Goal: Task Accomplishment & Management: Use online tool/utility

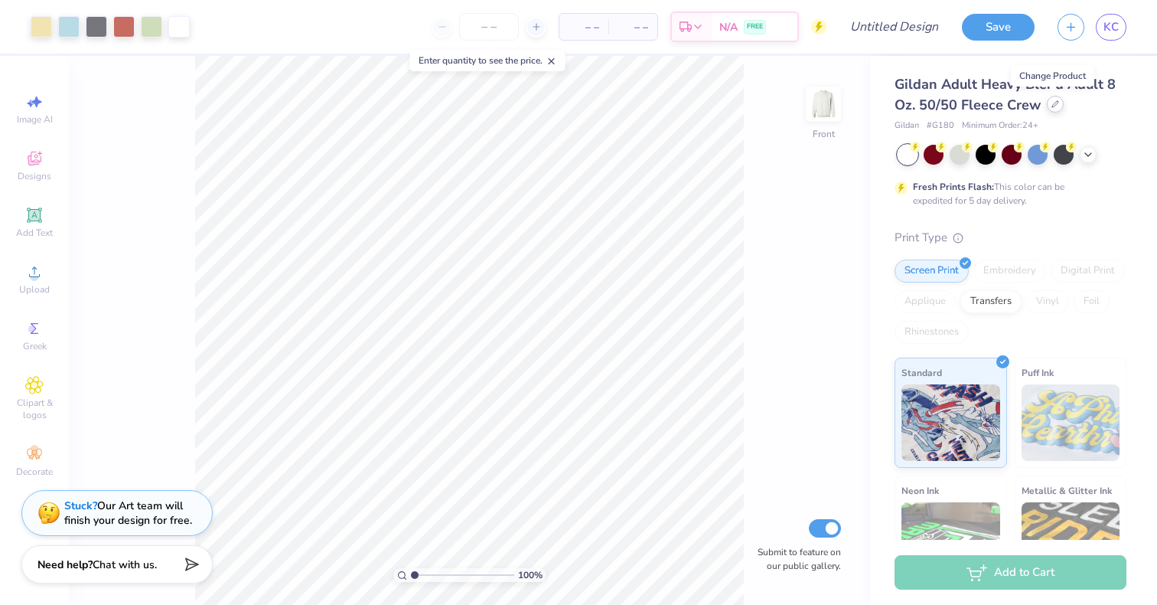
click at [1048, 106] on div at bounding box center [1055, 104] width 17 height 17
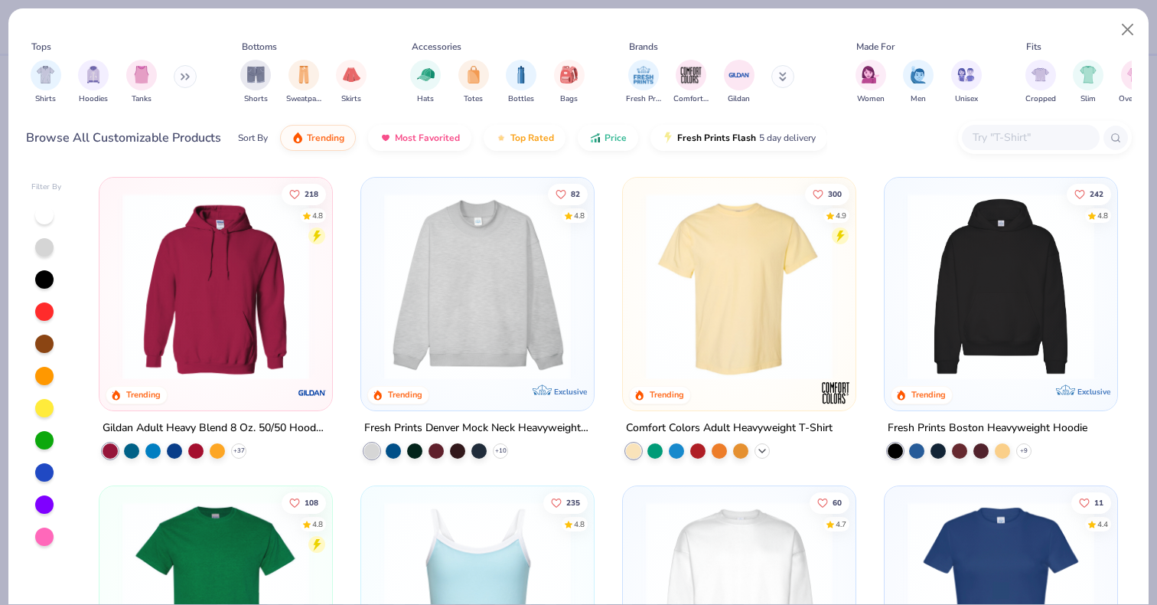
click at [760, 448] on icon at bounding box center [762, 451] width 12 height 12
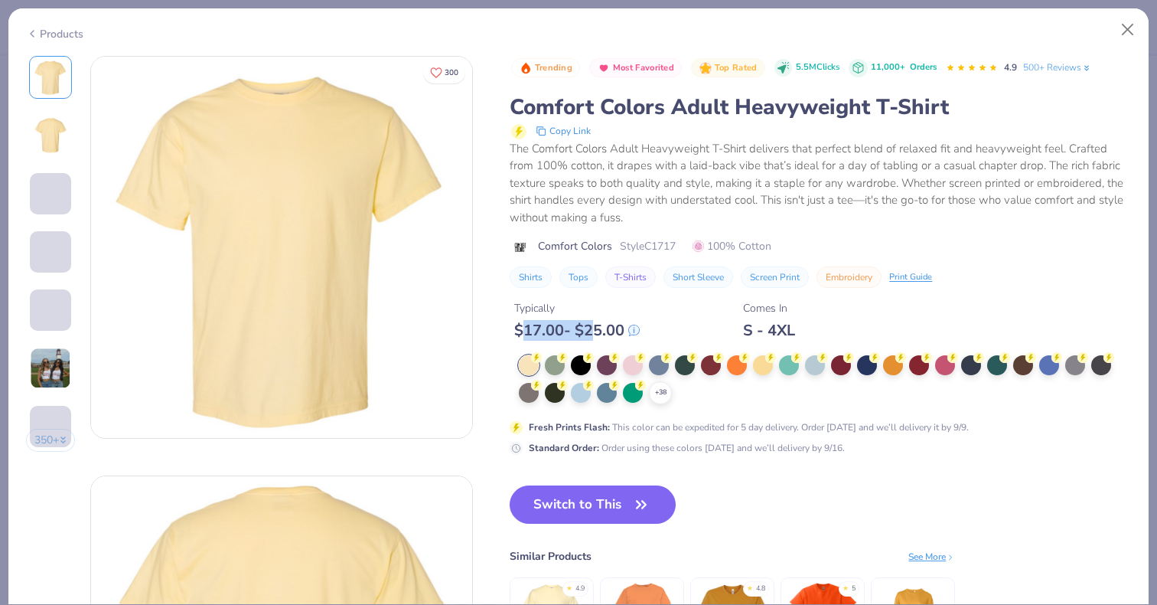
drag, startPoint x: 522, startPoint y: 331, endPoint x: 598, endPoint y: 331, distance: 75.8
click at [598, 331] on div "$ 17.00 - $ 25.00" at bounding box center [576, 330] width 125 height 19
click at [605, 334] on div "$ 17.00 - $ 25.00" at bounding box center [576, 330] width 125 height 19
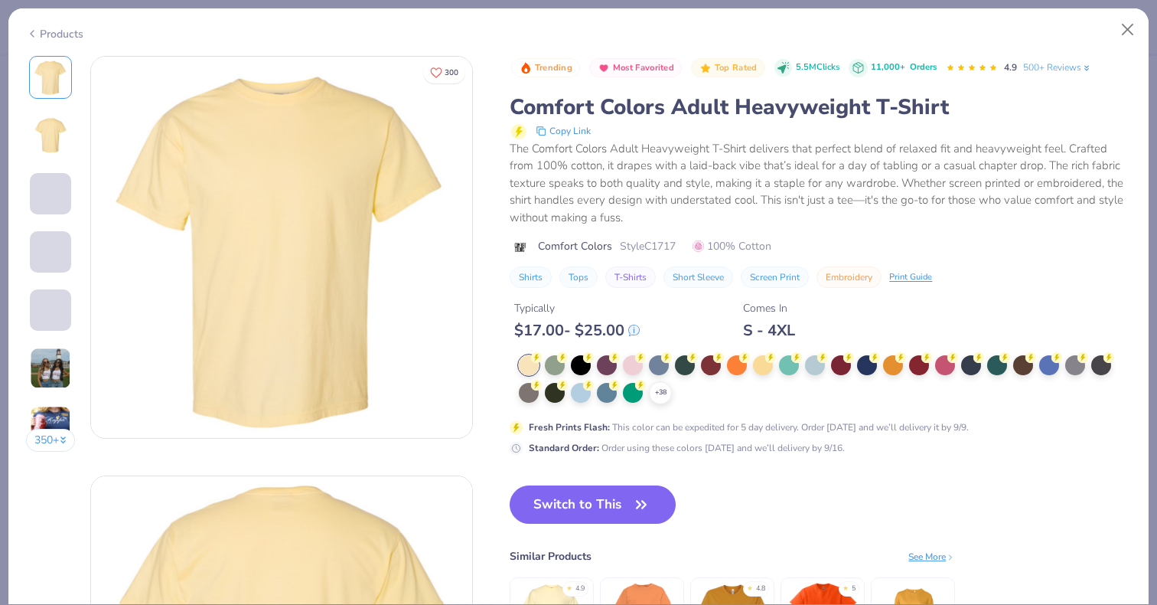
click at [820, 416] on div "+ 38 Fresh Prints Flash : This color can be expedited for 5 day delivery. Order…" at bounding box center [816, 404] width 612 height 99
click at [1126, 28] on button "Close" at bounding box center [1127, 29] width 29 height 29
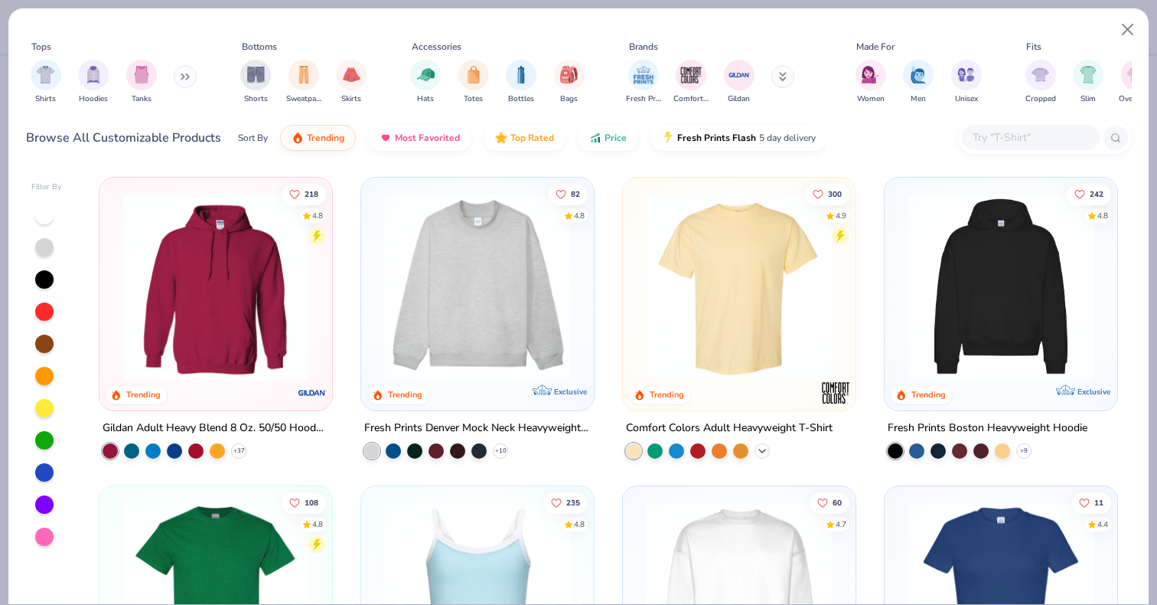
click at [764, 445] on icon at bounding box center [762, 451] width 12 height 12
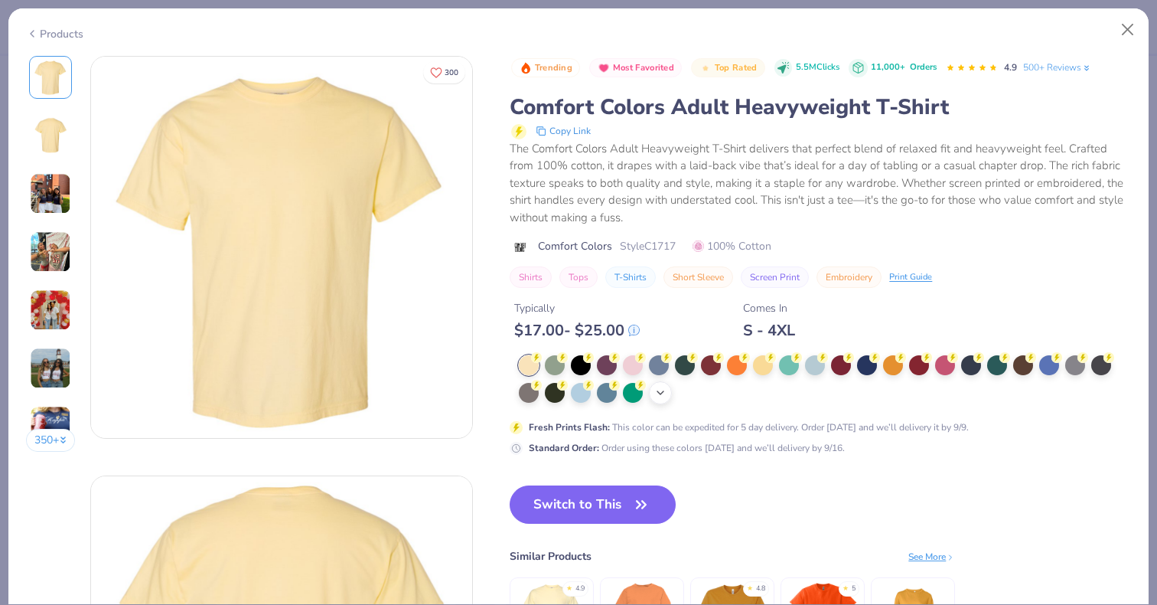
click at [666, 399] on div "+ 38" at bounding box center [660, 392] width 23 height 23
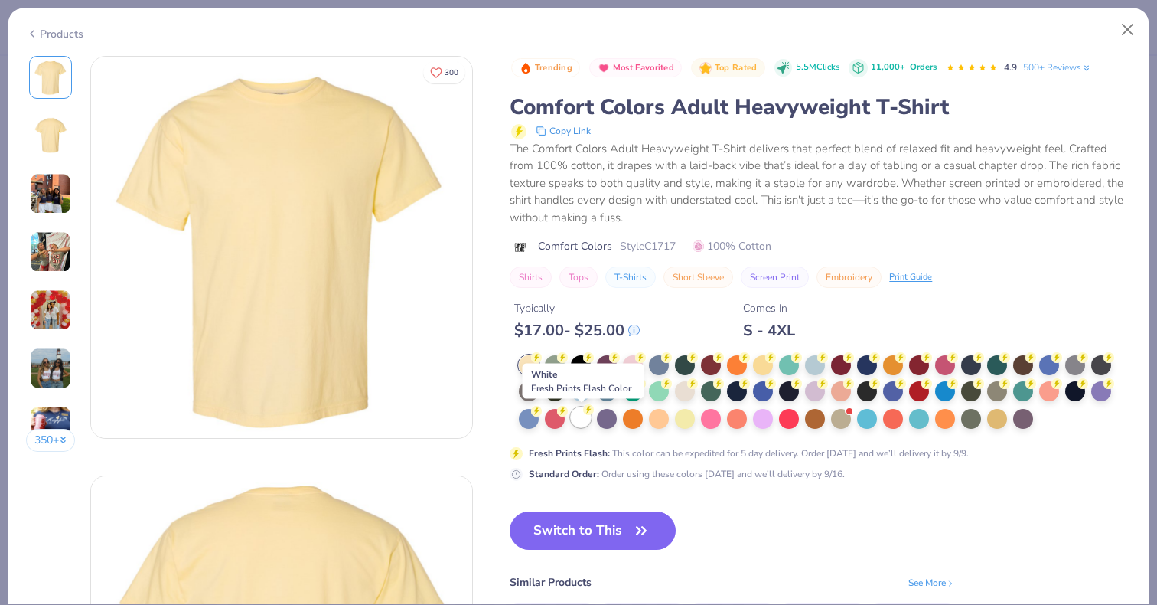
click at [575, 419] on div at bounding box center [581, 417] width 20 height 20
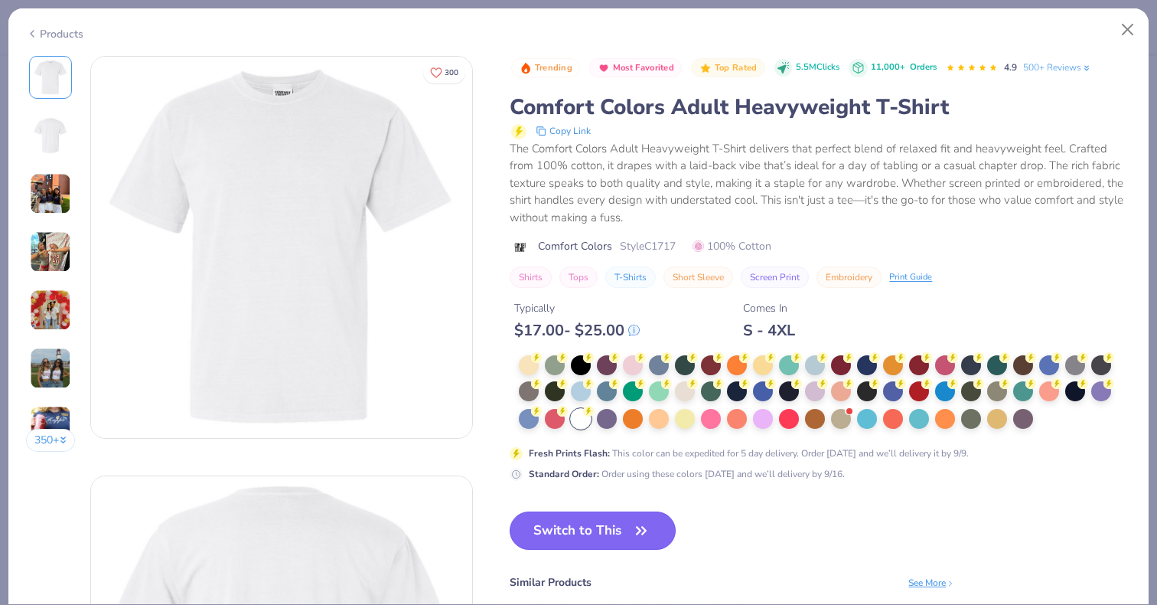
click at [602, 537] on button "Switch to This" at bounding box center [593, 530] width 166 height 38
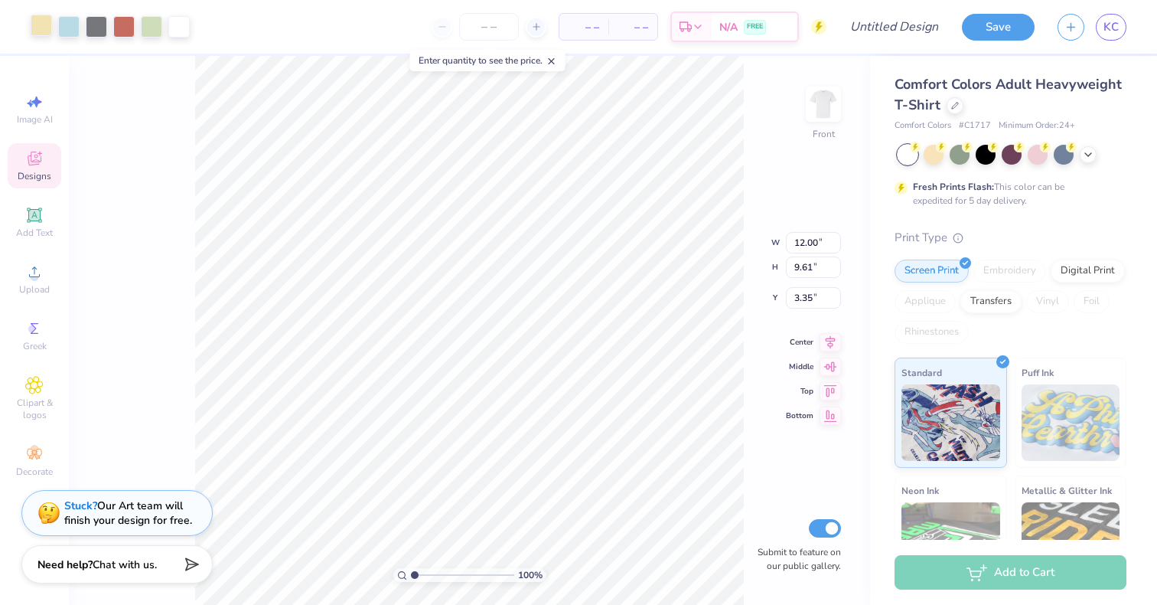
click at [43, 30] on div at bounding box center [41, 25] width 21 height 21
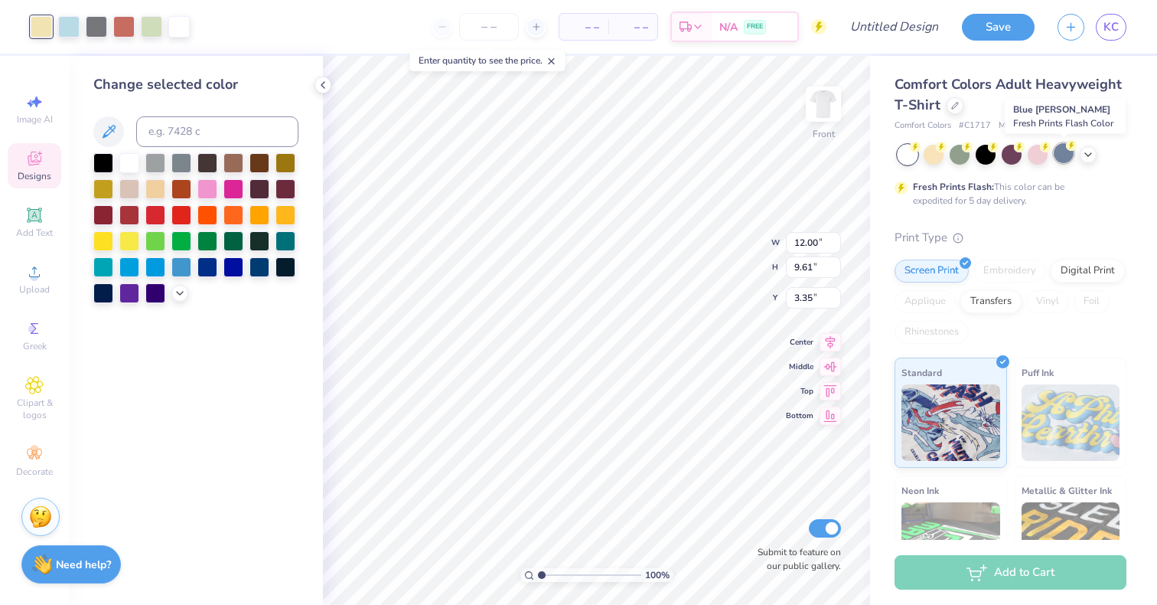
click at [1065, 155] on div at bounding box center [1064, 153] width 20 height 20
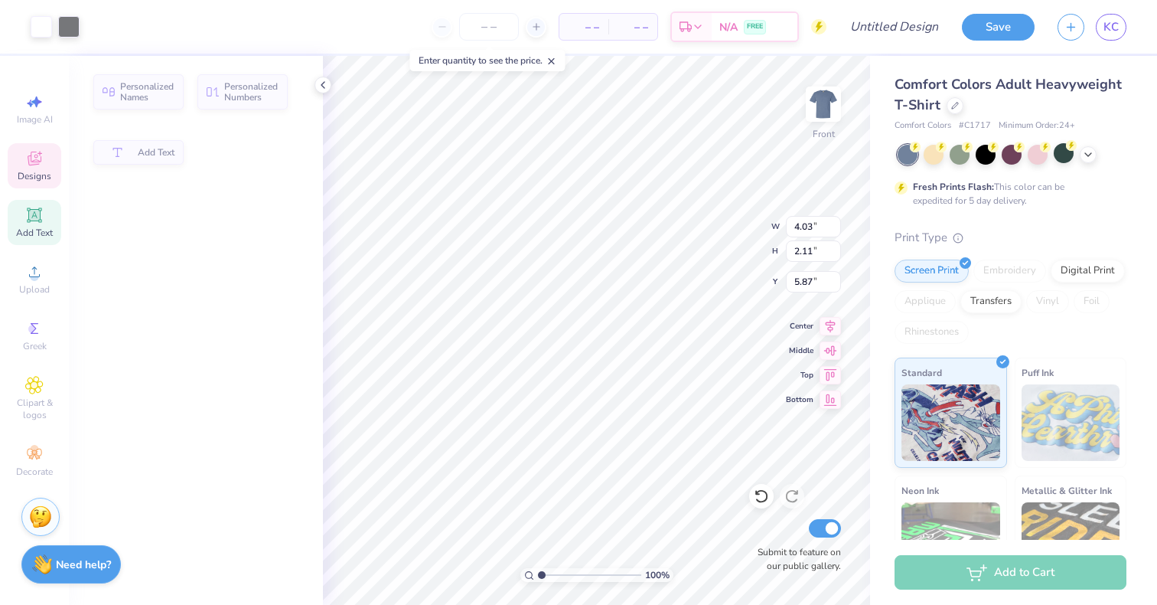
type input "4.03"
type input "2.11"
type input "5.87"
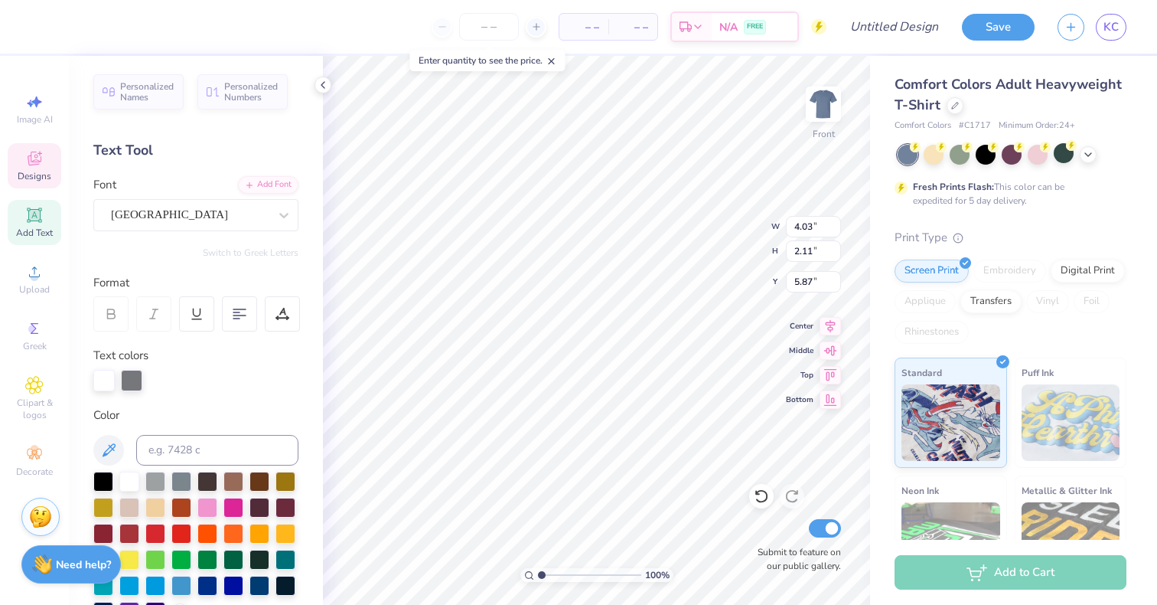
scroll to position [0, 1]
type input "12.00"
type input "9.61"
type input "3.00"
click at [761, 504] on div at bounding box center [761, 496] width 24 height 24
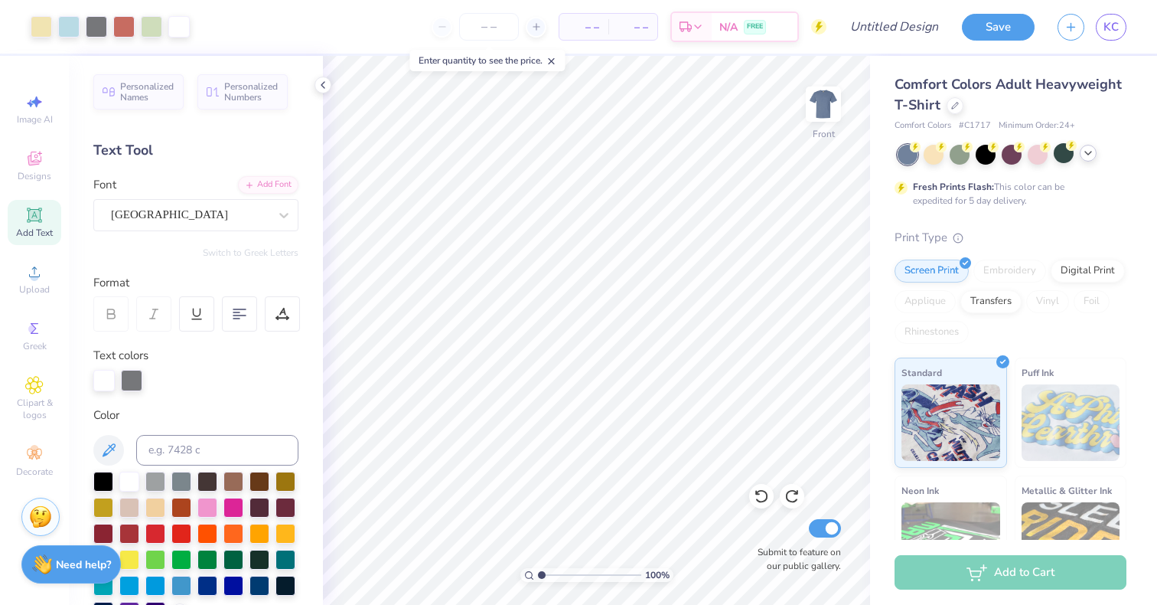
click at [1087, 155] on icon at bounding box center [1088, 153] width 12 height 12
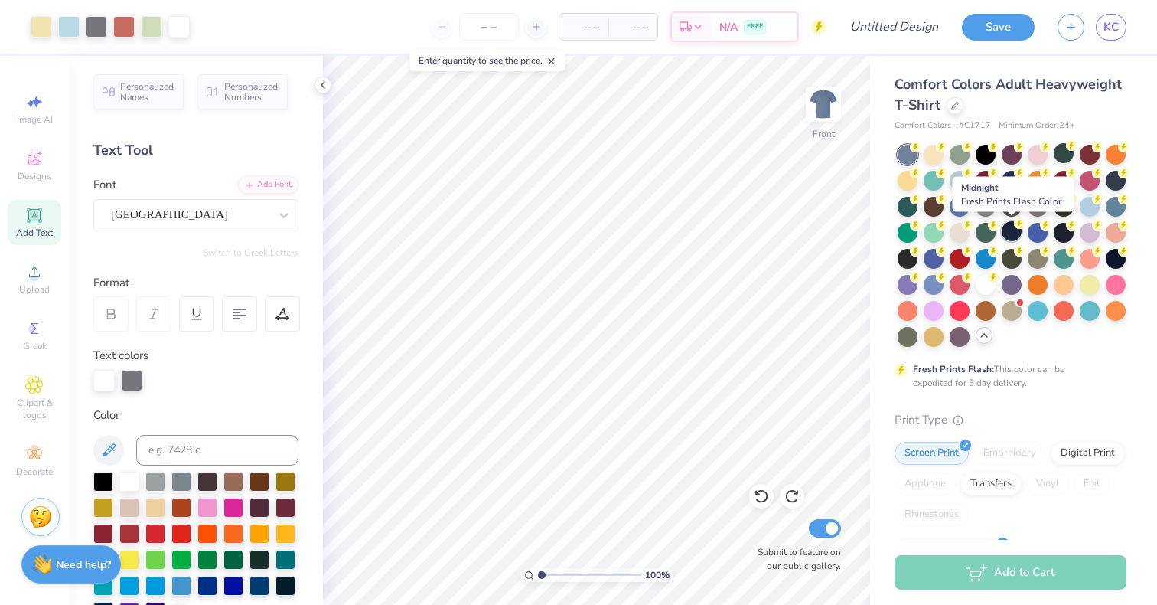
click at [1012, 229] on div at bounding box center [1012, 231] width 20 height 20
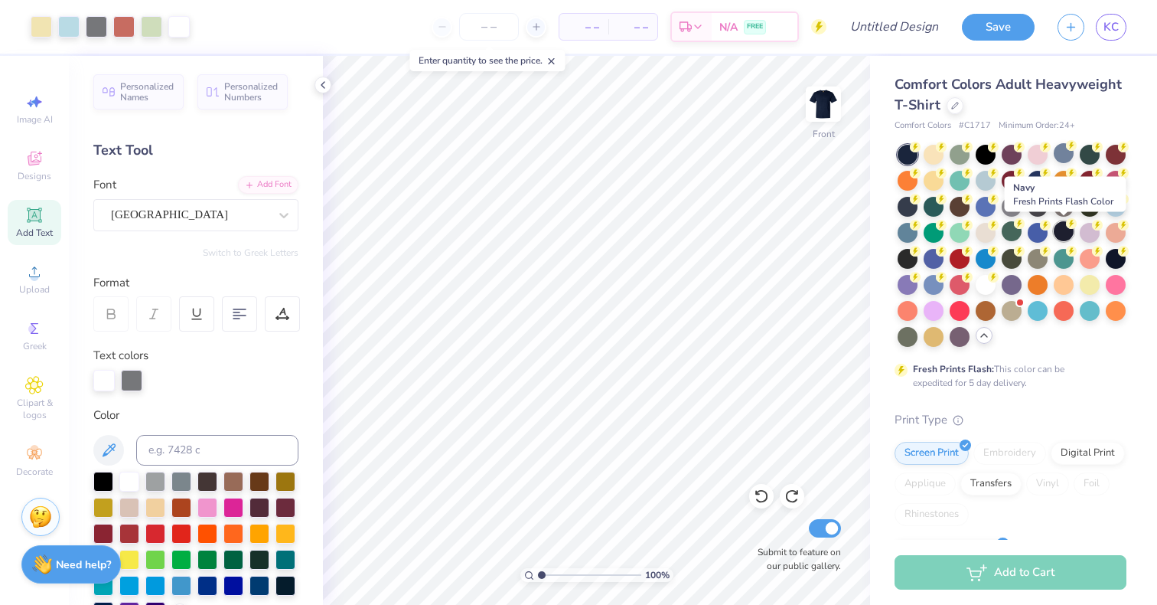
click at [1058, 230] on div at bounding box center [1064, 231] width 20 height 20
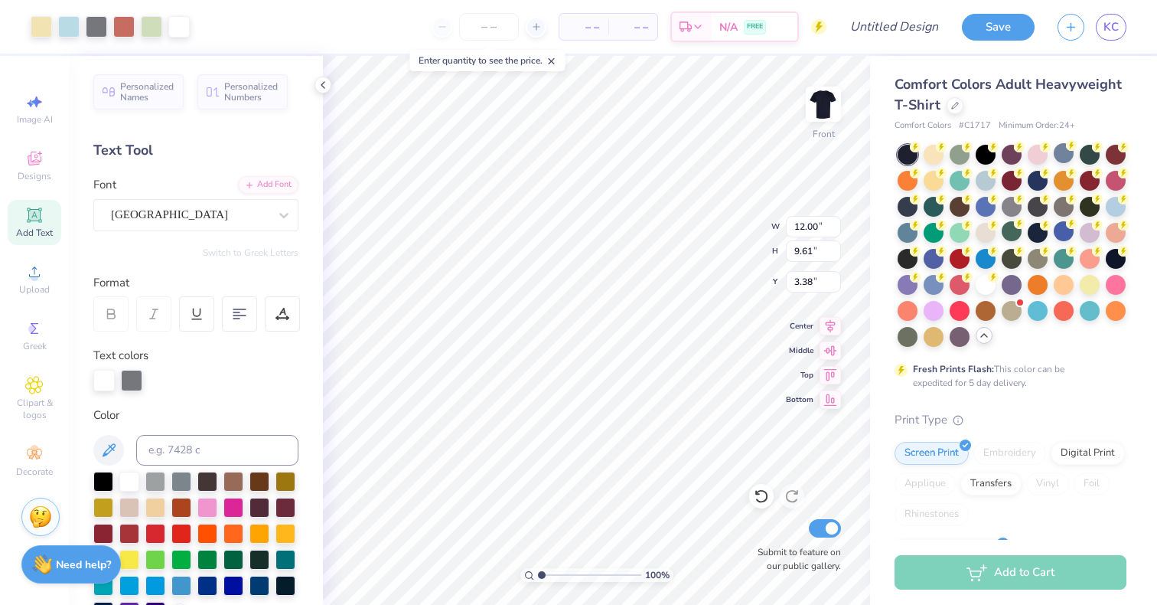
type input "3.00"
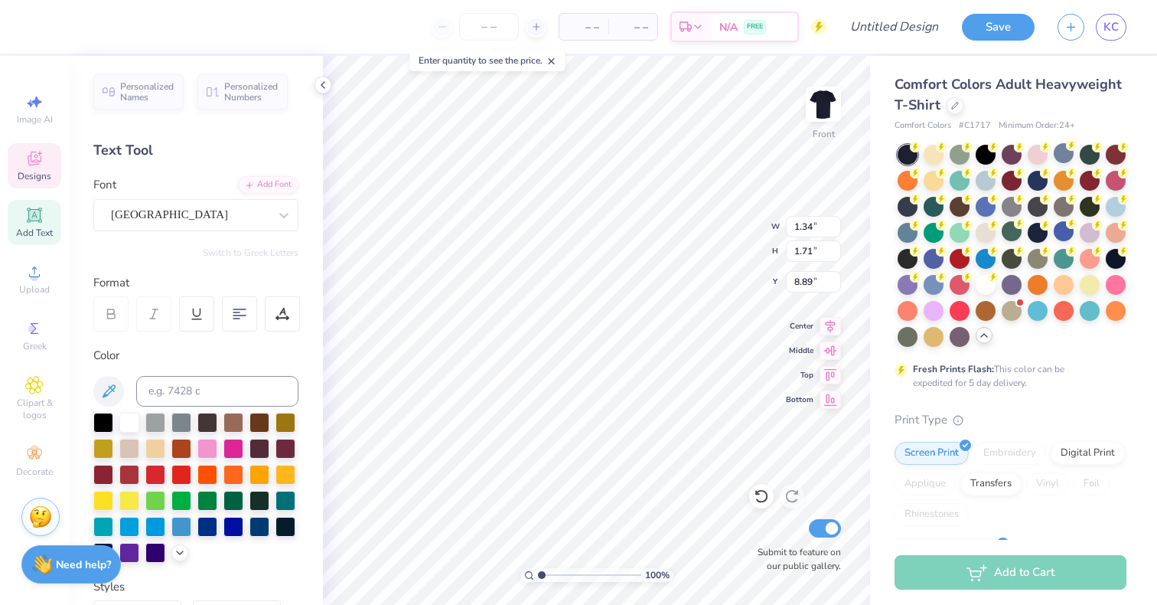
type input "8.89"
type input "0.68"
type input "0.47"
type input "9.22"
type input "1.34"
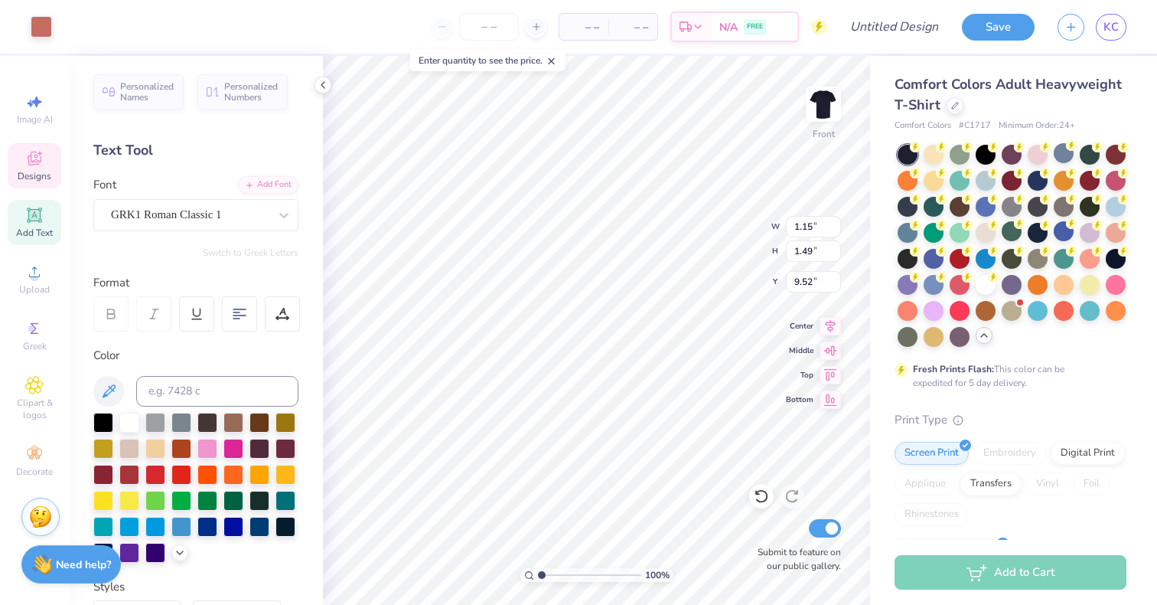
type input "1.71"
type input "8.89"
type textarea "DDD x Hall"
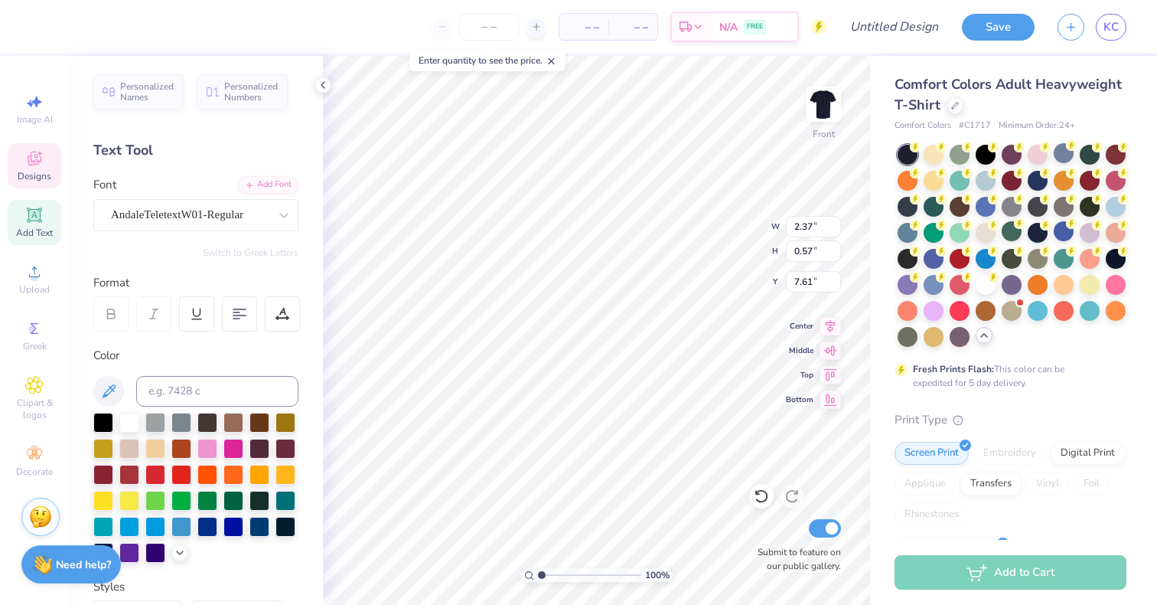
type input "2.37"
type input "0.57"
type input "7.61"
type textarea "2025"
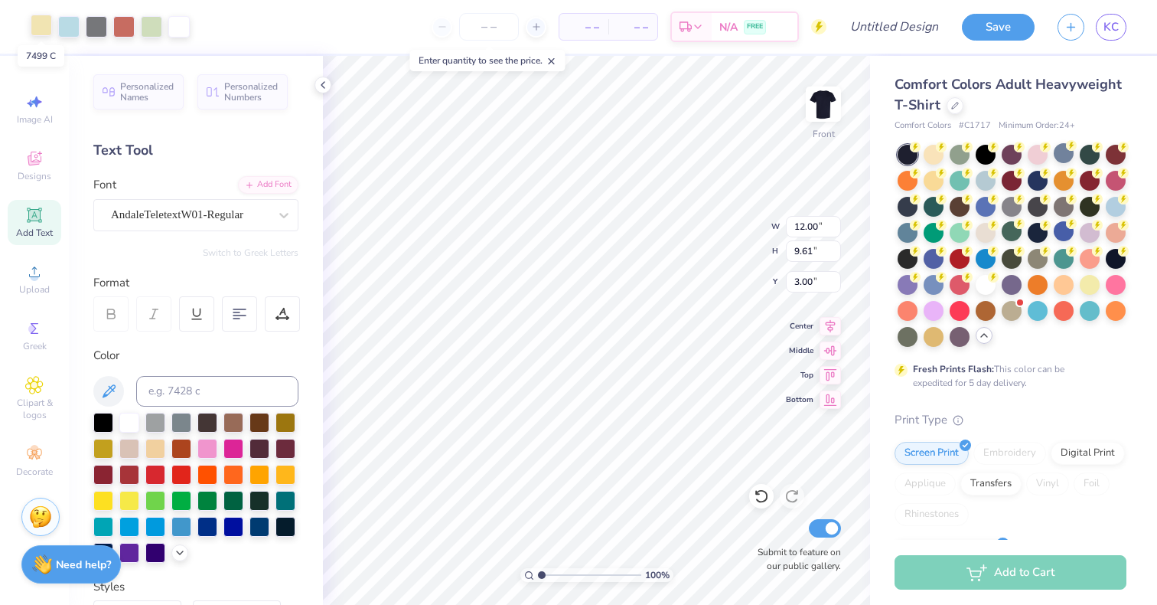
click at [41, 21] on div at bounding box center [41, 25] width 21 height 21
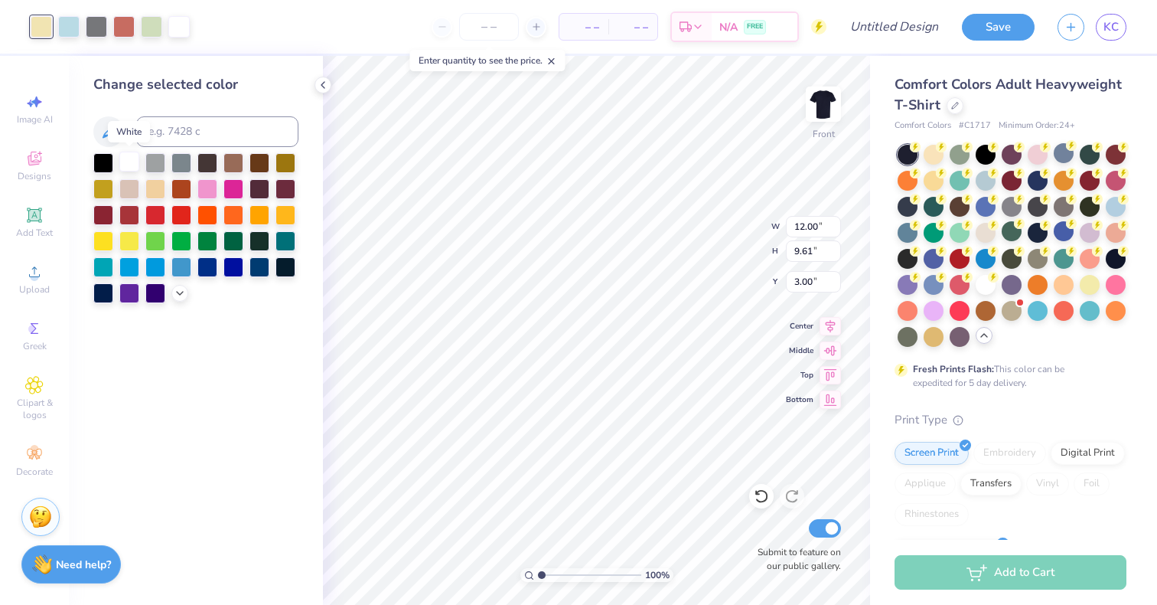
click at [130, 165] on div at bounding box center [129, 162] width 20 height 20
click at [123, 30] on div at bounding box center [123, 25] width 21 height 21
click at [182, 291] on icon at bounding box center [180, 291] width 12 height 12
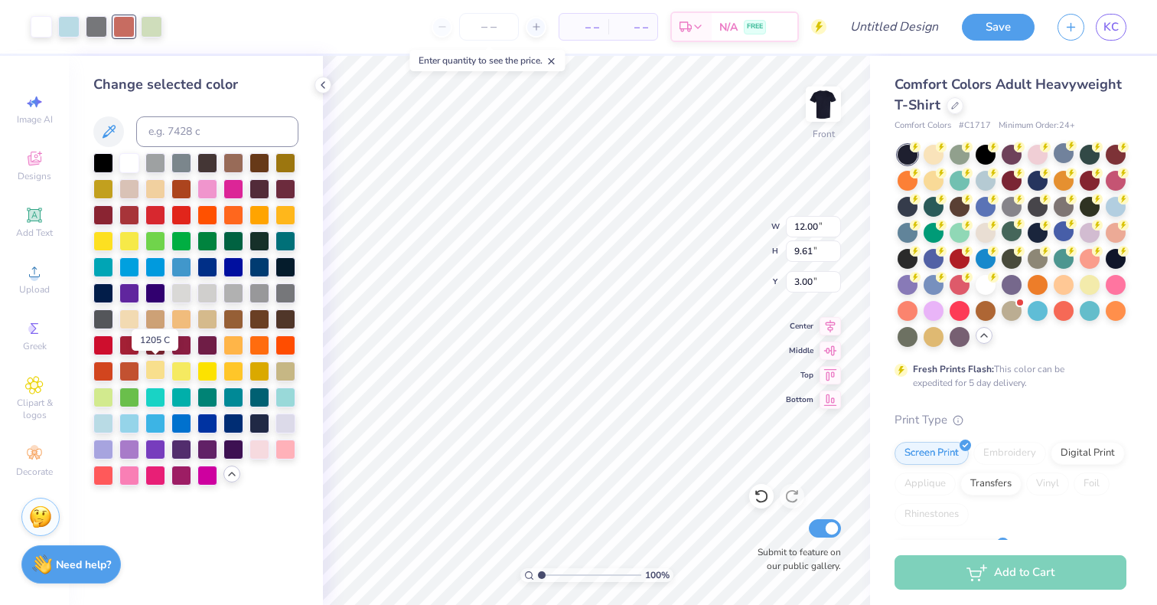
click at [155, 373] on div at bounding box center [155, 370] width 20 height 20
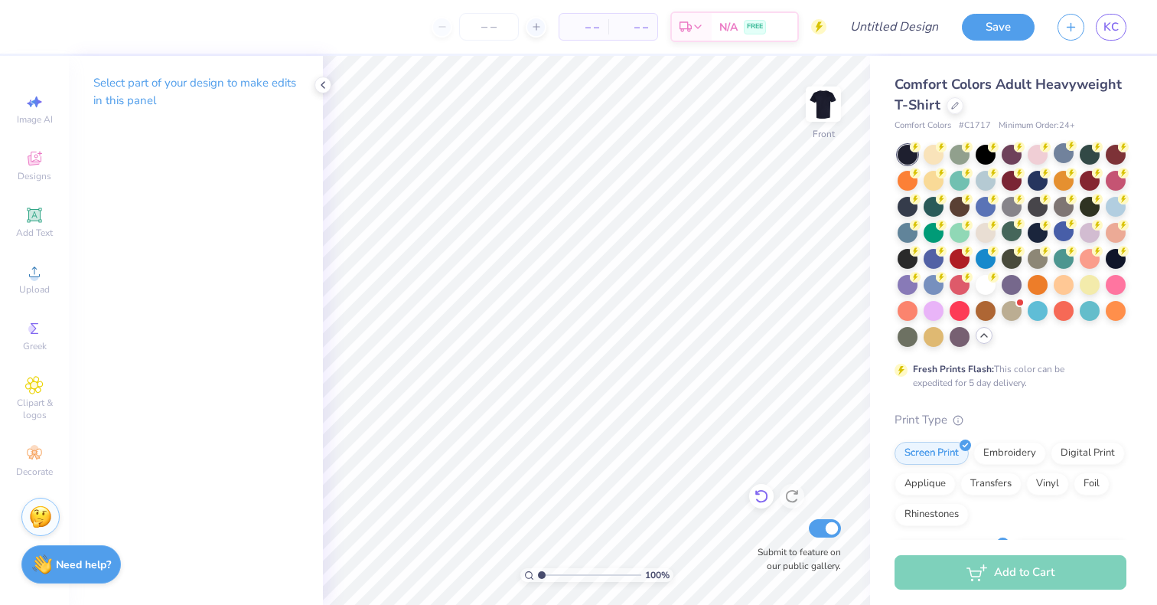
click at [760, 497] on icon at bounding box center [761, 495] width 15 height 15
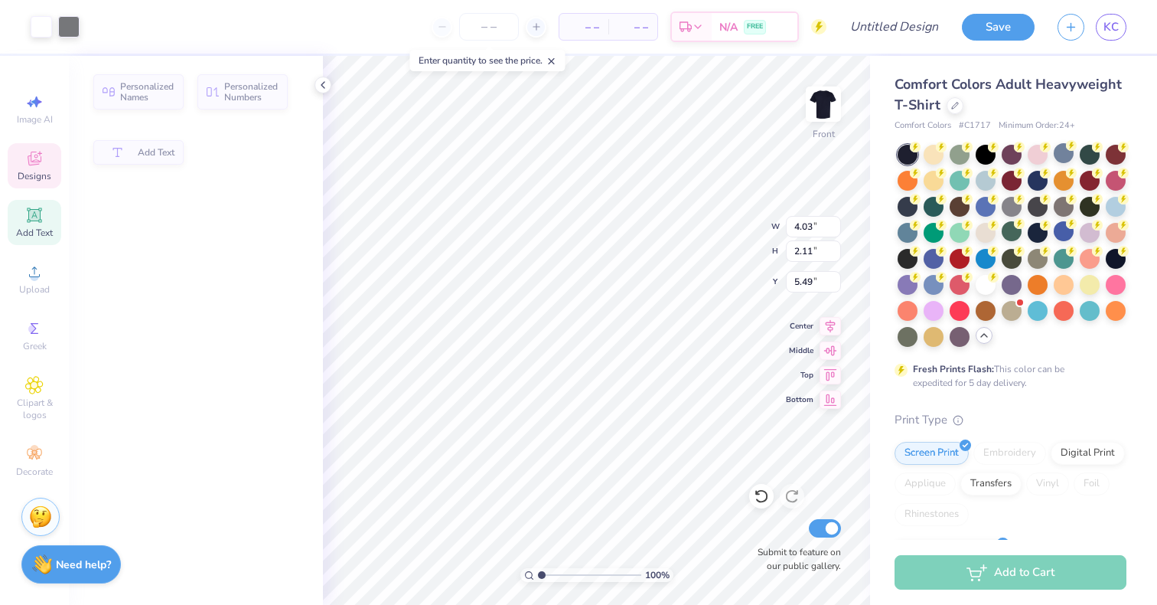
type input "5.47"
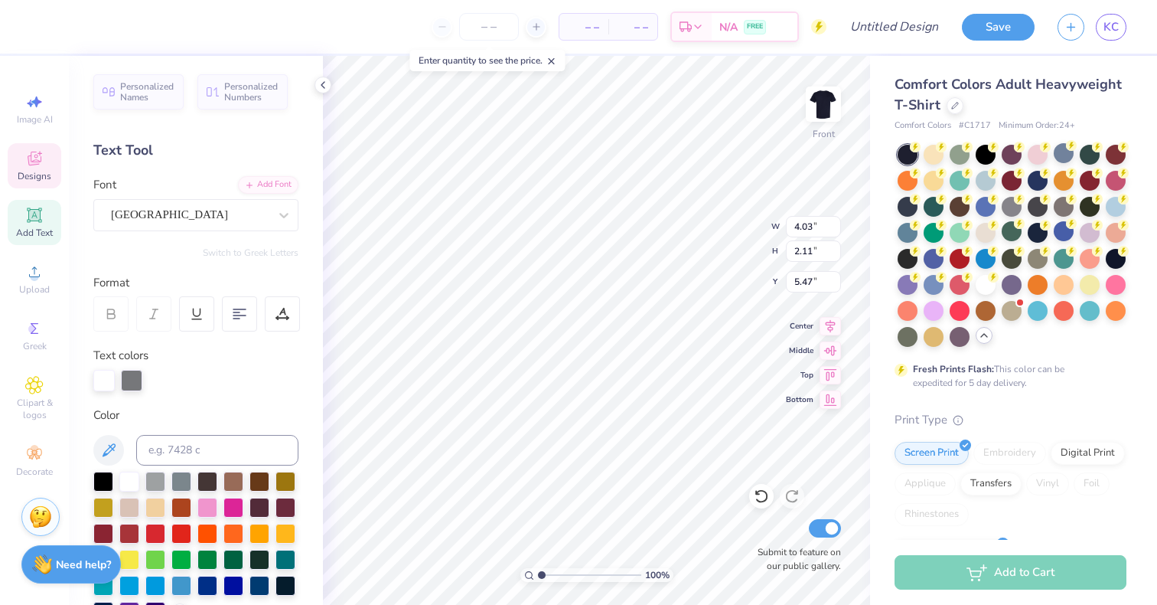
type input "4.26"
type input "5.48"
type input "5.57"
type input "2.30"
type input "1.78"
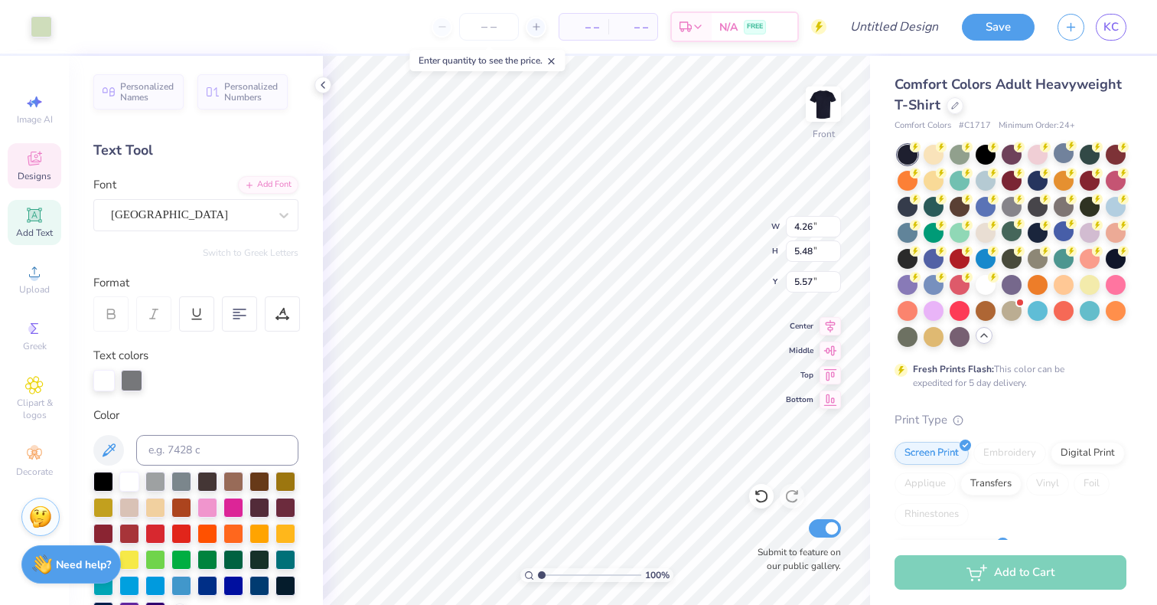
type input "8.82"
type input "0.68"
type input "0.47"
type input "9.22"
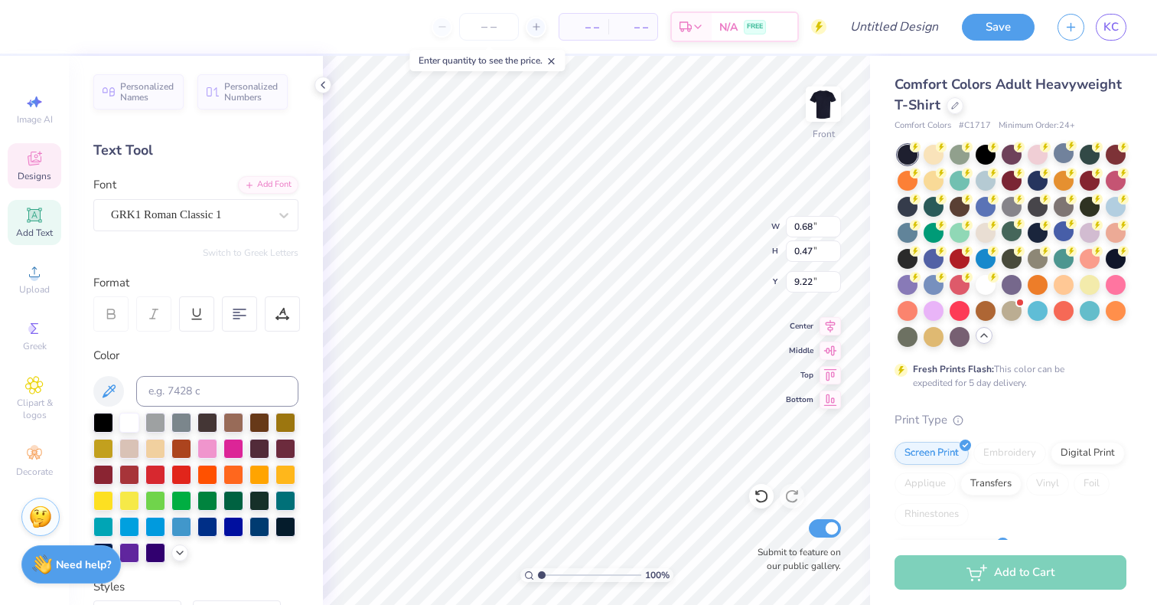
type textarea "D"
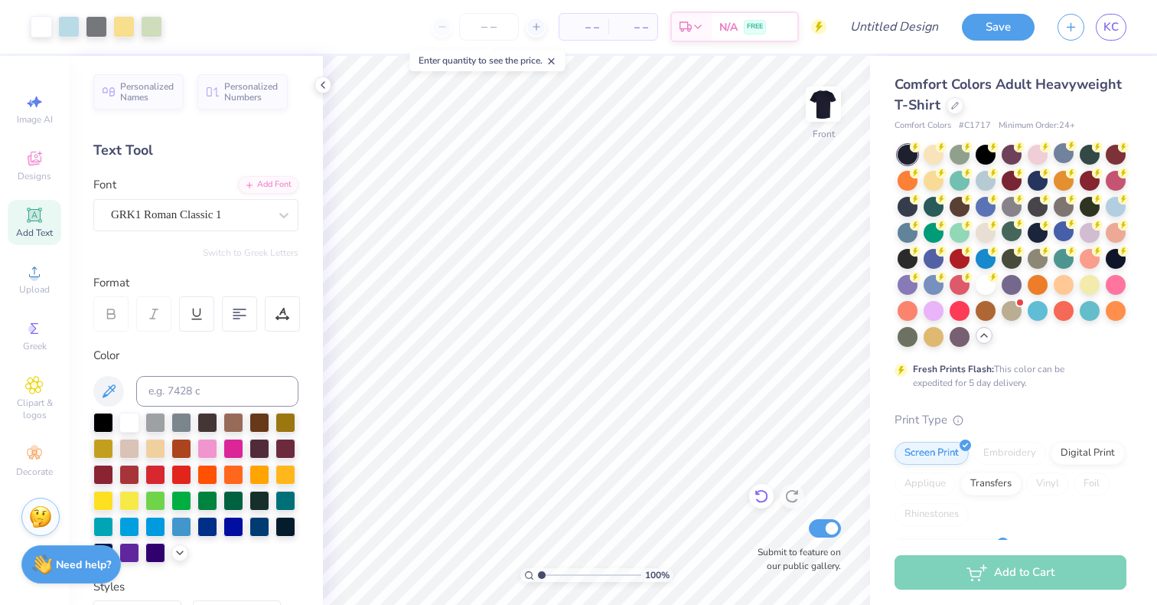
click at [760, 504] on div at bounding box center [761, 496] width 24 height 24
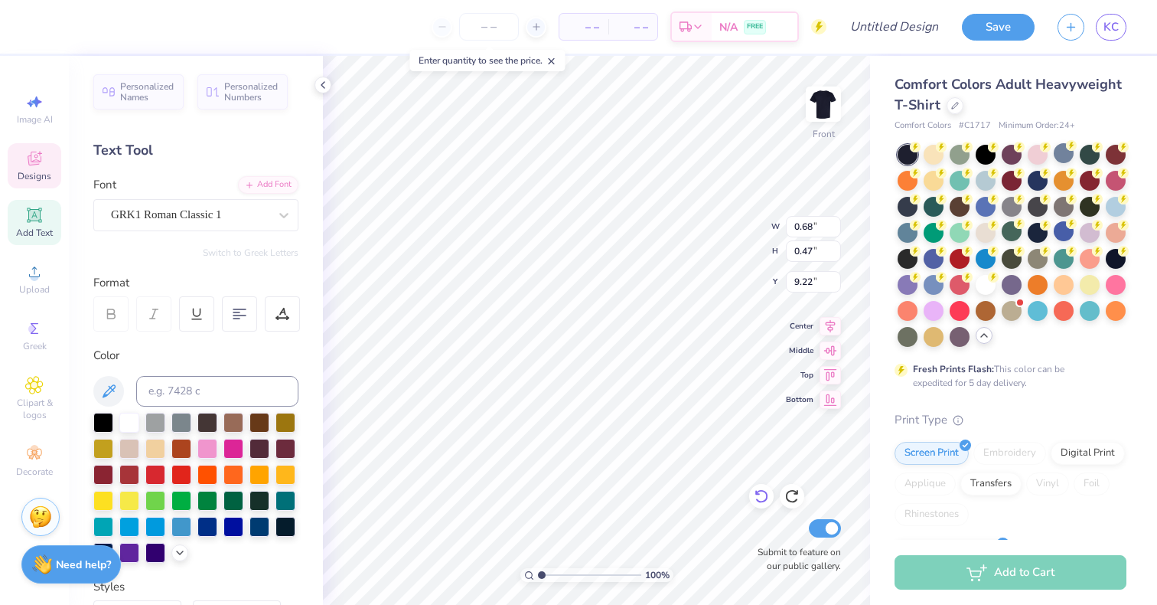
type textarea "K"
paste textarea "D"
type textarea "DDD"
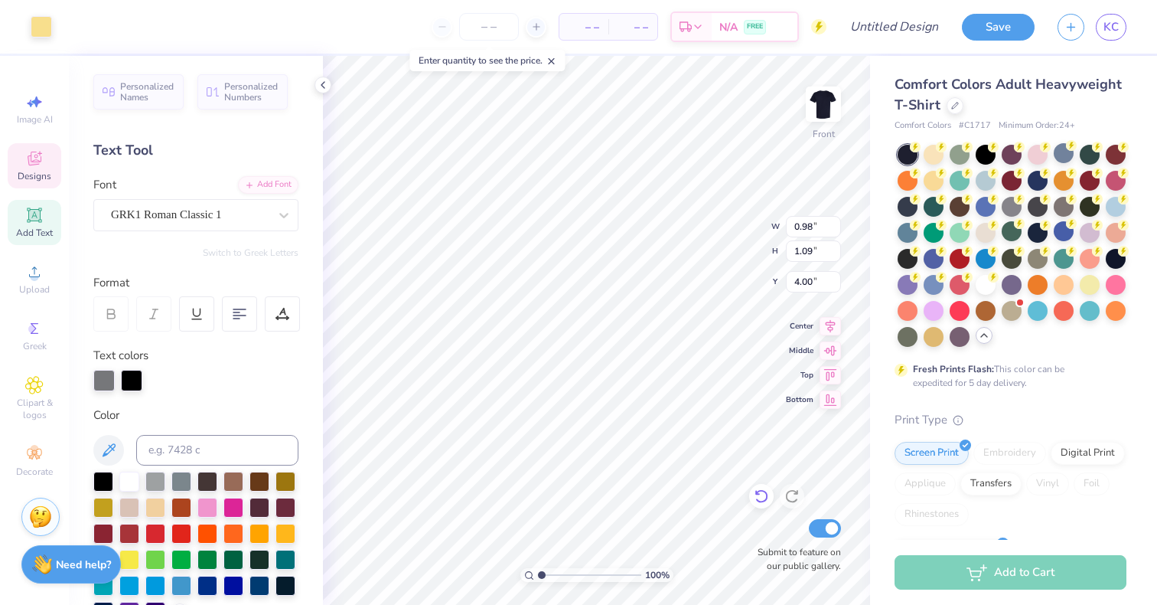
type input "0.98"
type input "1.09"
type input "4.00"
type input "4.31"
type input "0.89"
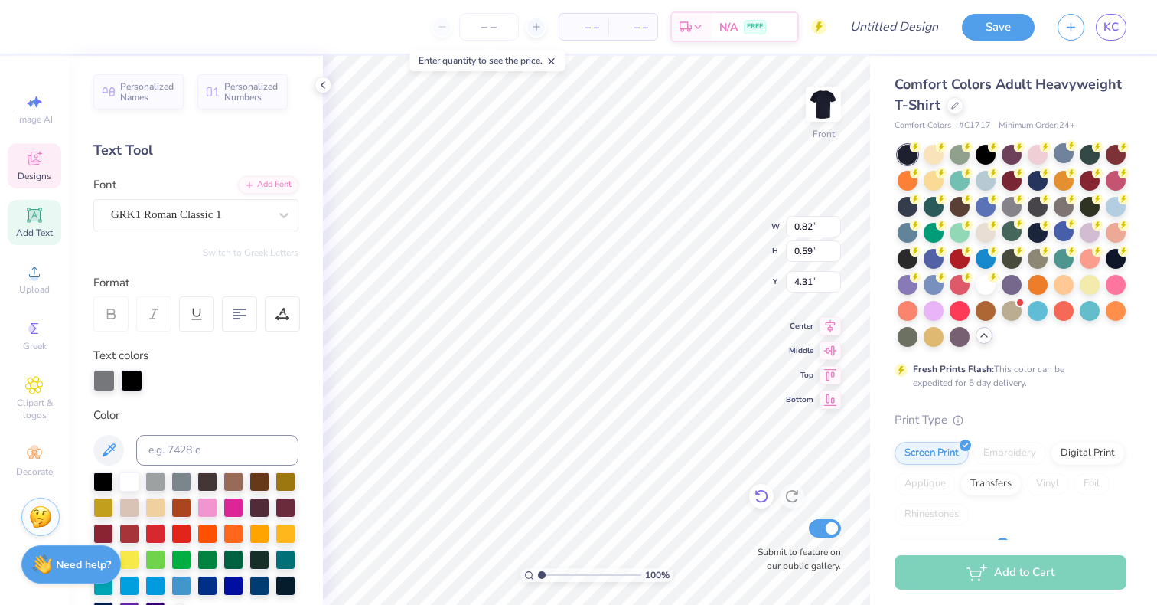
type input "0.41"
type input "4.39"
type input "1.45"
type input "0.67"
type input "4.26"
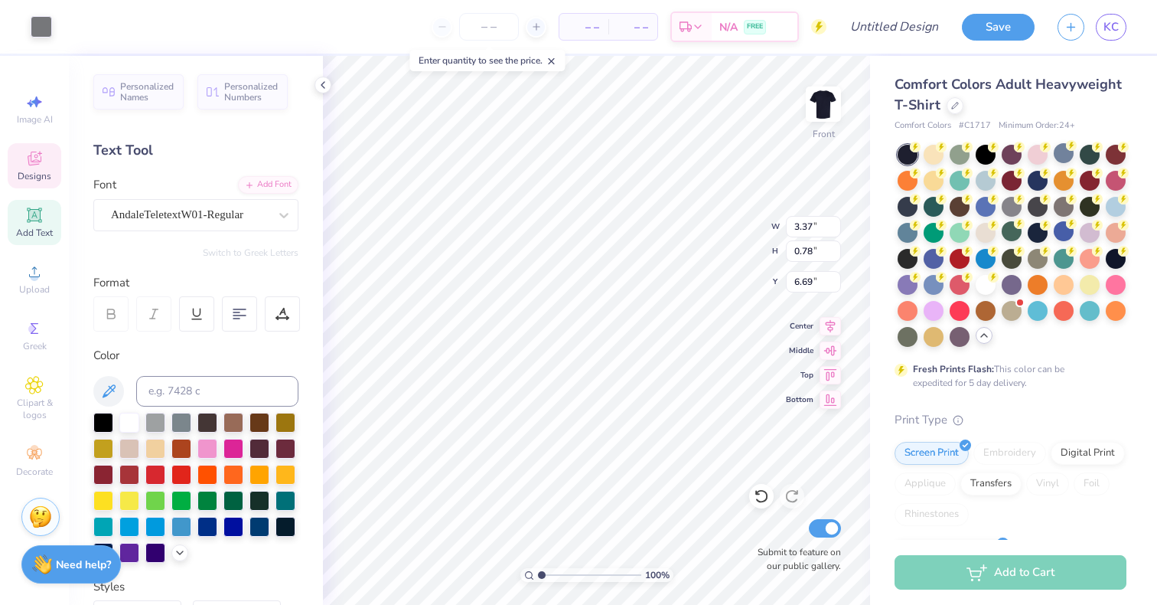
type input "6.80"
type input "6.53"
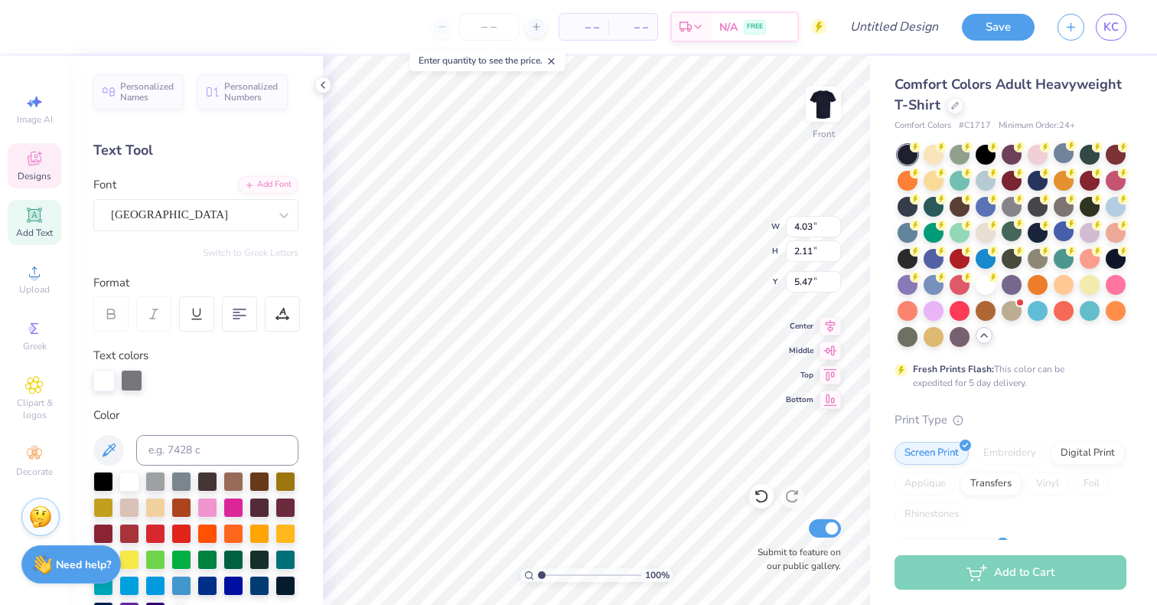
scroll to position [0, 2]
type input "2.14"
type input "1.39"
type input "6.92"
type input "4.03"
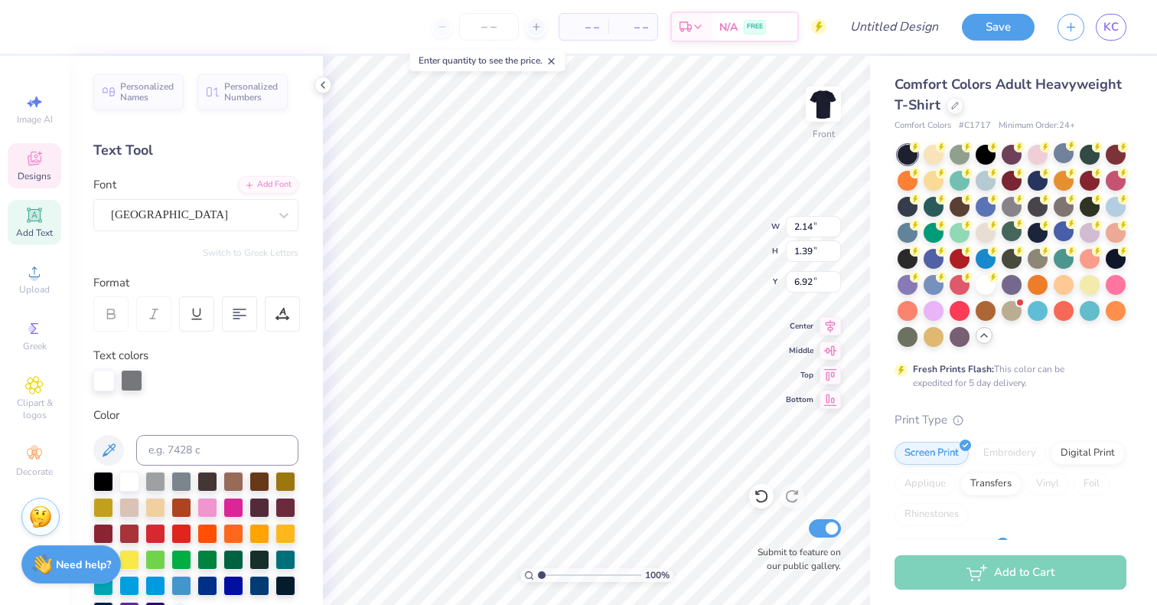
type input "2.11"
type input "5.47"
type input "5.27"
click at [38, 21] on div at bounding box center [41, 25] width 21 height 21
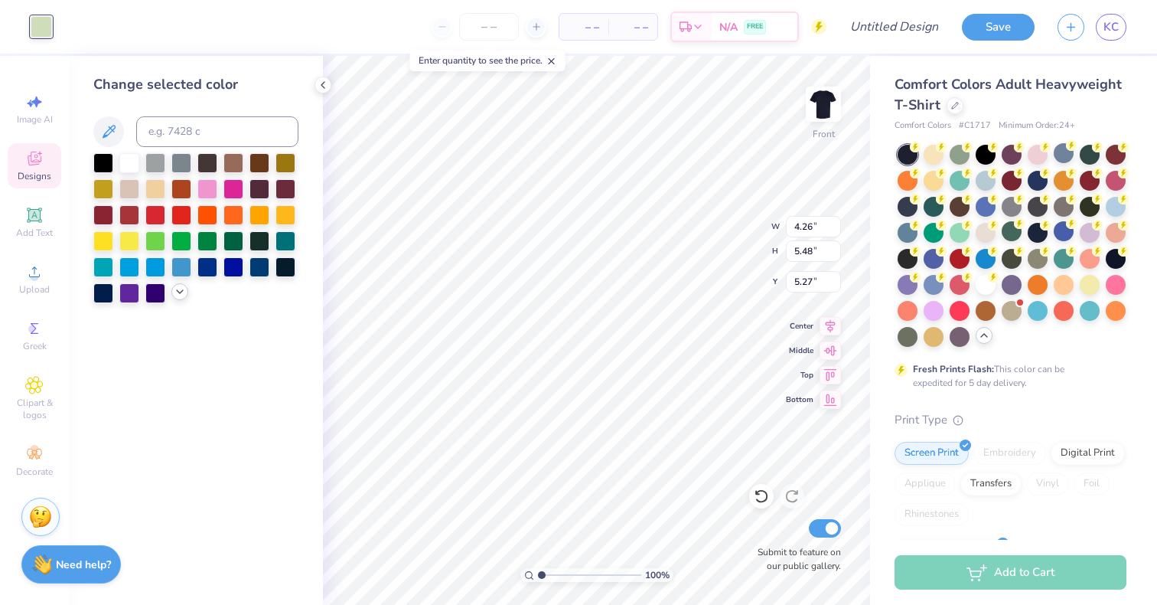
click at [175, 290] on icon at bounding box center [180, 291] width 12 height 12
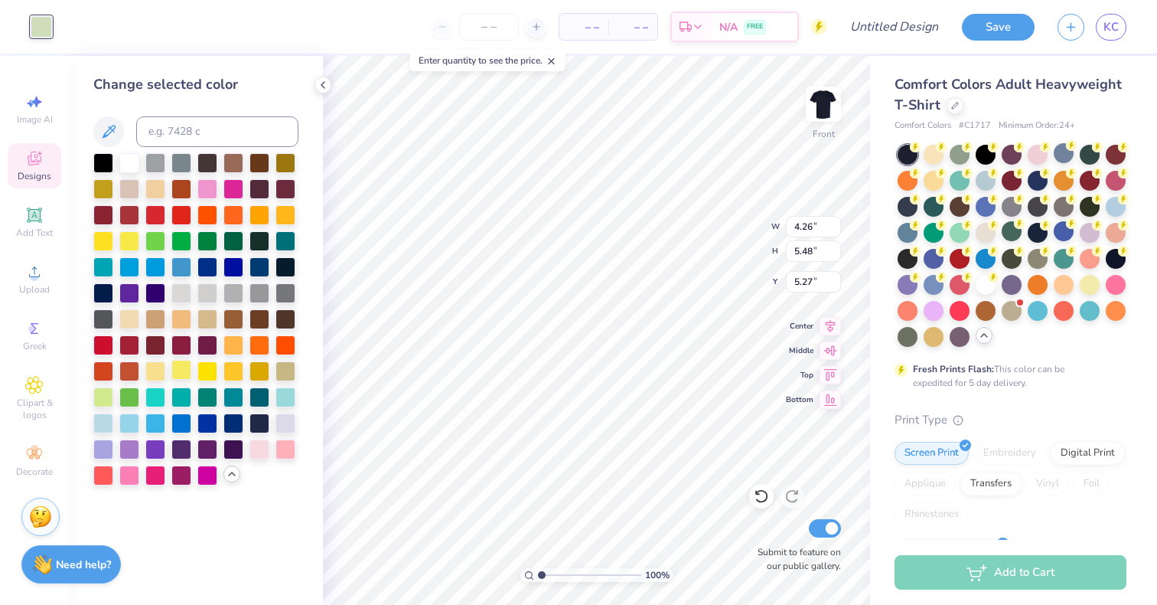
click at [181, 366] on div at bounding box center [181, 370] width 20 height 20
click at [155, 369] on div at bounding box center [155, 370] width 20 height 20
click at [109, 128] on icon at bounding box center [108, 131] width 18 height 18
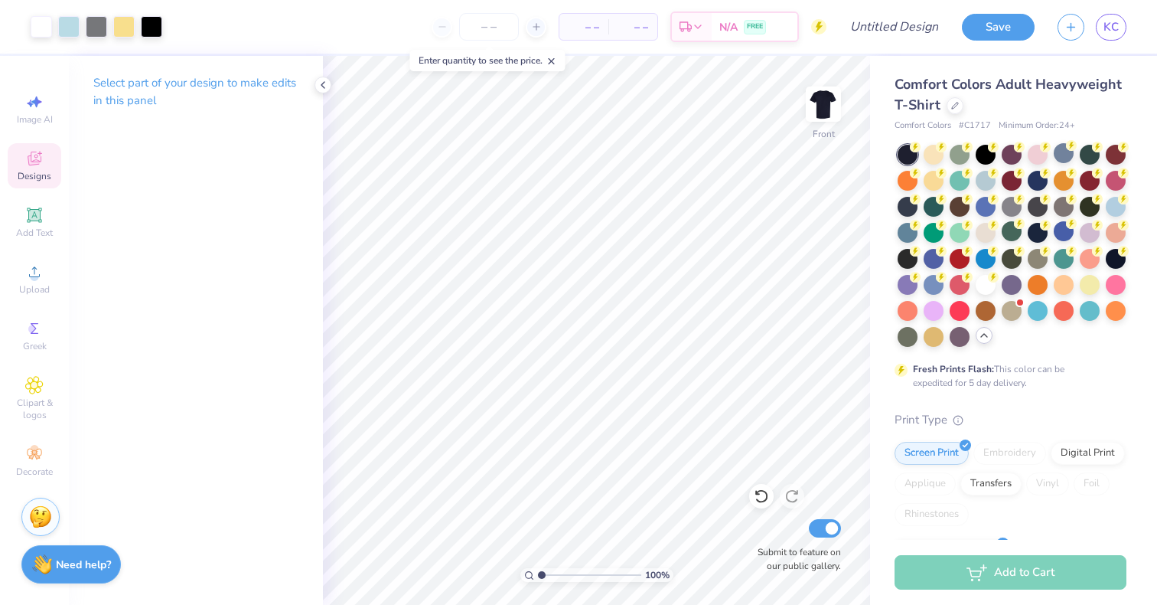
click at [31, 172] on span "Designs" at bounding box center [35, 176] width 34 height 12
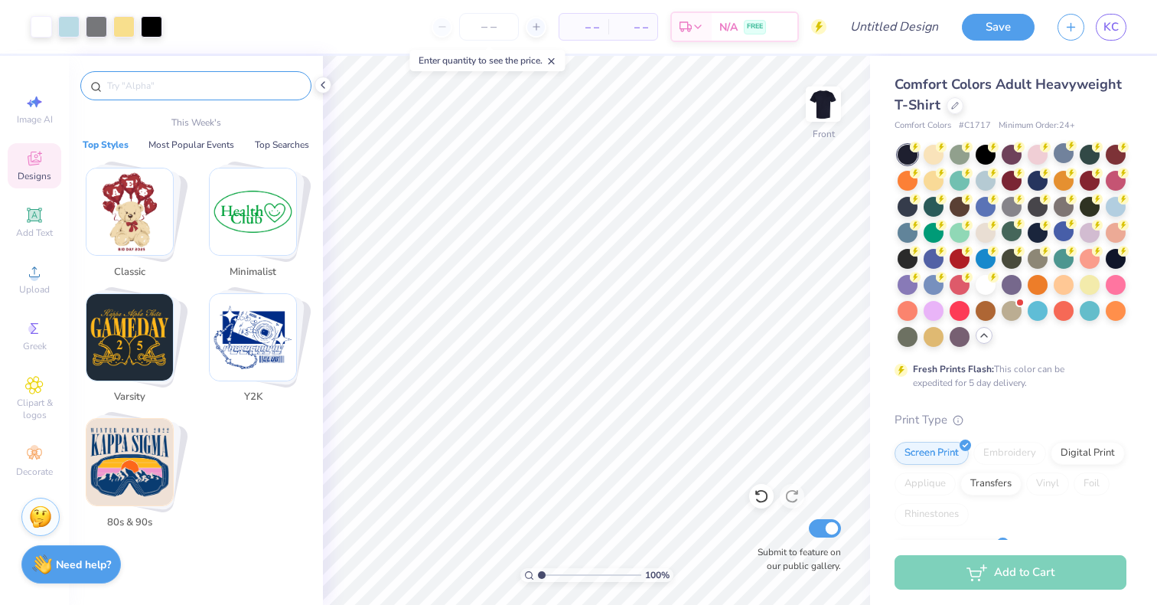
click at [218, 86] on input "text" at bounding box center [204, 85] width 196 height 15
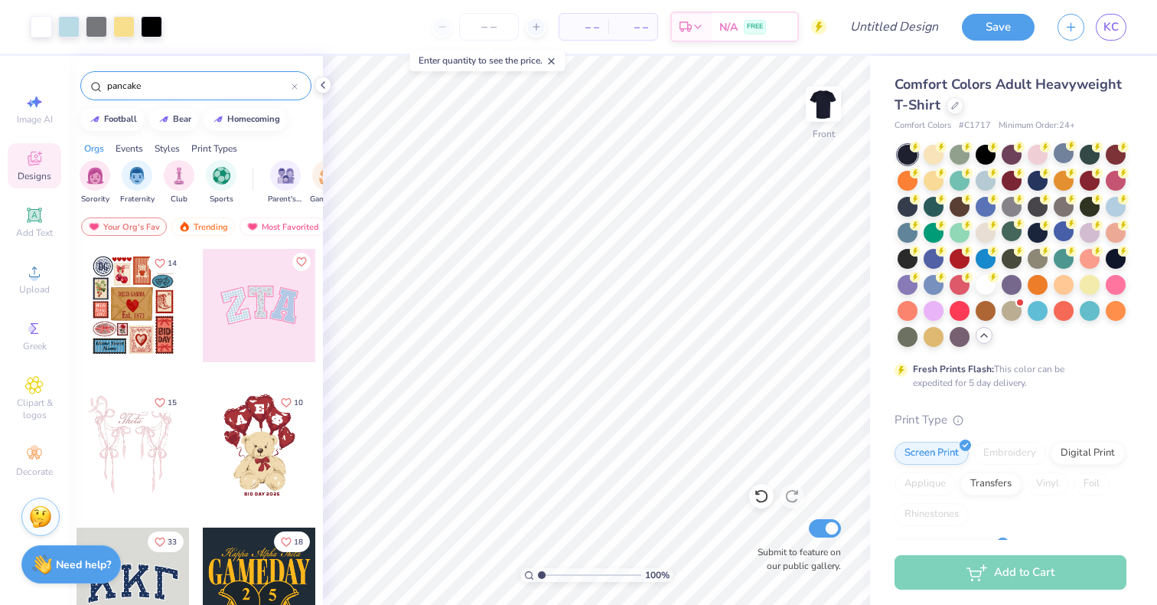
type input "pancake"
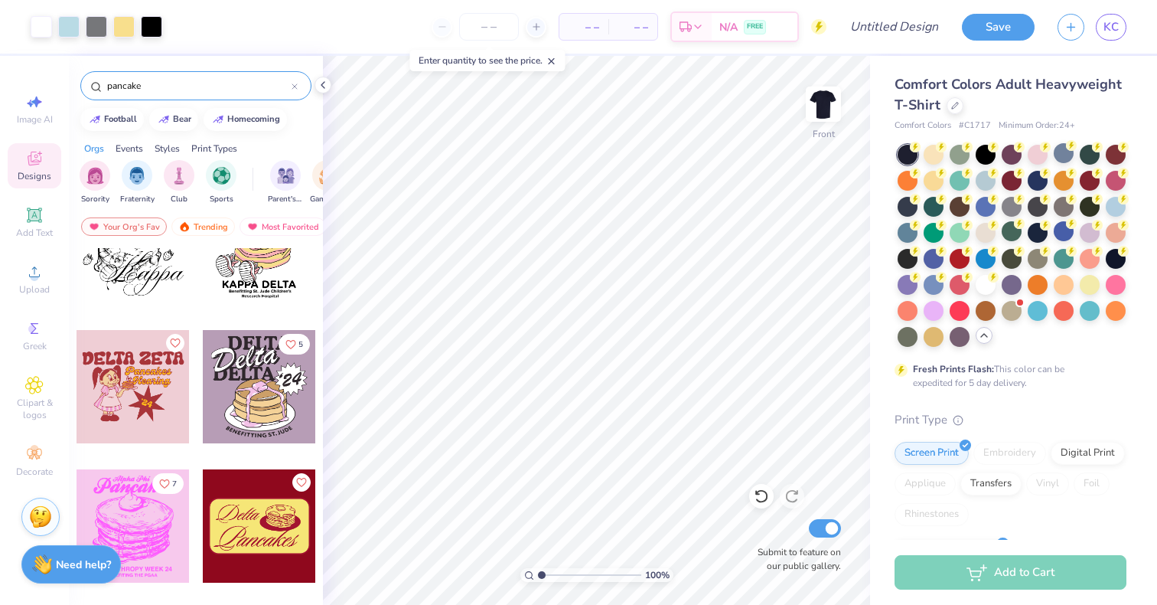
scroll to position [767, 0]
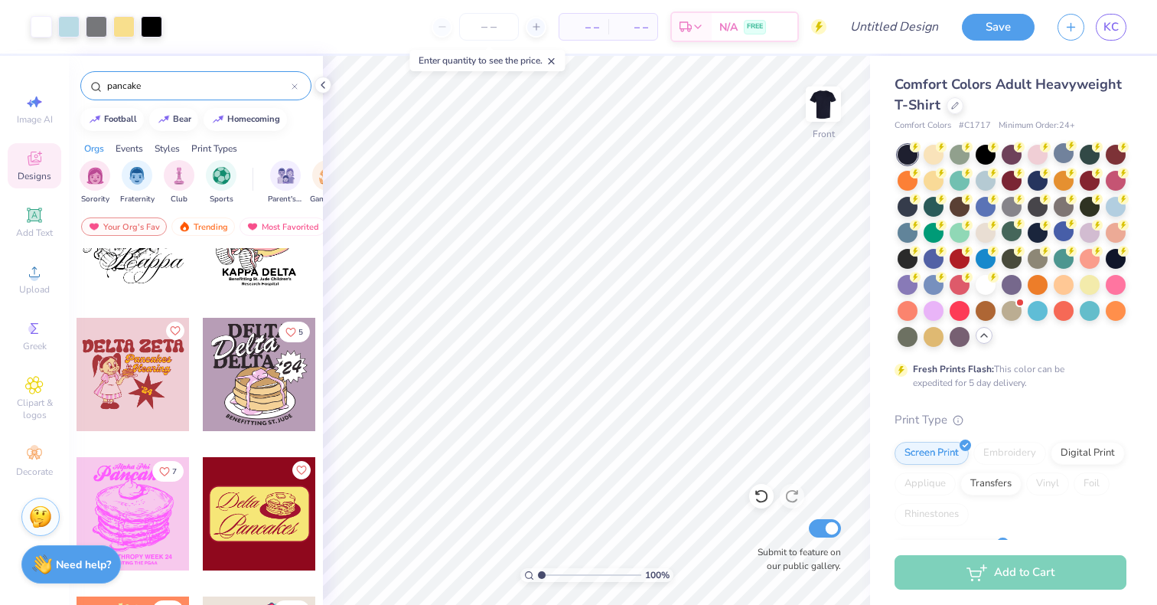
click at [141, 525] on div at bounding box center [133, 513] width 113 height 113
type input "11.08"
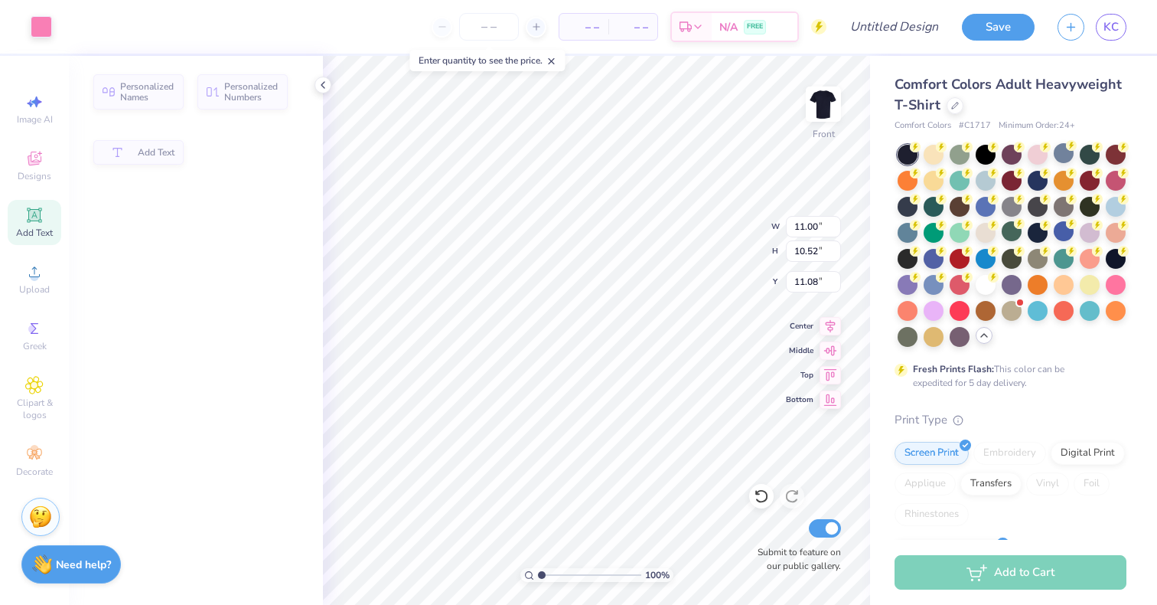
type input "10.52"
type input "12.55"
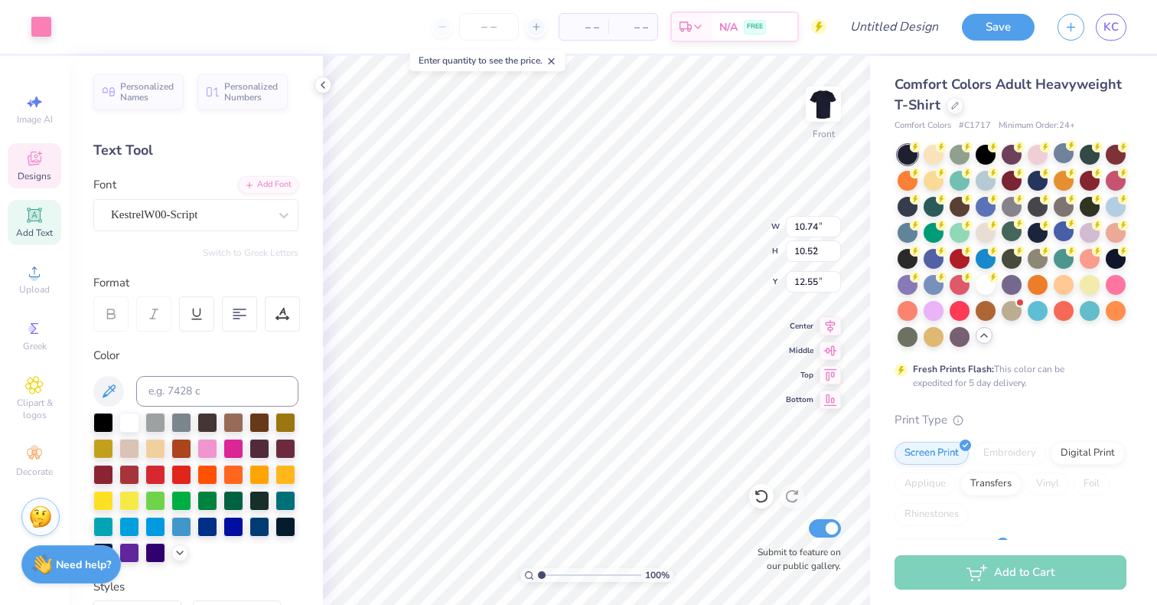
type input "10.74"
type input "2.16"
type input "11.59"
click at [40, 31] on div at bounding box center [41, 25] width 21 height 21
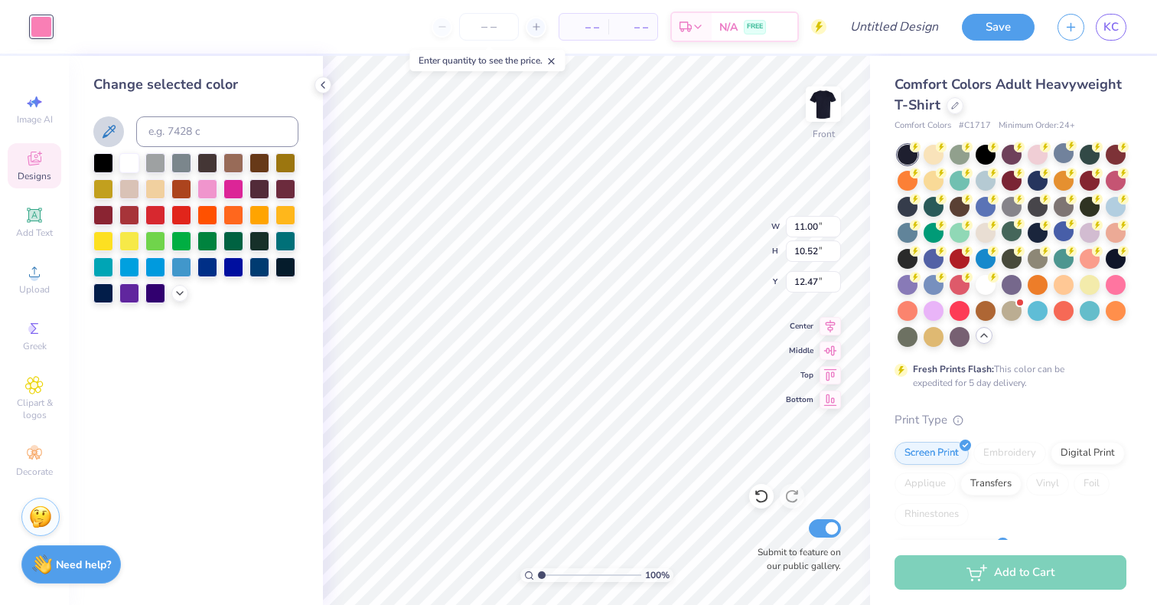
click at [106, 122] on icon at bounding box center [108, 131] width 18 height 18
type input "14.27"
type input "0.89"
type input "1.00"
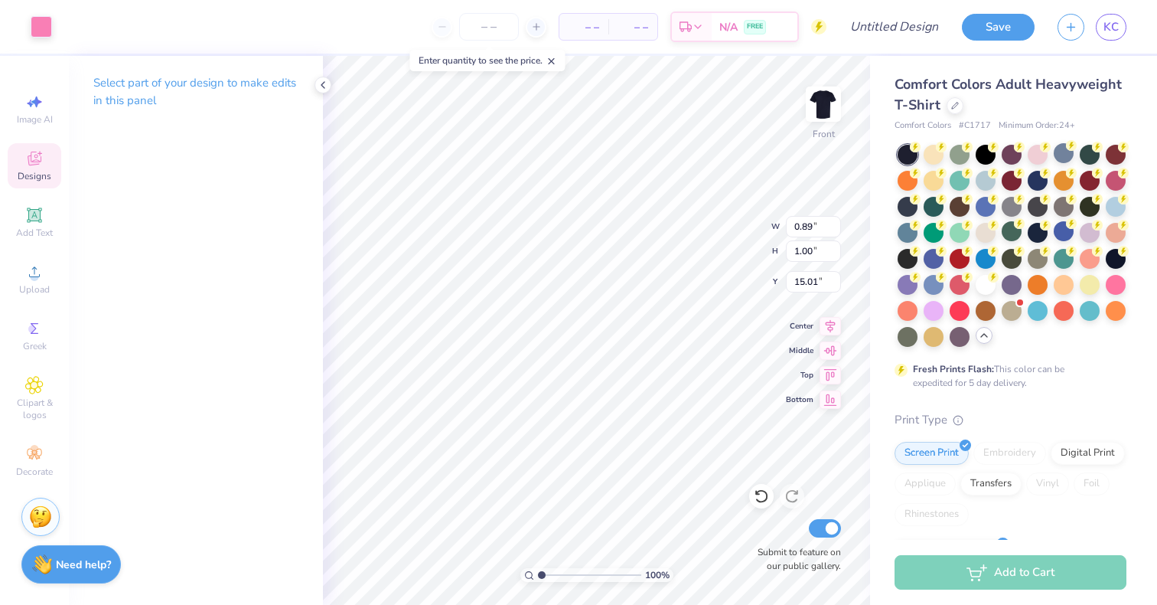
type input "15.03"
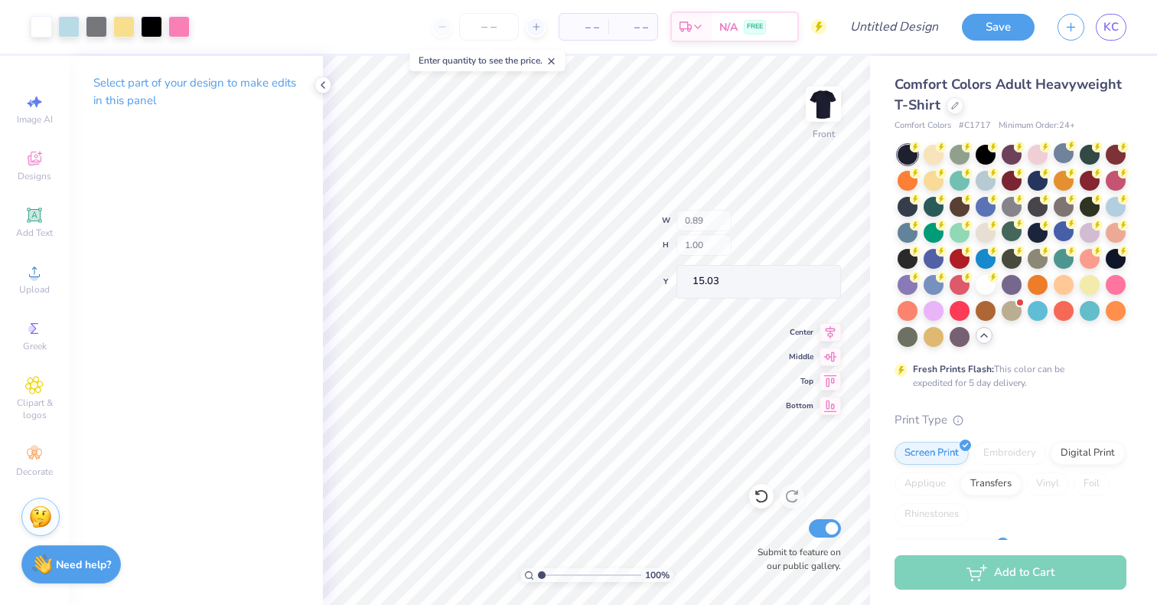
type input "11.00"
type input "10.52"
click at [764, 494] on icon at bounding box center [761, 495] width 15 height 15
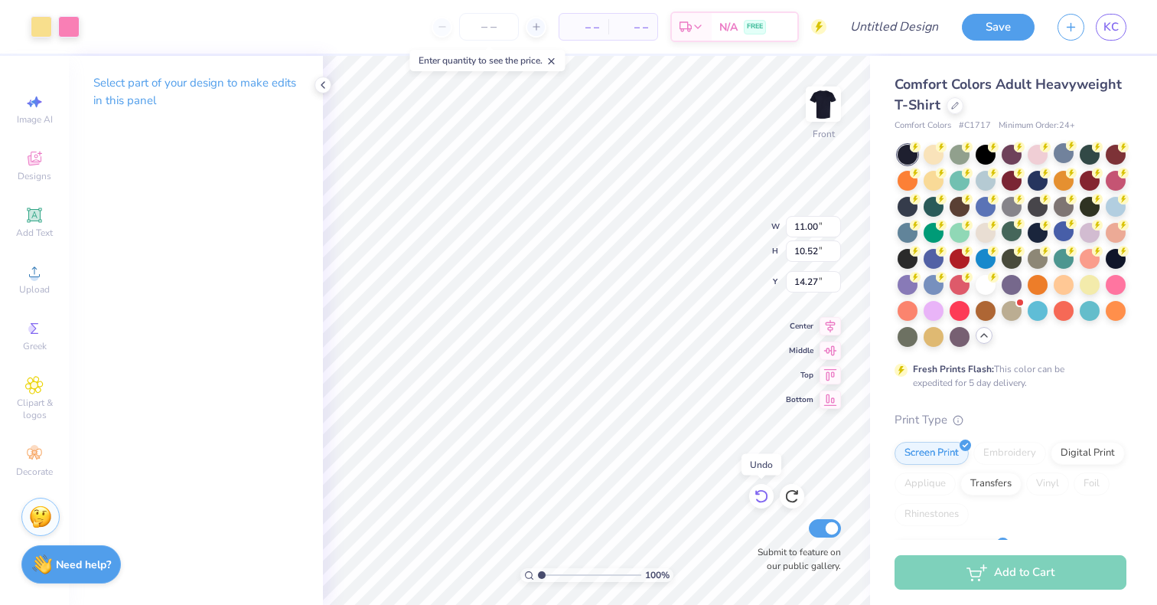
click at [764, 494] on icon at bounding box center [761, 495] width 15 height 15
type input "12.47"
click at [68, 24] on div at bounding box center [68, 25] width 21 height 21
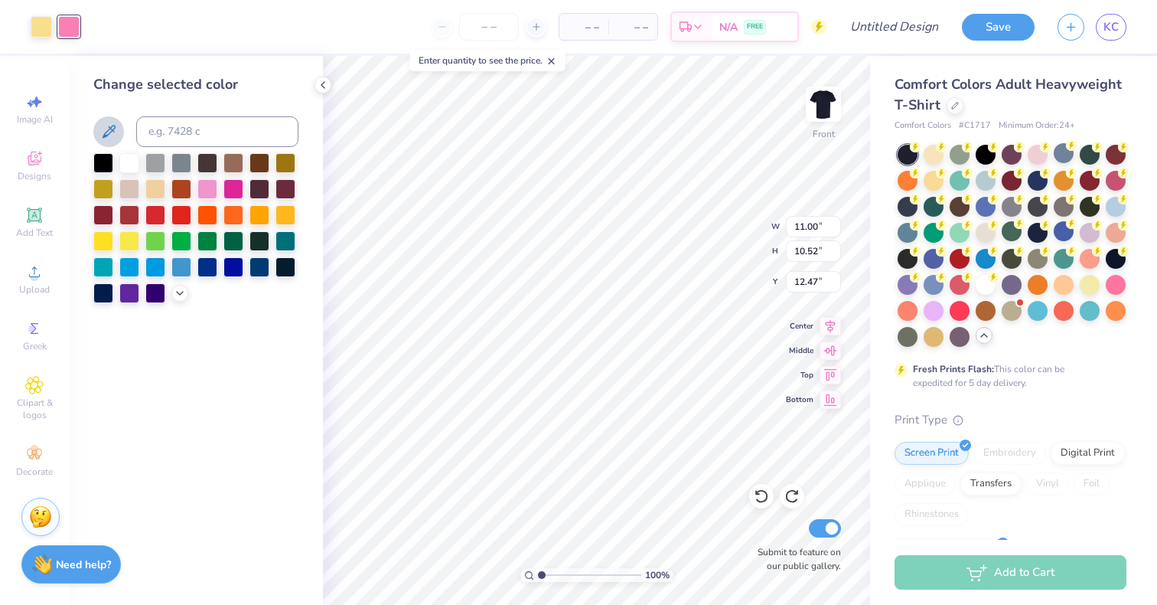
click at [112, 129] on icon at bounding box center [109, 131] width 13 height 13
click at [109, 122] on icon at bounding box center [108, 131] width 18 height 18
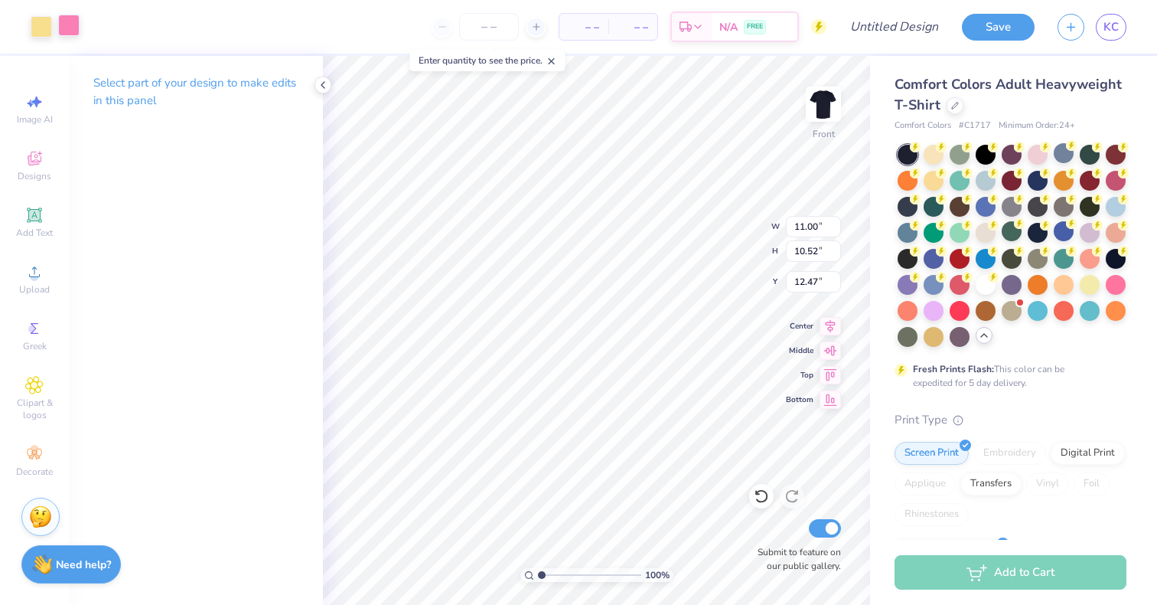
click at [60, 34] on div at bounding box center [68, 25] width 21 height 21
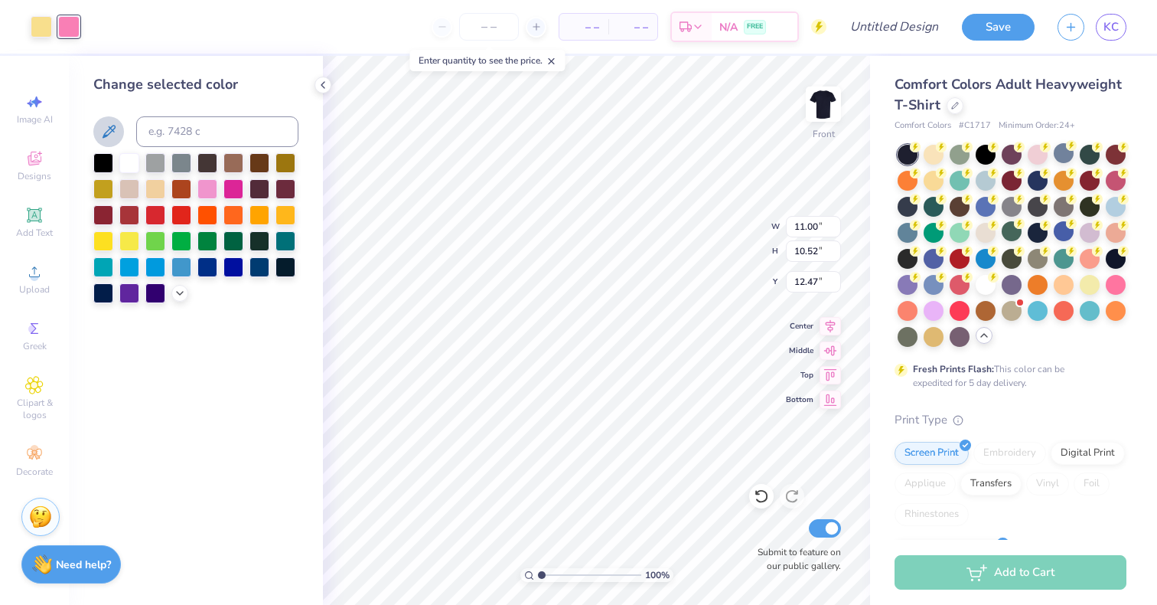
click at [102, 132] on icon at bounding box center [108, 131] width 18 height 18
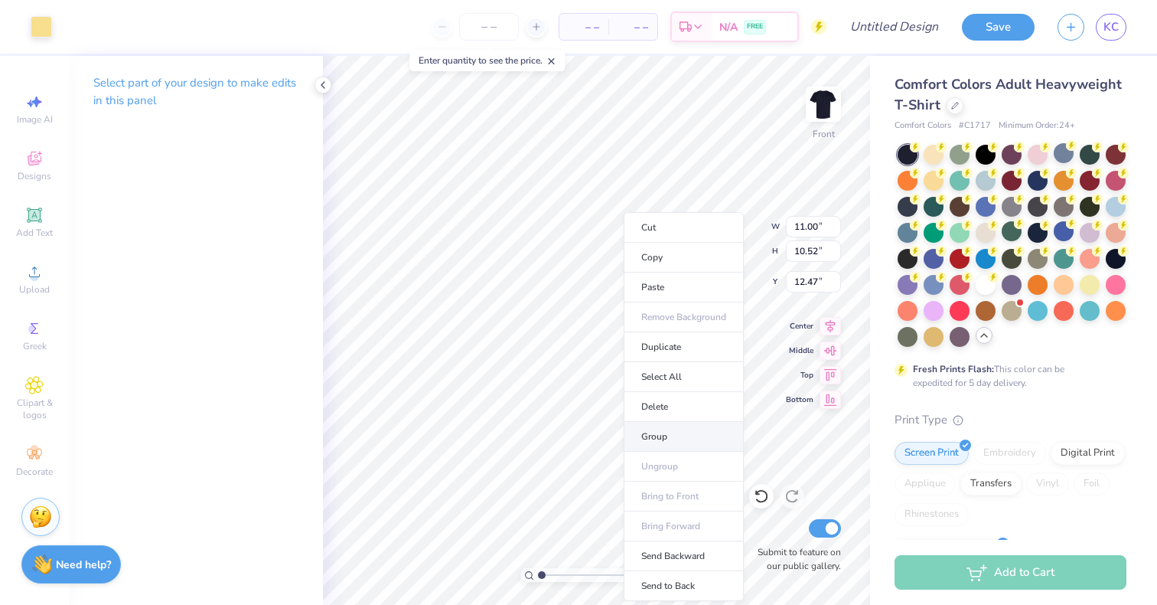
click at [650, 427] on li "Group" at bounding box center [684, 437] width 120 height 30
type input "12.61"
type input "3.86"
type input "3.69"
type input "6.16"
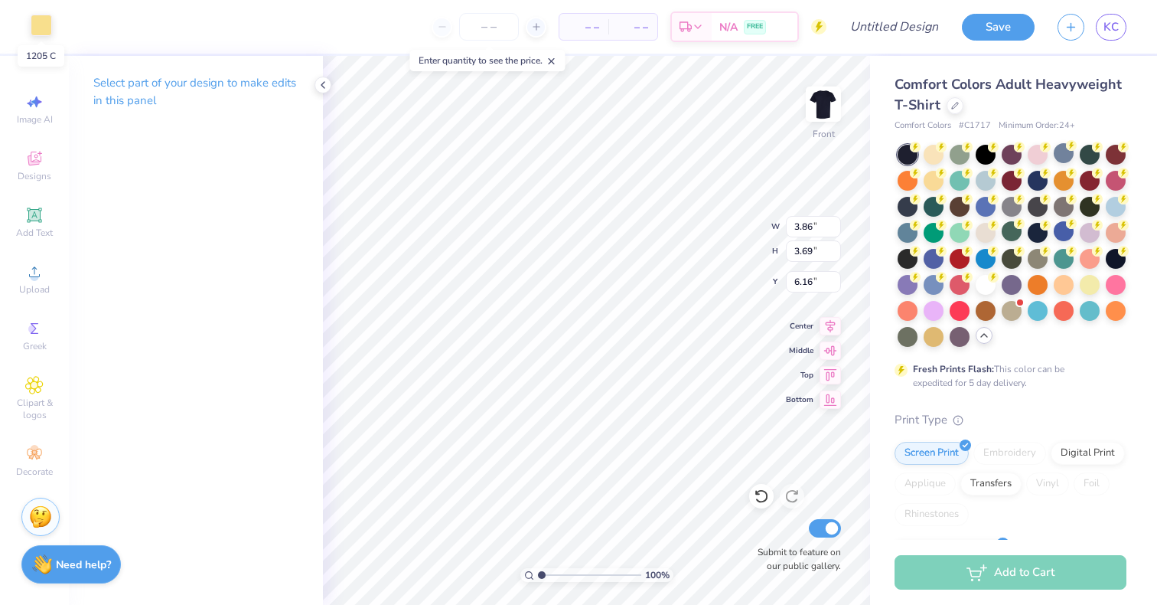
click at [40, 30] on div at bounding box center [41, 25] width 21 height 21
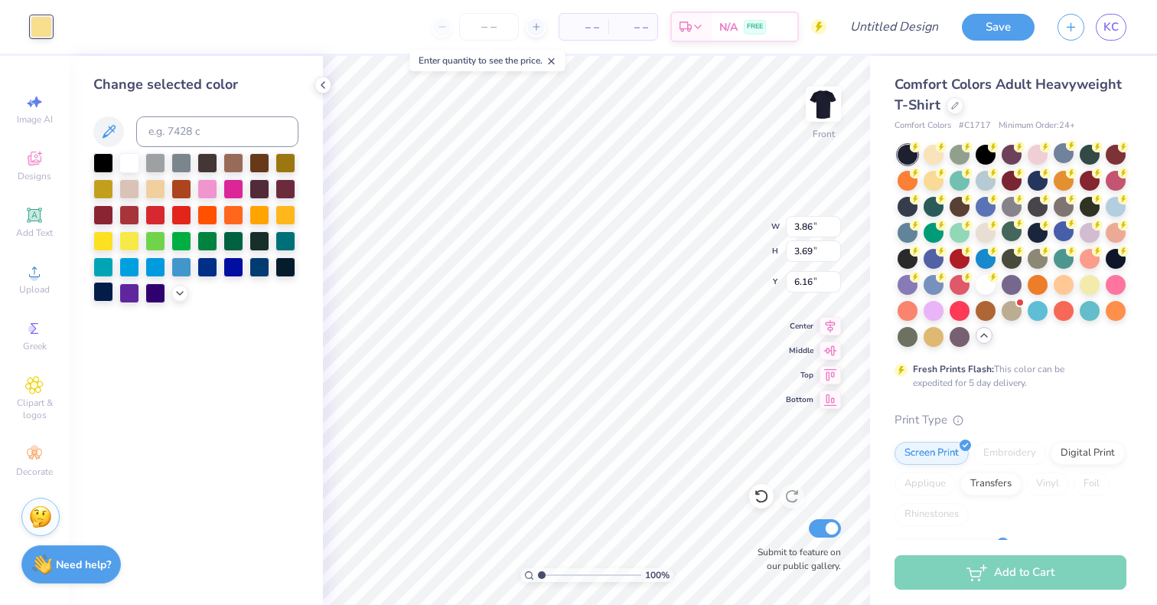
click at [102, 288] on div at bounding box center [103, 292] width 20 height 20
type input "3.52"
type input "3.37"
type input "6.32"
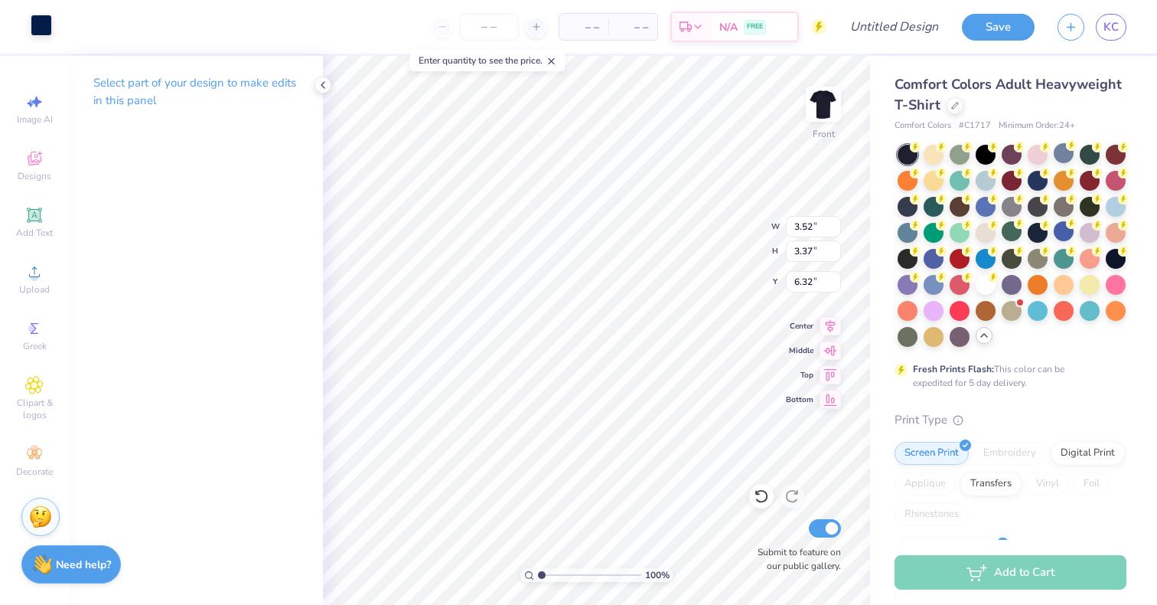
click at [41, 29] on div at bounding box center [41, 25] width 21 height 21
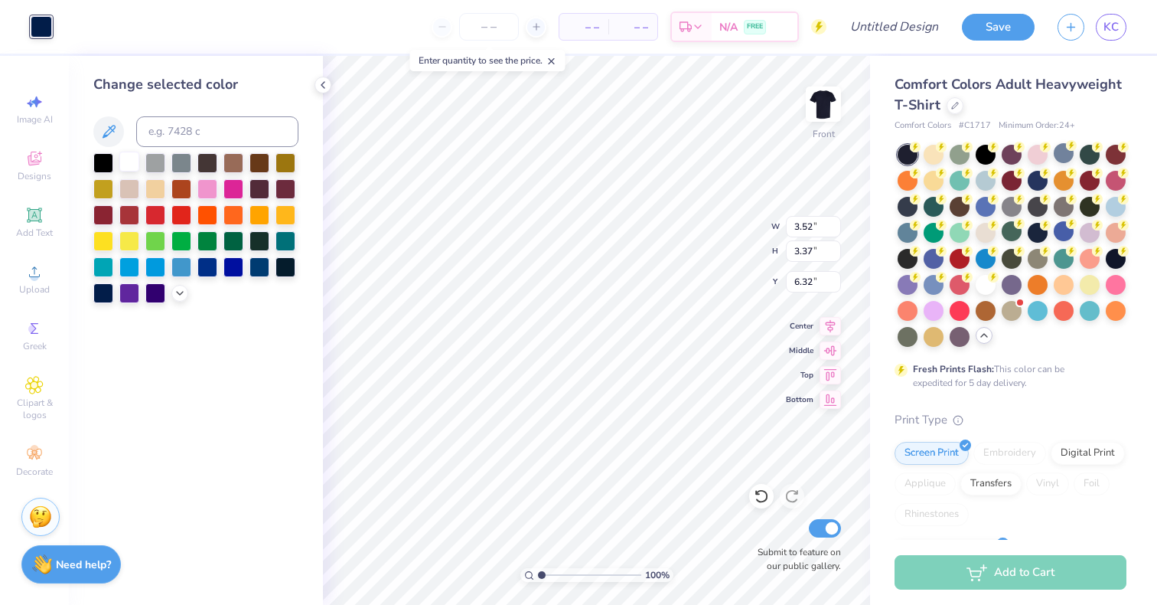
click at [129, 165] on div at bounding box center [129, 162] width 20 height 20
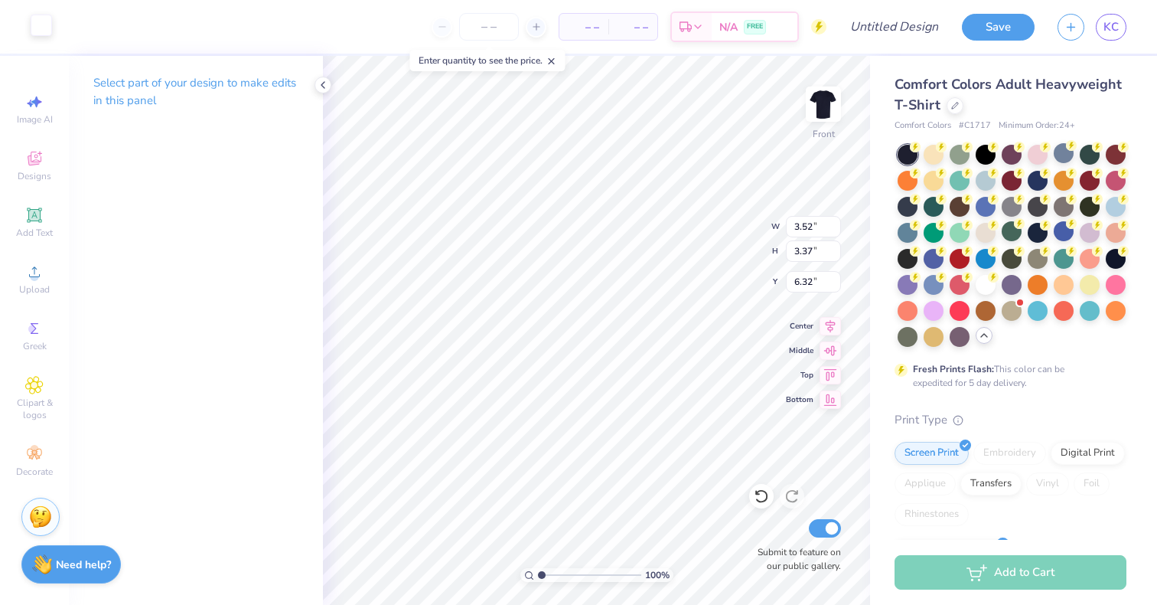
click at [41, 26] on div at bounding box center [41, 25] width 21 height 21
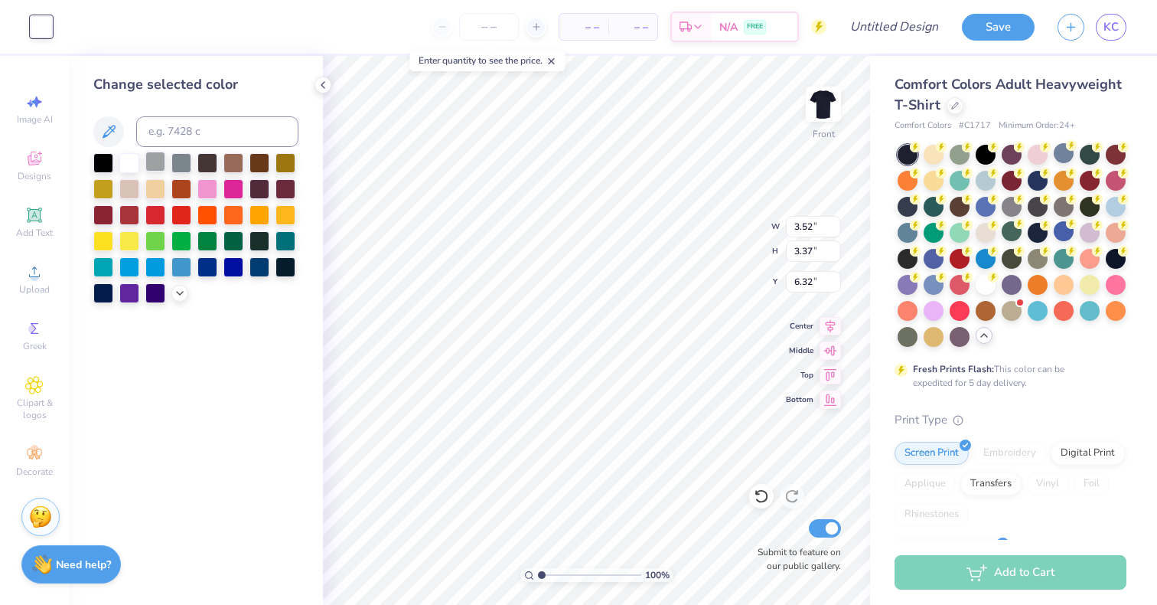
click at [153, 163] on div at bounding box center [155, 162] width 20 height 20
click at [128, 165] on div at bounding box center [129, 162] width 20 height 20
type input "4.26"
type input "5.48"
type input "5.27"
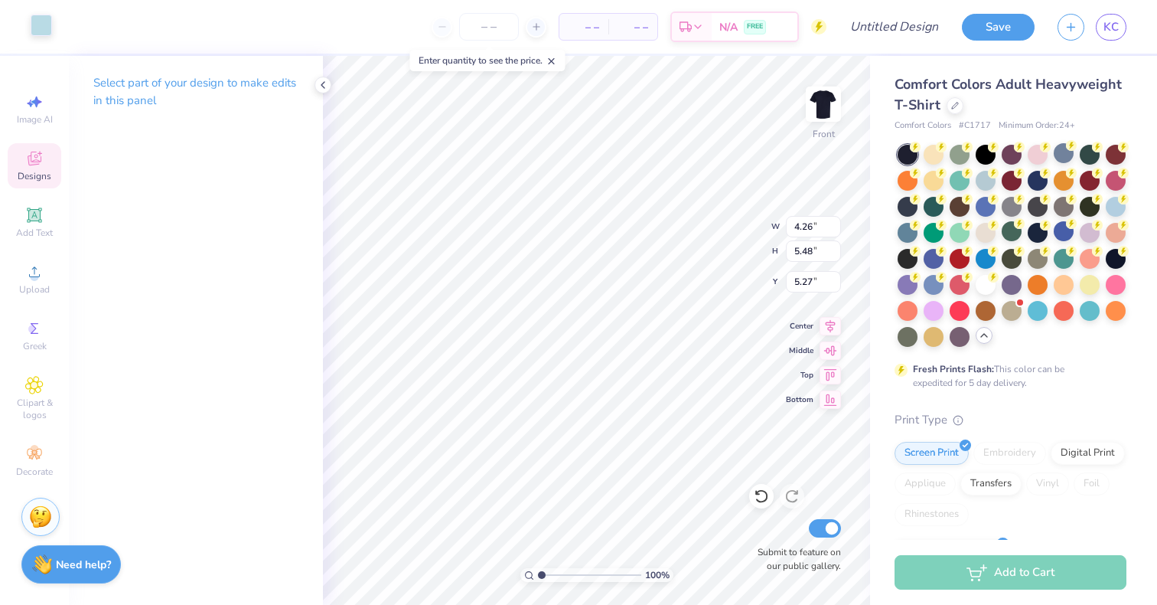
click at [38, 28] on div at bounding box center [41, 25] width 21 height 21
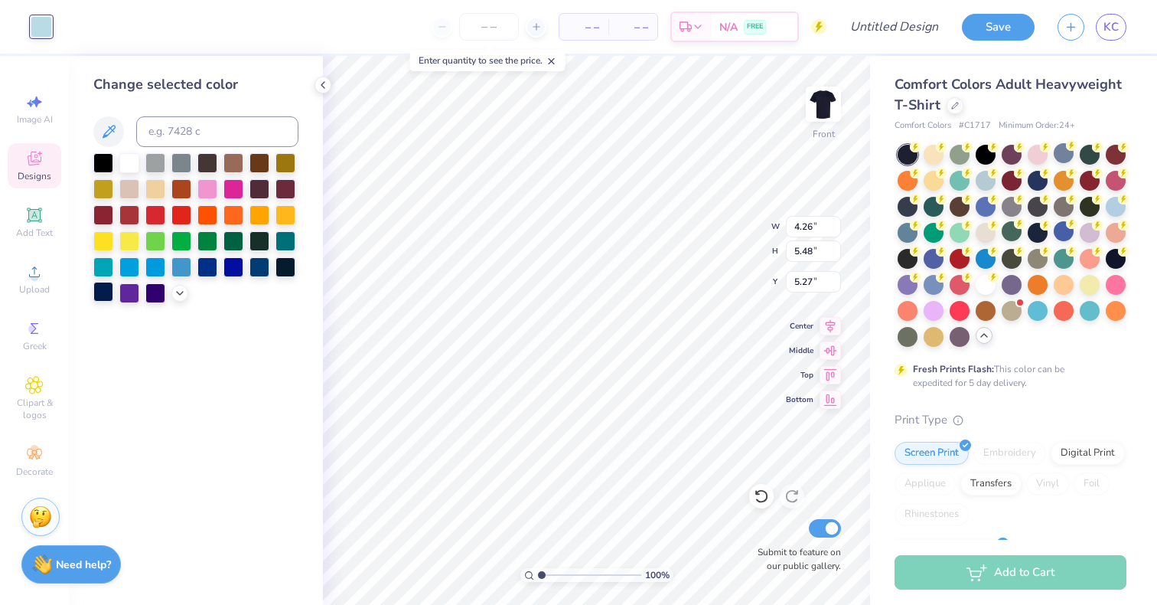
click at [103, 288] on div at bounding box center [103, 292] width 20 height 20
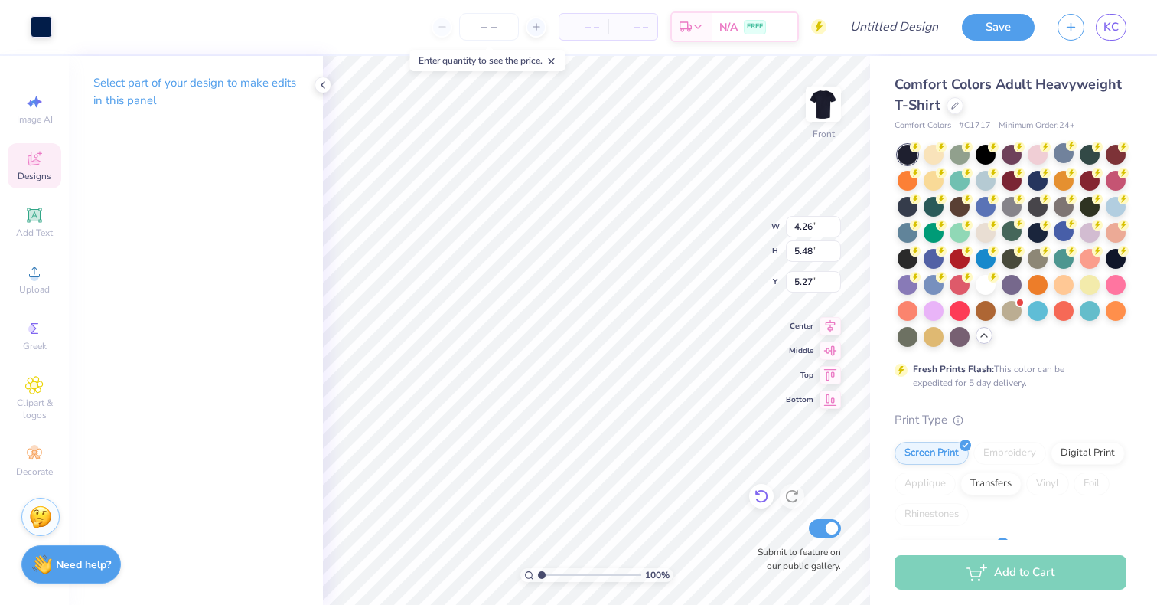
click at [762, 501] on icon at bounding box center [760, 497] width 13 height 14
click at [761, 502] on icon at bounding box center [760, 497] width 13 height 14
type input "12.00"
type input "9.61"
type input "3.00"
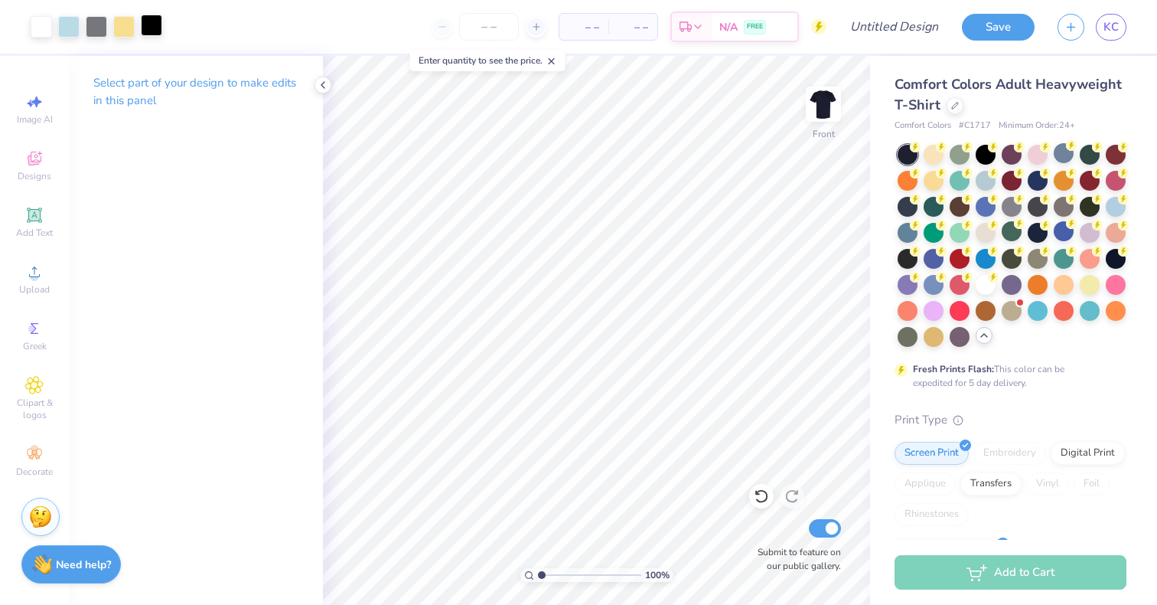
click at [155, 23] on div at bounding box center [151, 25] width 21 height 21
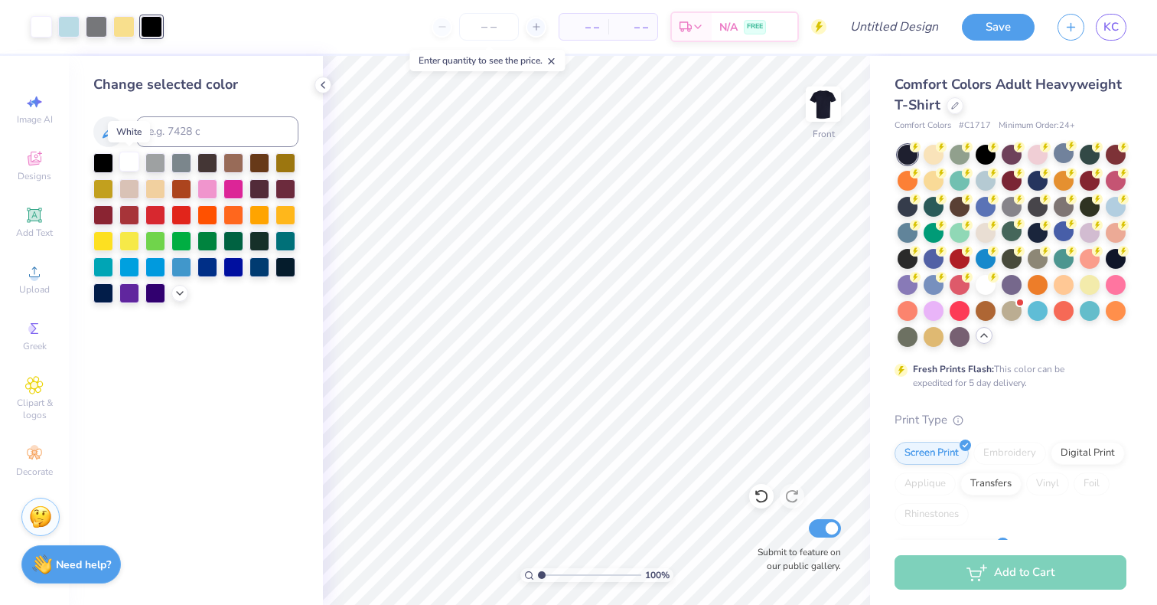
click at [128, 164] on div at bounding box center [129, 162] width 20 height 20
click at [154, 27] on div at bounding box center [151, 25] width 21 height 21
click at [125, 169] on div at bounding box center [129, 162] width 20 height 20
click at [152, 36] on div at bounding box center [151, 25] width 21 height 21
click at [132, 164] on div at bounding box center [129, 162] width 20 height 20
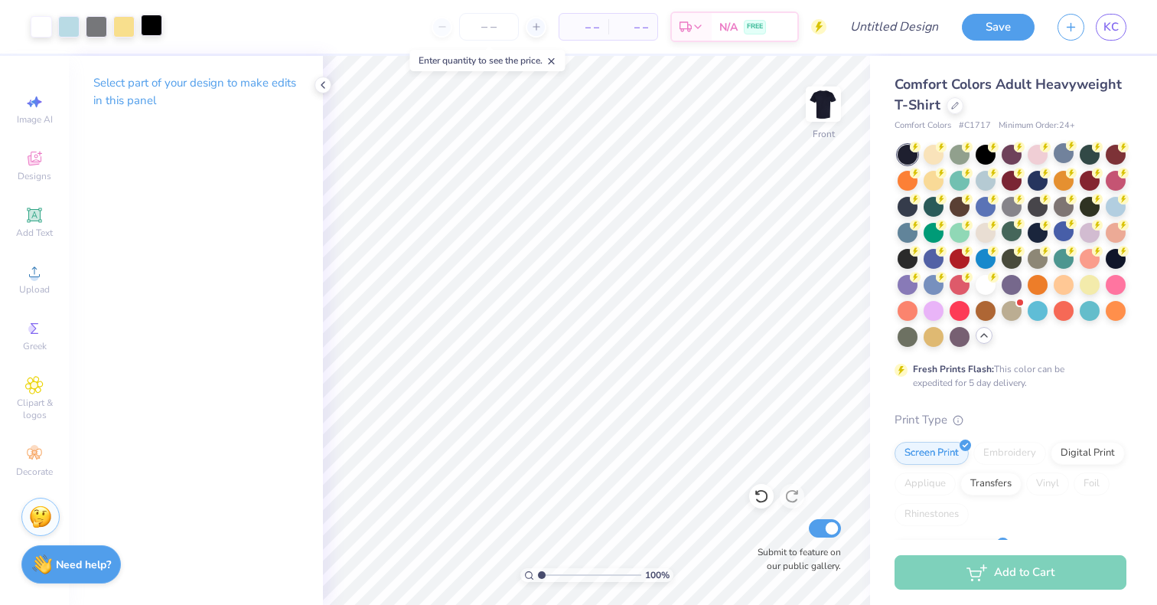
click at [148, 28] on div at bounding box center [151, 25] width 21 height 21
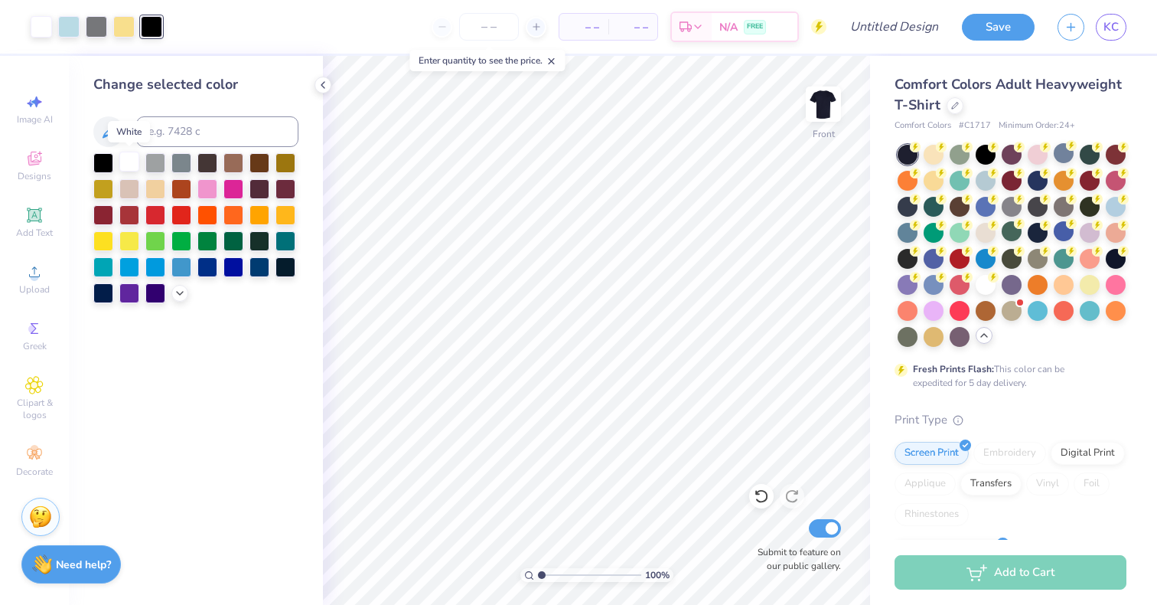
click at [127, 163] on div at bounding box center [129, 162] width 20 height 20
click at [153, 31] on div at bounding box center [151, 25] width 21 height 21
click at [153, 31] on div at bounding box center [151, 26] width 21 height 21
click at [150, 16] on div at bounding box center [151, 26] width 21 height 21
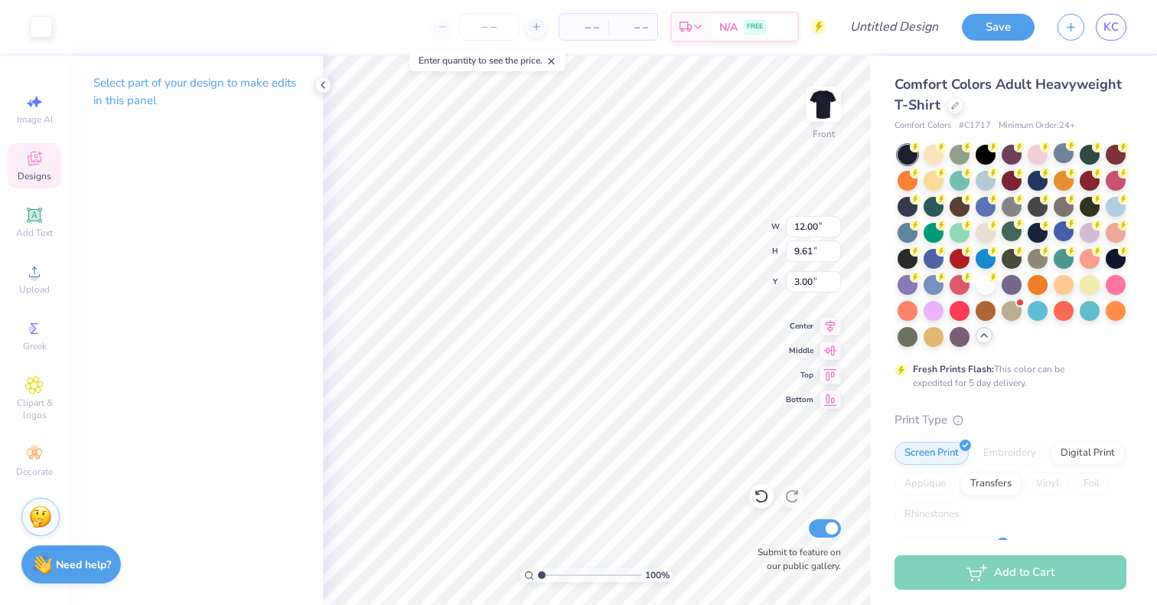
type input "11.36"
type input "8.99"
type input "3.31"
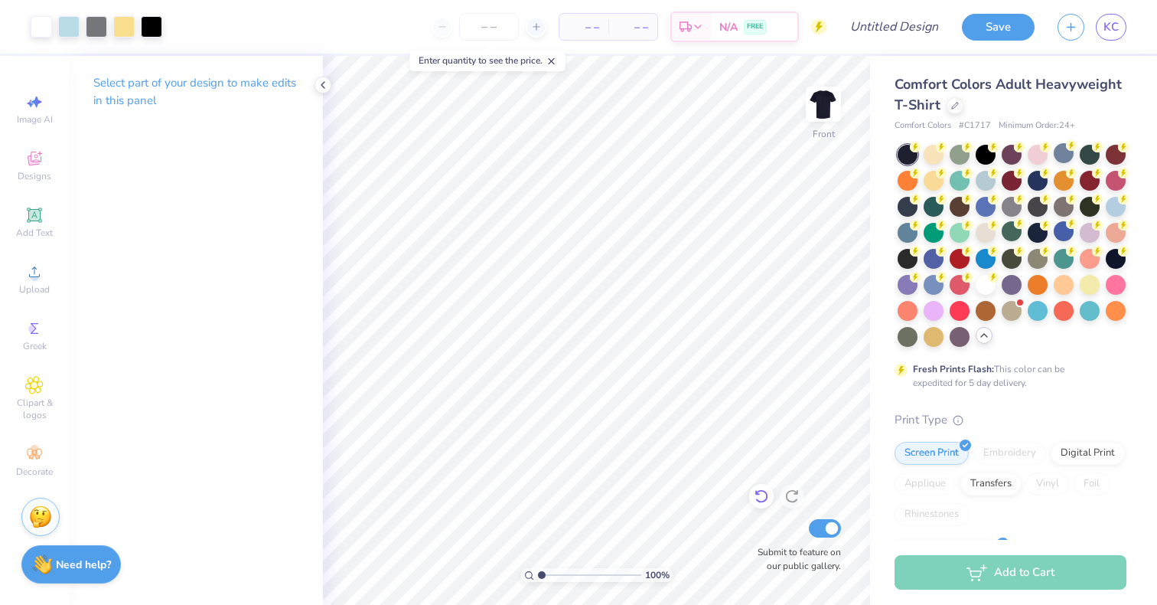
click at [759, 500] on icon at bounding box center [761, 495] width 15 height 15
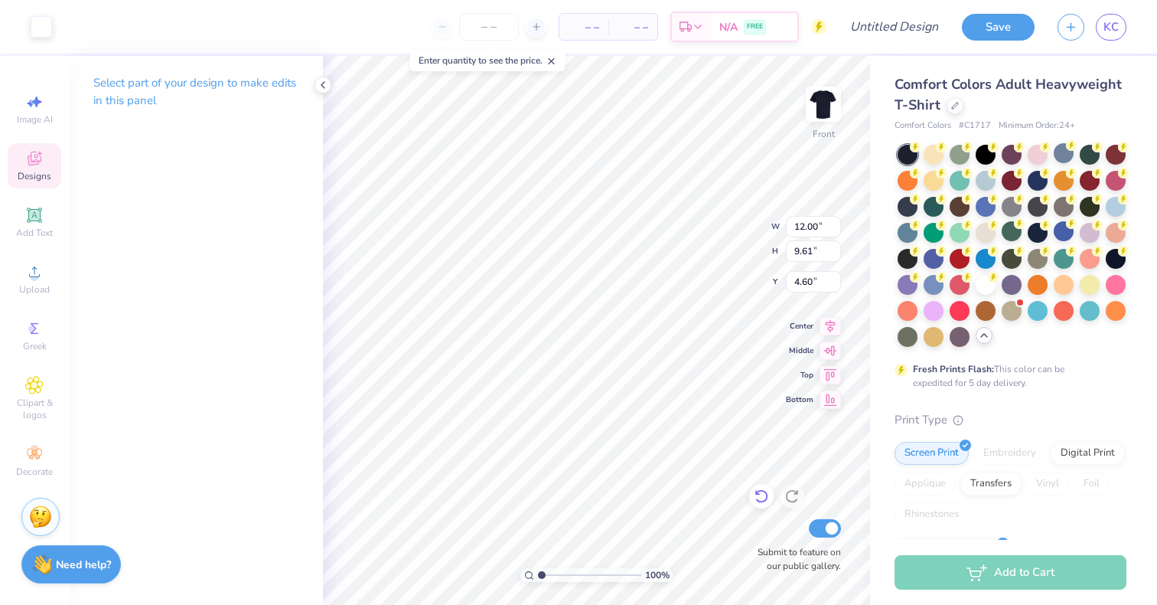
click at [761, 496] on icon at bounding box center [761, 495] width 15 height 15
type input "3.00"
type input "12.00"
type input "9.61"
type input "3.00"
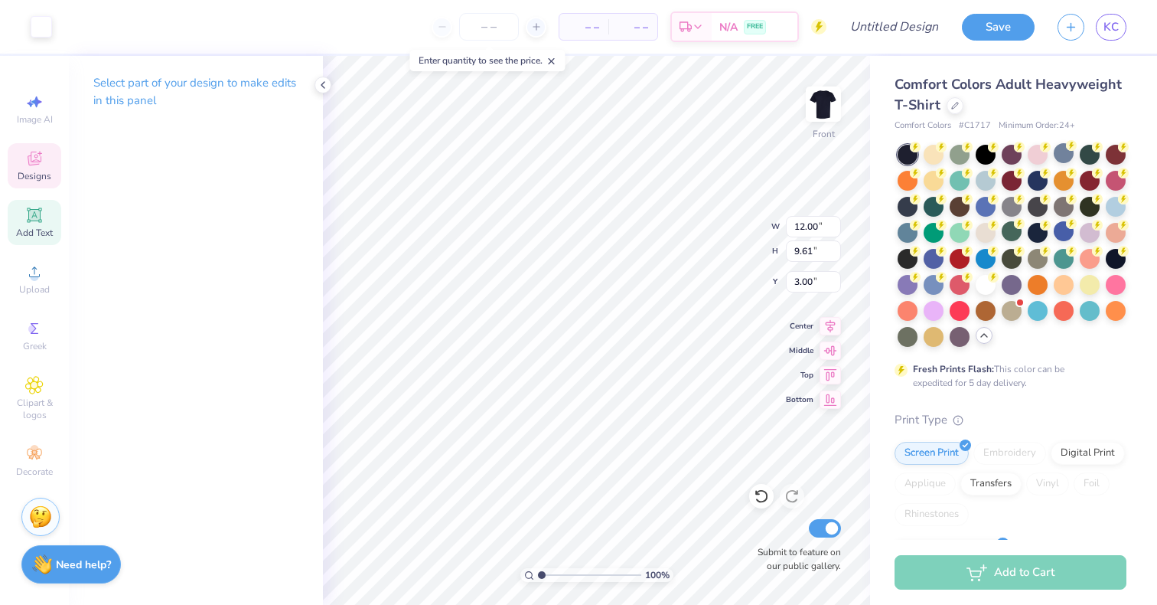
click at [34, 234] on span "Add Text" at bounding box center [34, 233] width 37 height 12
type input "5.69"
type input "1.65"
type input "12.93"
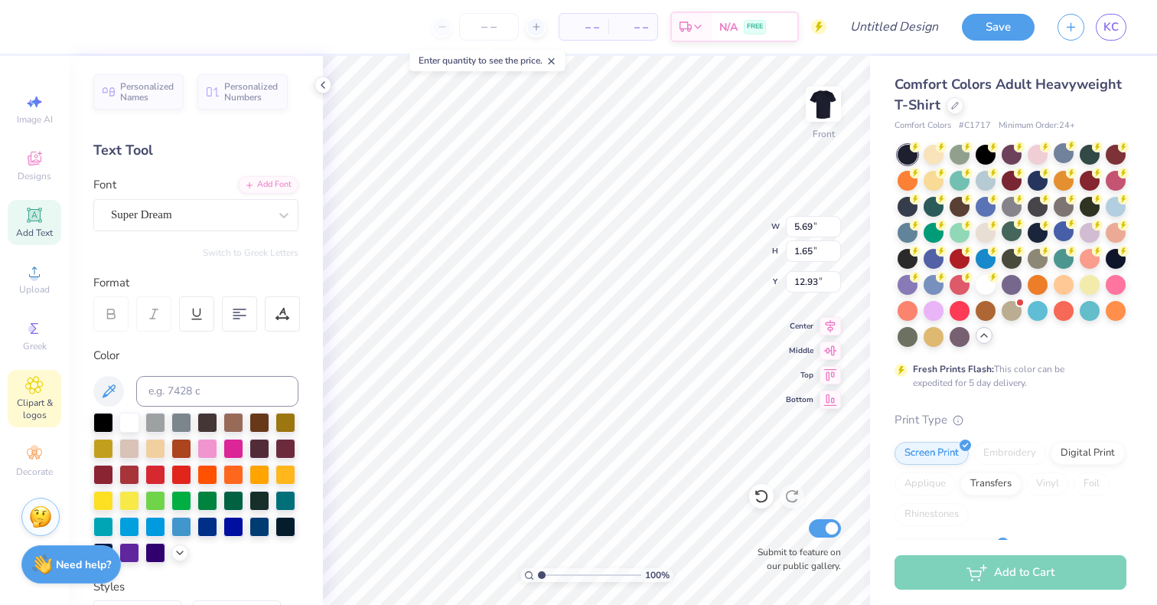
click at [37, 391] on icon at bounding box center [34, 385] width 18 height 18
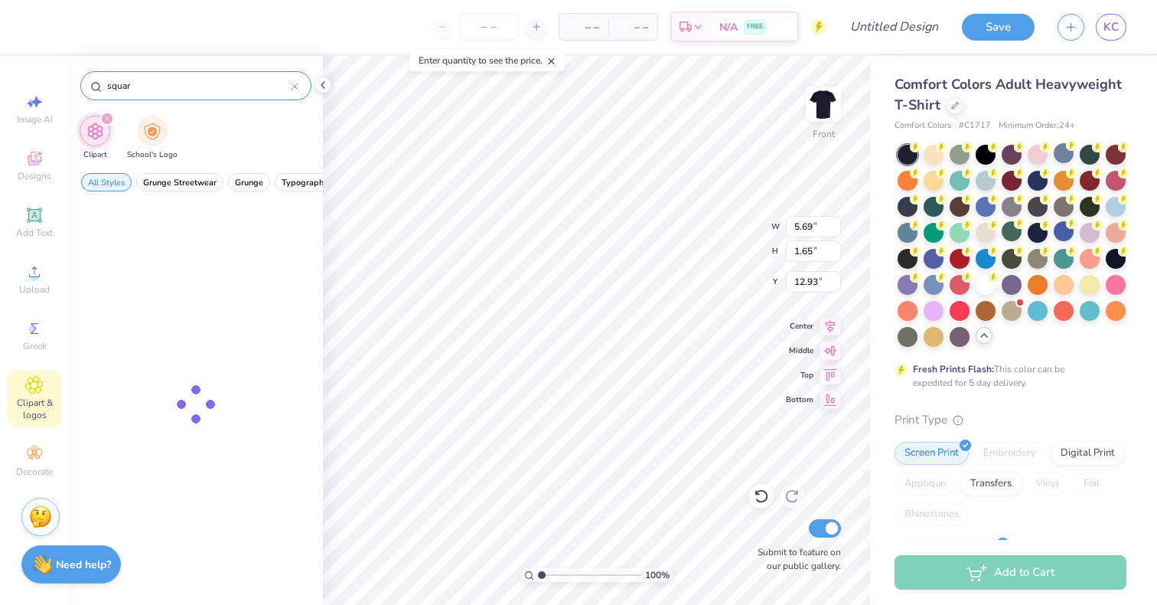
type input "square"
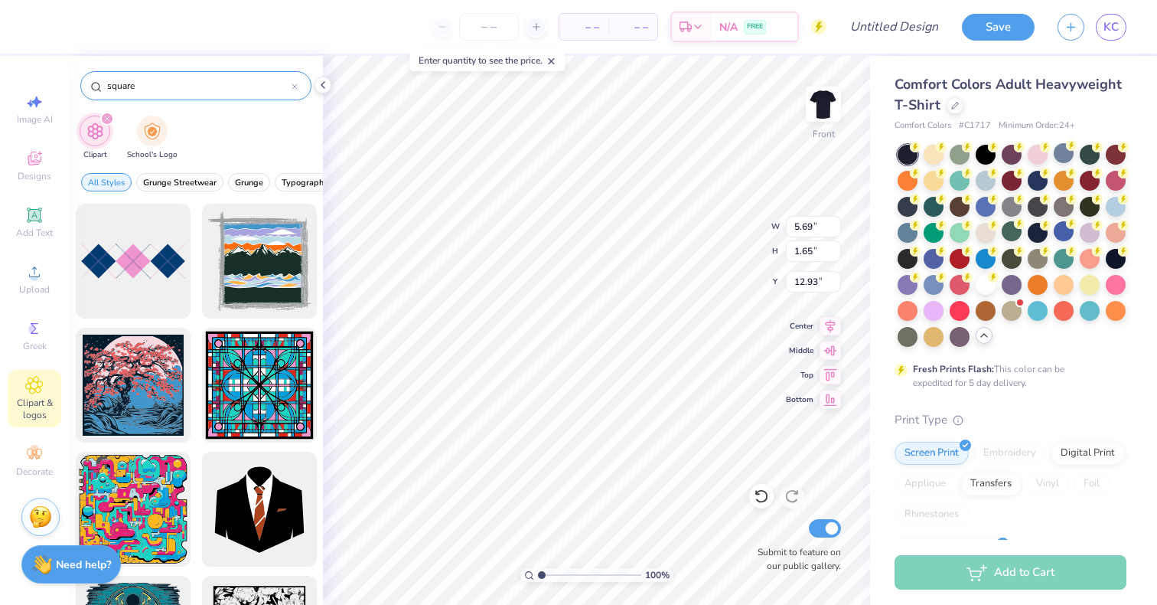
click at [290, 86] on input "square" at bounding box center [199, 85] width 186 height 15
click at [295, 86] on icon at bounding box center [294, 86] width 5 height 5
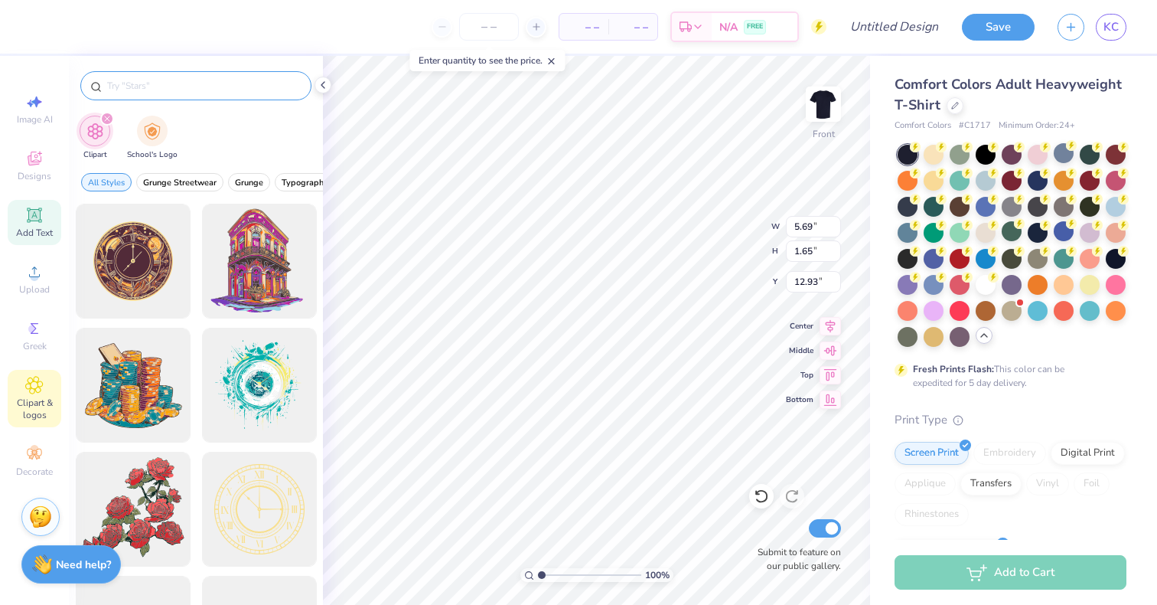
click at [31, 213] on icon at bounding box center [33, 214] width 11 height 11
click at [28, 165] on icon at bounding box center [34, 158] width 18 height 18
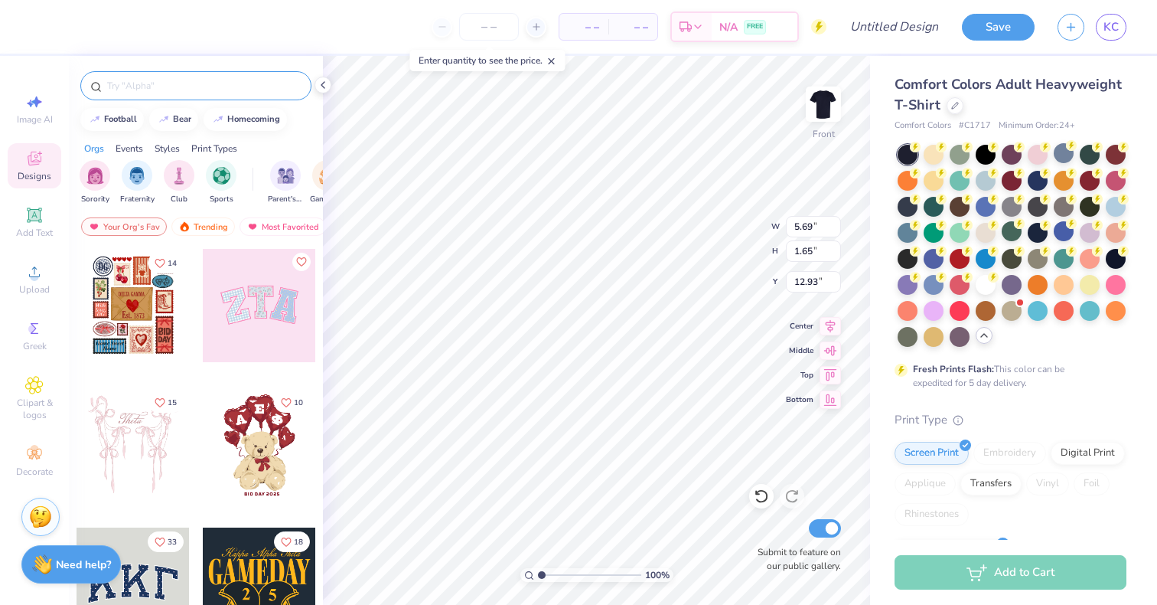
click at [151, 80] on input "text" at bounding box center [204, 85] width 196 height 15
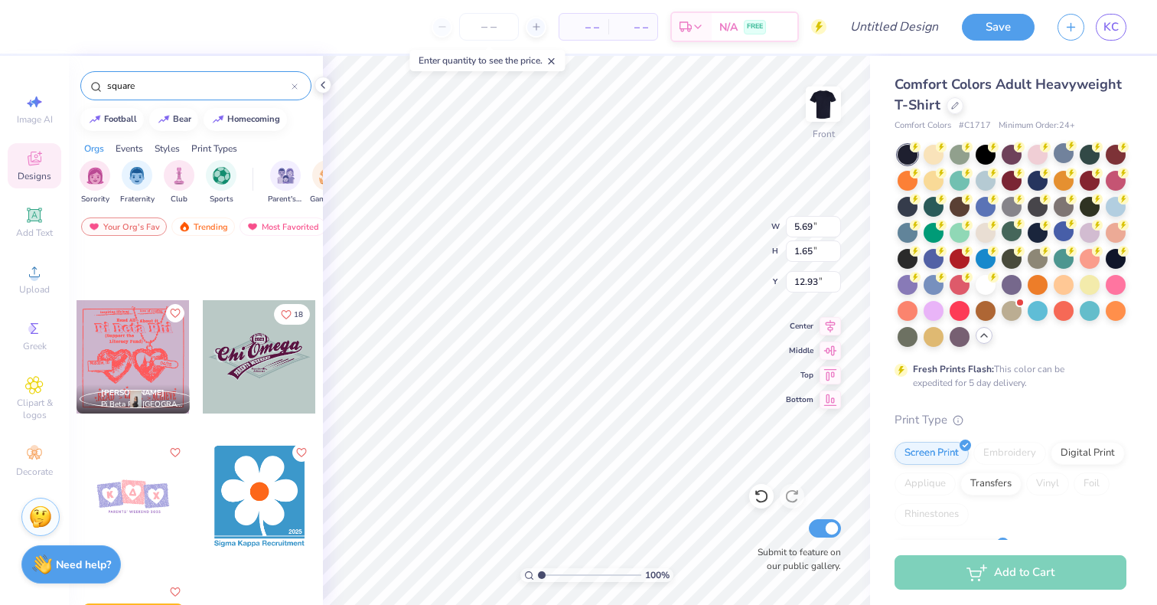
scroll to position [0, 0]
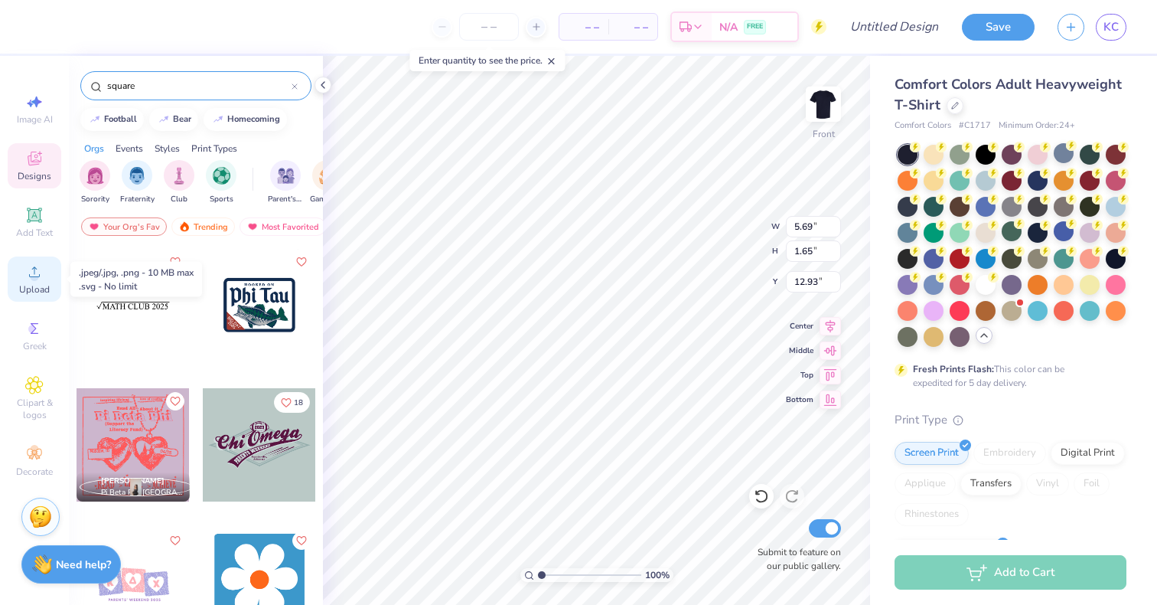
type input "square"
click at [41, 284] on span "Upload" at bounding box center [34, 289] width 31 height 12
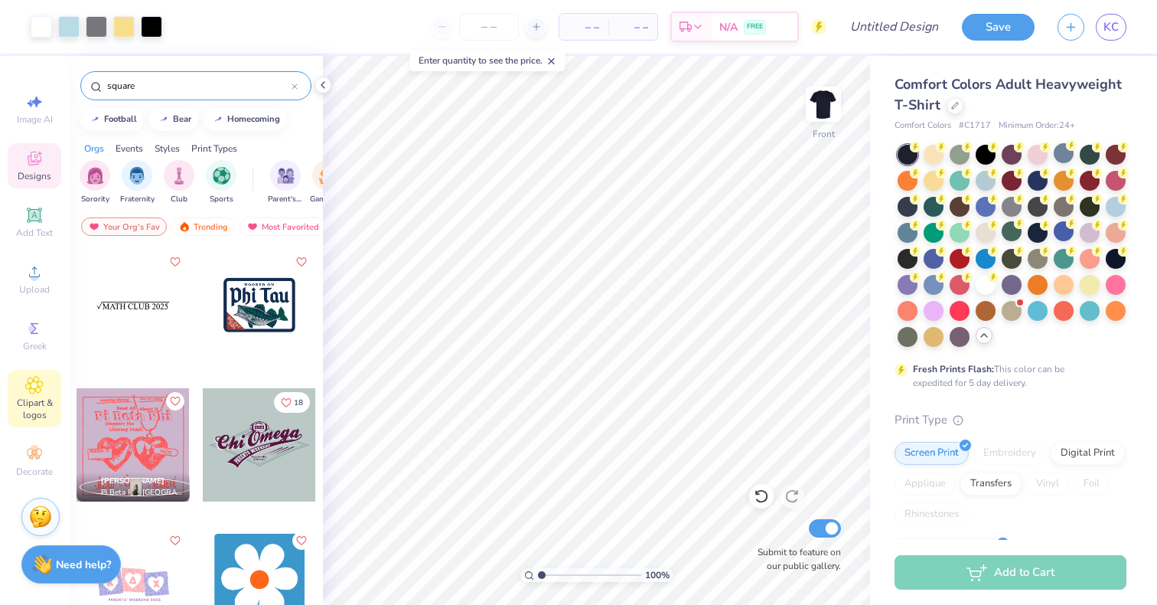
click at [37, 385] on icon at bounding box center [35, 385] width 8 height 8
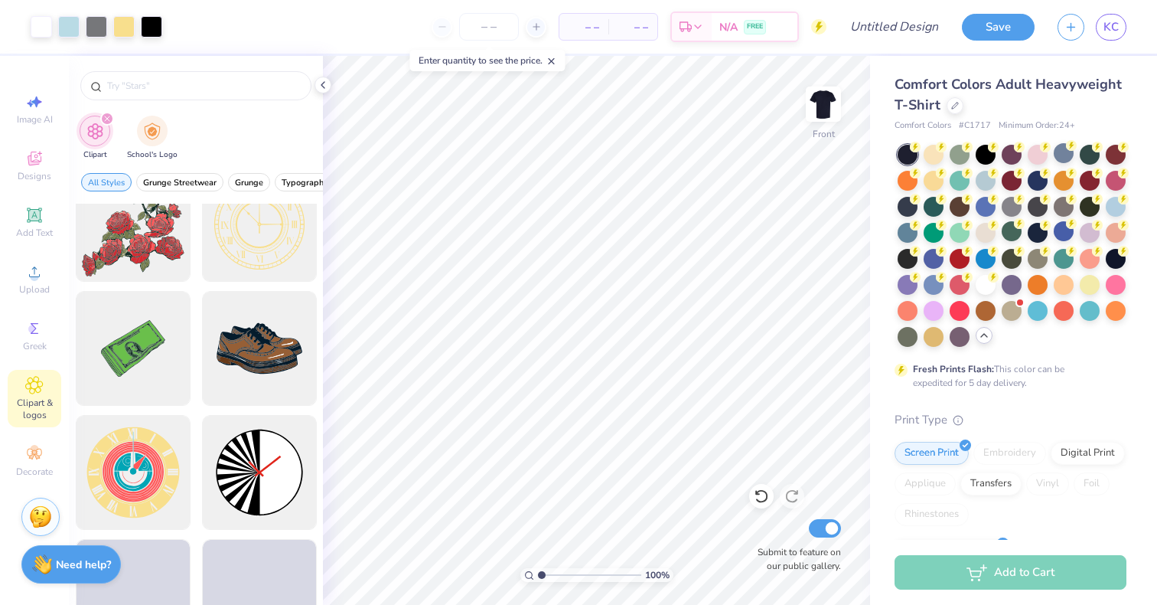
scroll to position [358, 0]
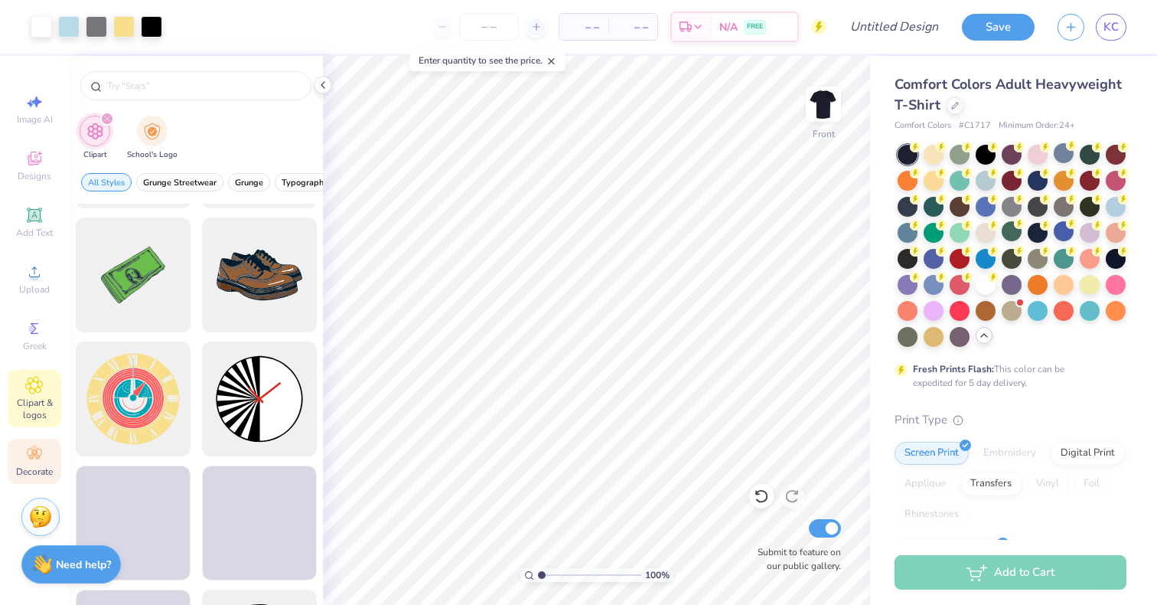
click at [41, 447] on icon at bounding box center [34, 454] width 18 height 18
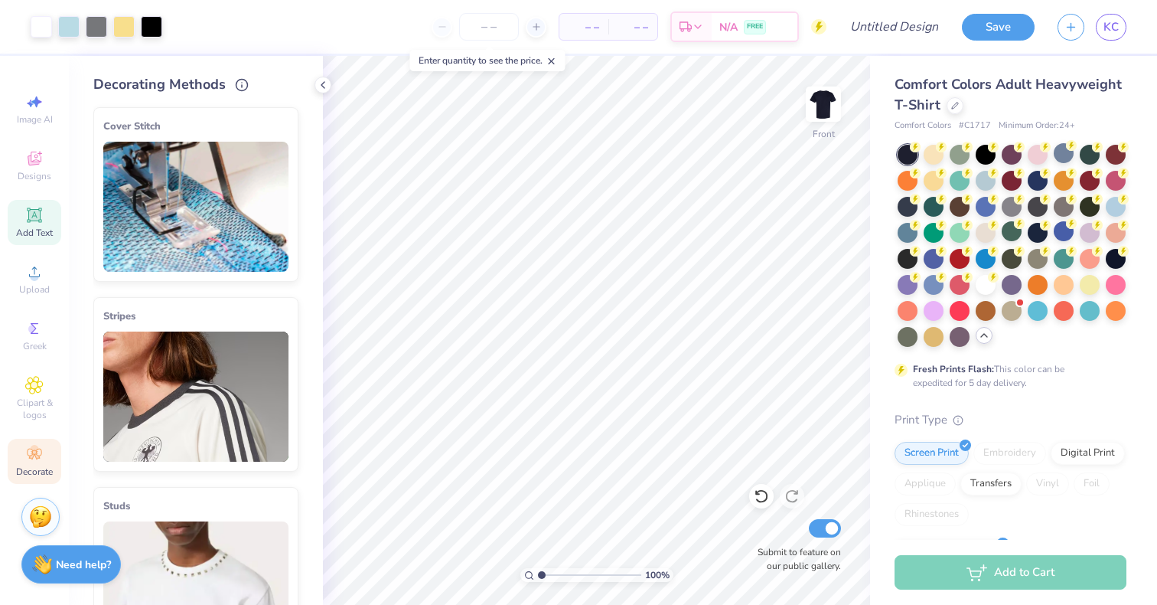
click at [47, 207] on div "Add Text" at bounding box center [35, 222] width 54 height 45
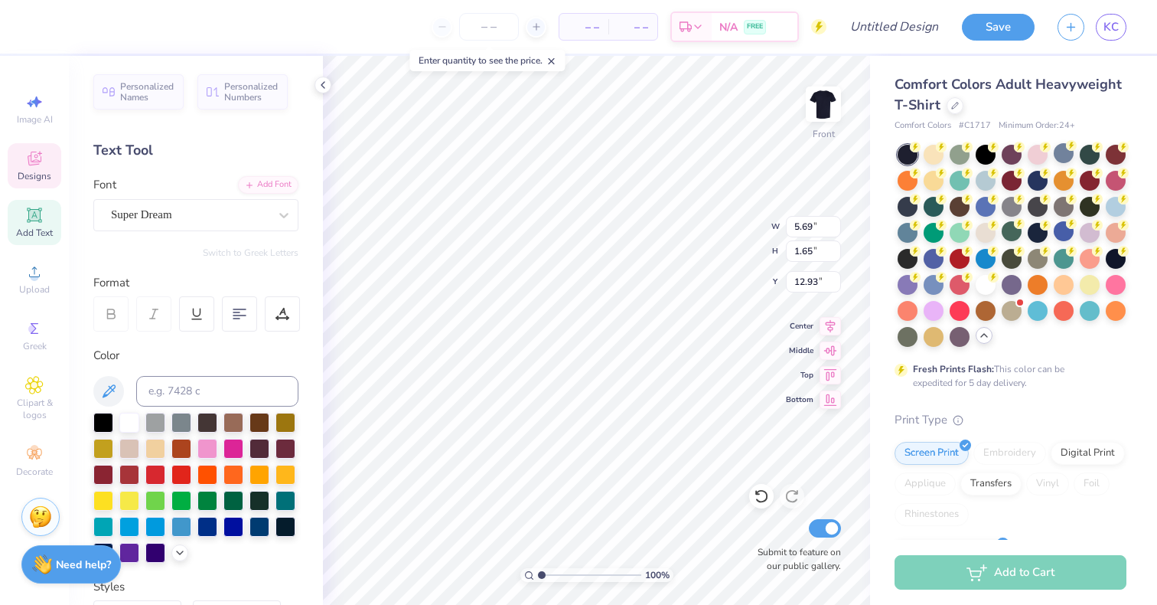
click at [34, 178] on span "Designs" at bounding box center [35, 176] width 34 height 12
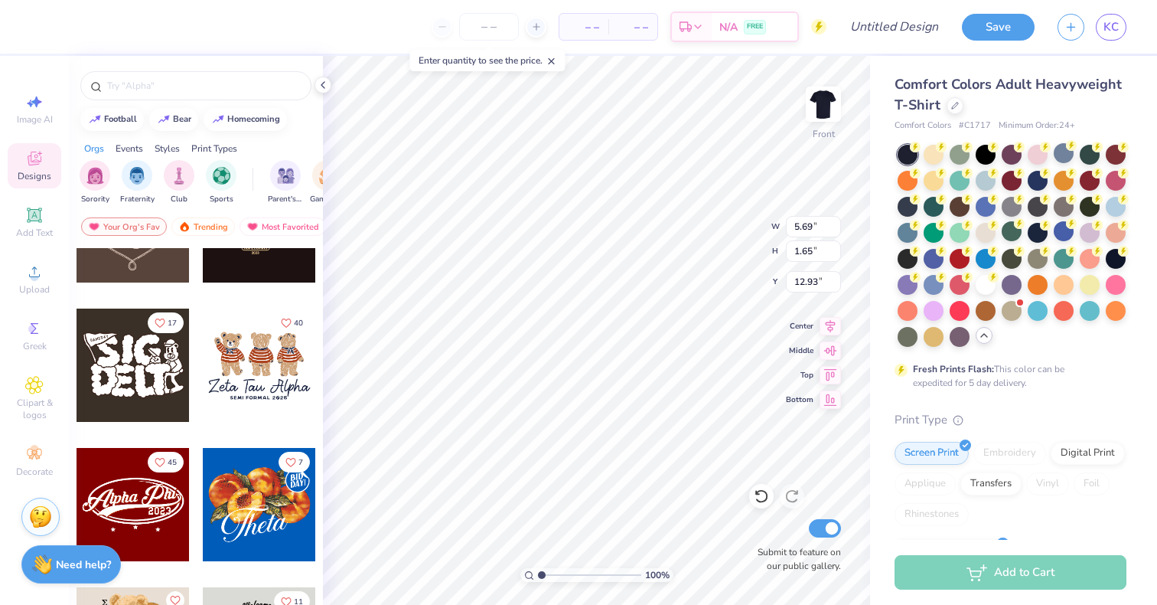
scroll to position [442, 0]
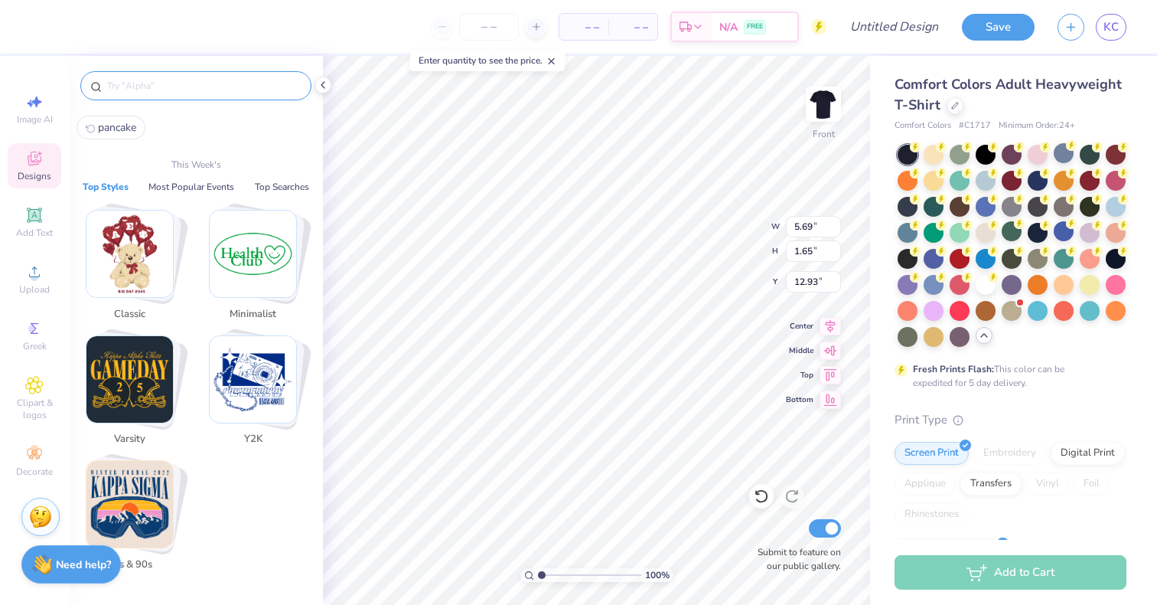
click at [196, 86] on input "text" at bounding box center [204, 85] width 196 height 15
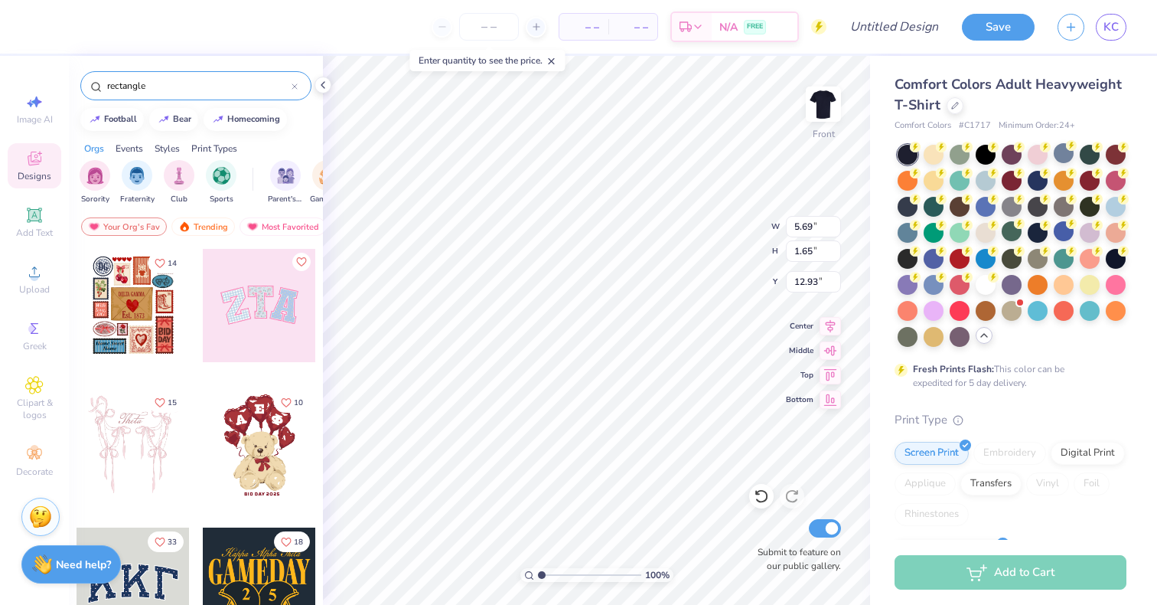
type input "rectangle"
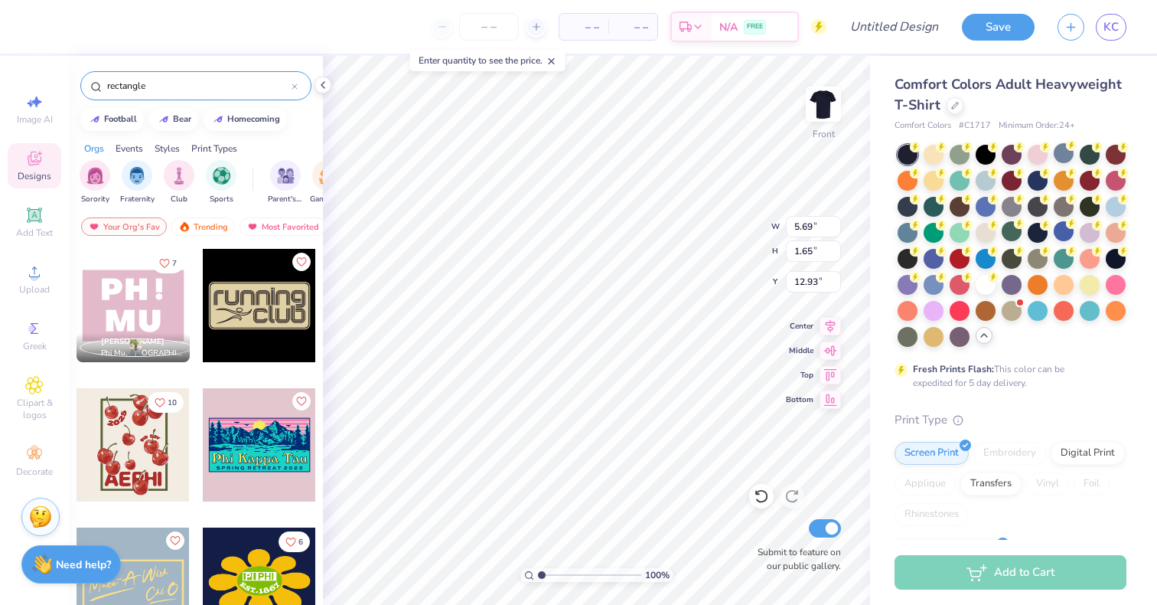
click at [113, 309] on div at bounding box center [133, 305] width 113 height 113
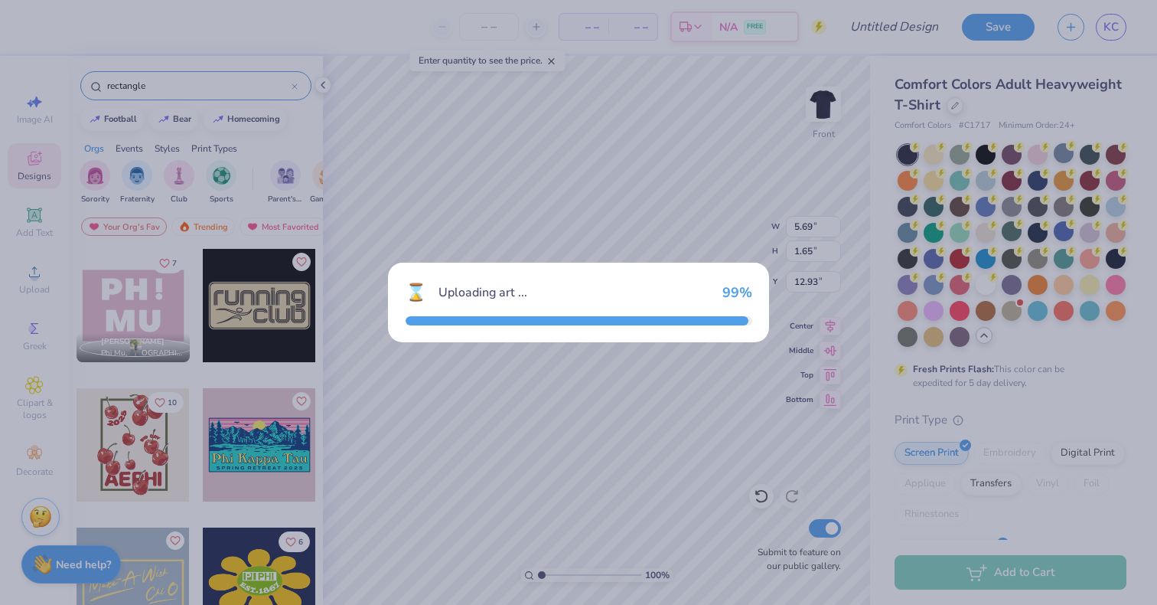
type input "3.63"
type input "2.55"
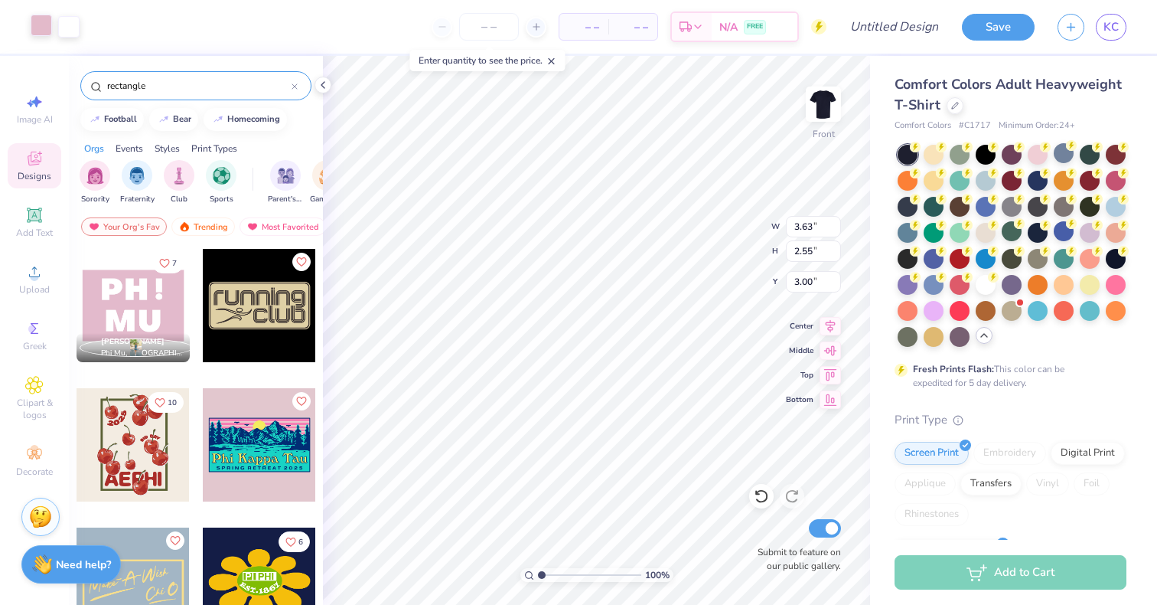
click at [40, 20] on div at bounding box center [41, 25] width 21 height 21
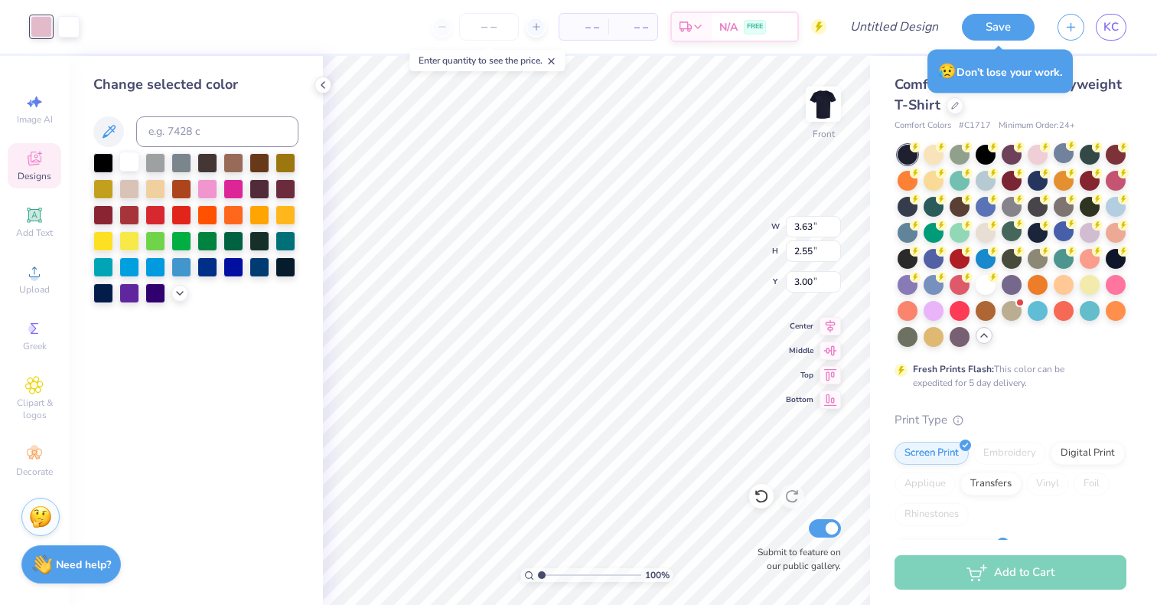
click at [127, 168] on div at bounding box center [129, 162] width 20 height 20
type input "18.47"
type input "4.17"
type input "3.42"
type input "3.89"
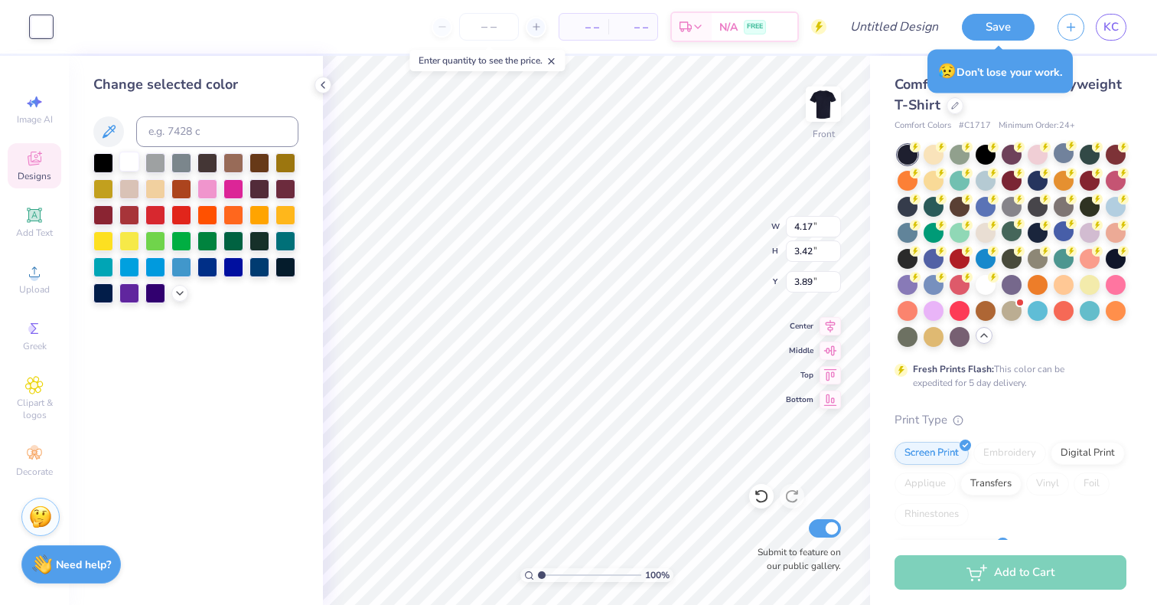
type input "3.93"
type input "3.00"
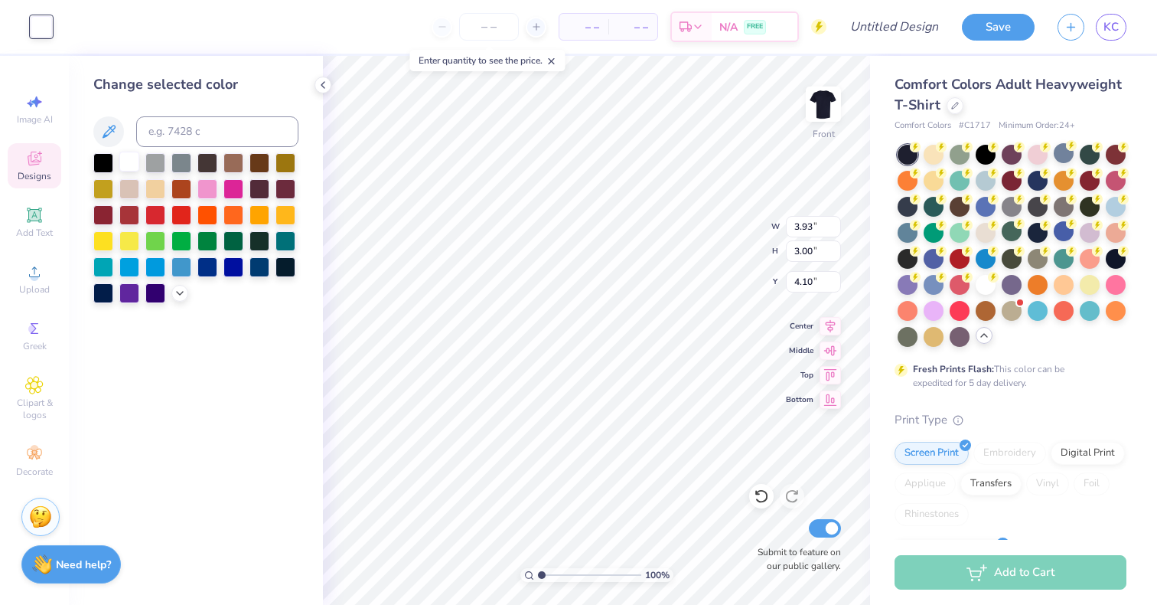
type input "3.92"
type input "11.92"
type input "9.09"
type input "3.26"
click at [697, 588] on li "Send to Back" at bounding box center [722, 586] width 120 height 30
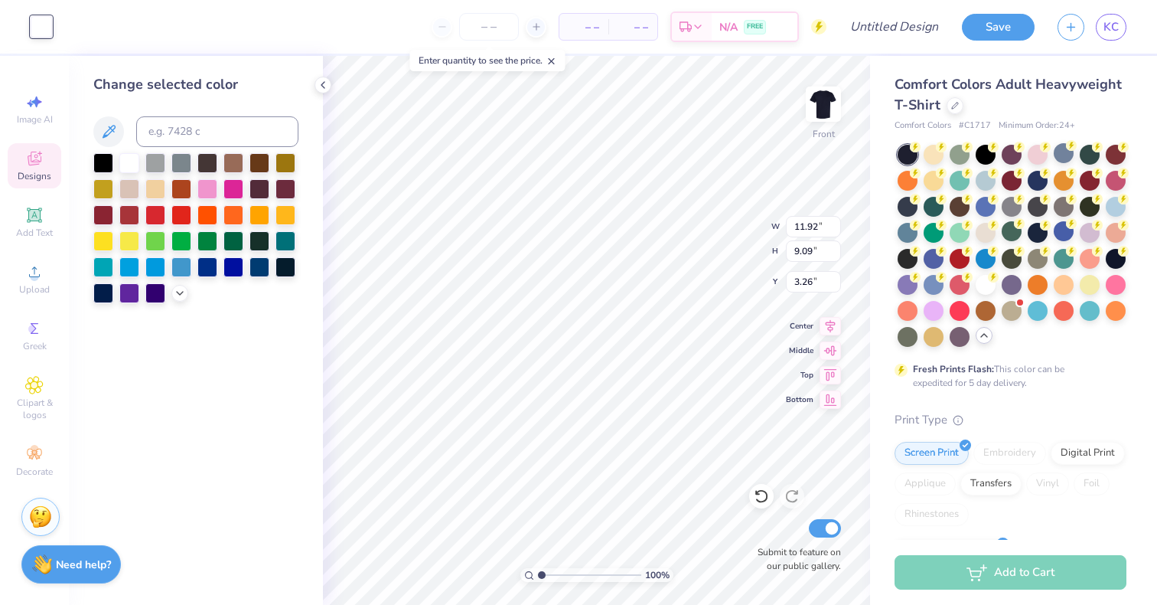
type input "11.91"
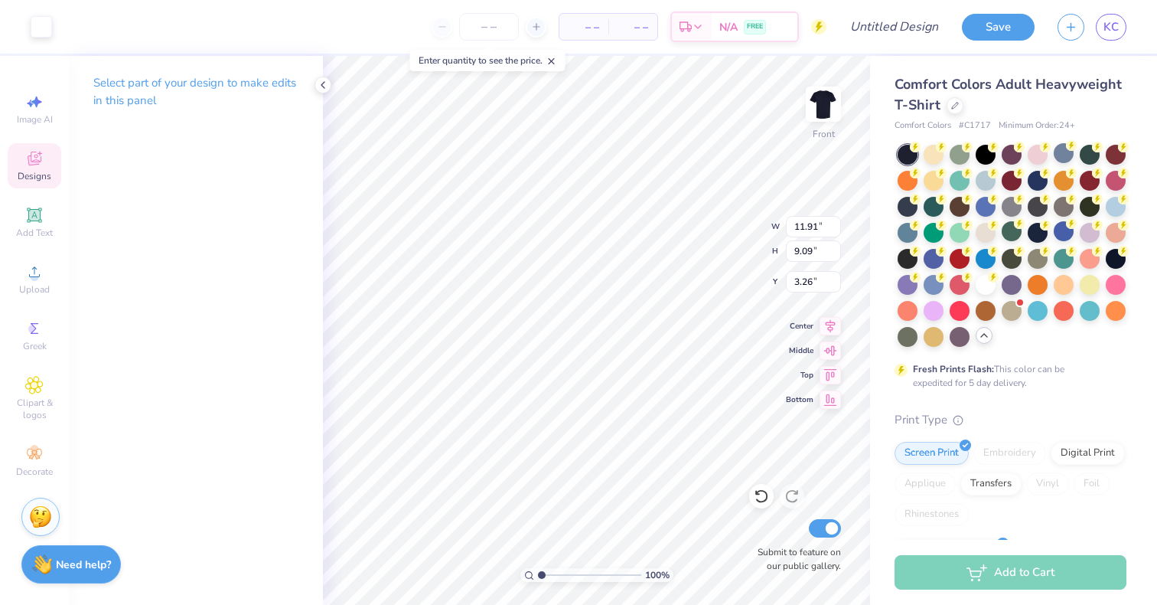
type input "3.46"
type input "11.35"
type input "8.66"
type input "4.27"
type input "10.04"
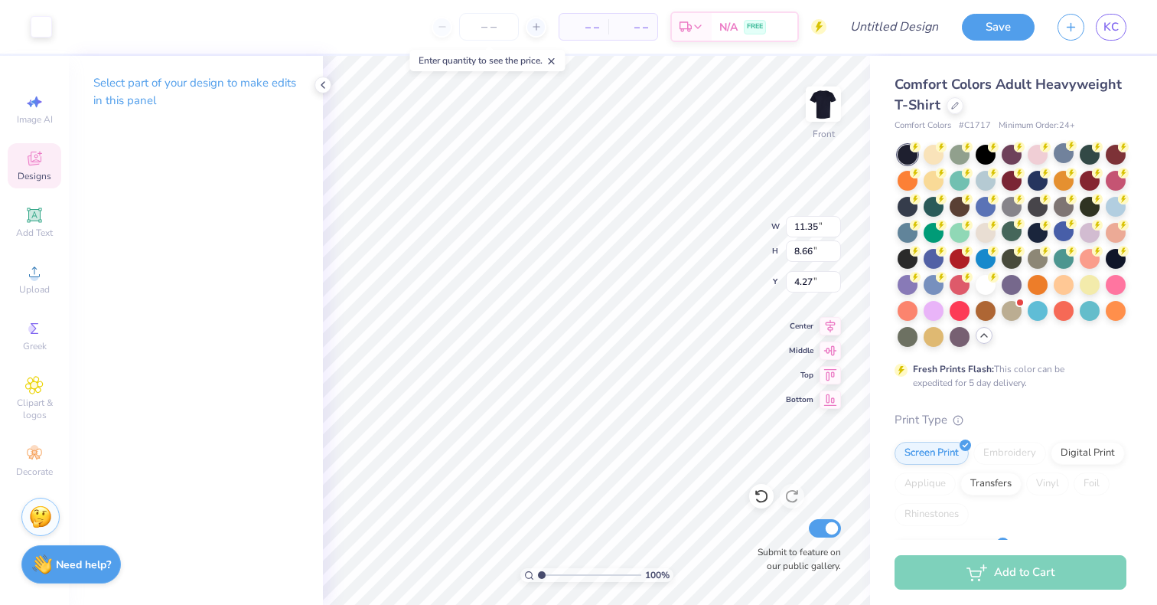
type input "7.66"
type input "4.93"
type input "6.71"
type input "5.12"
type input "7.13"
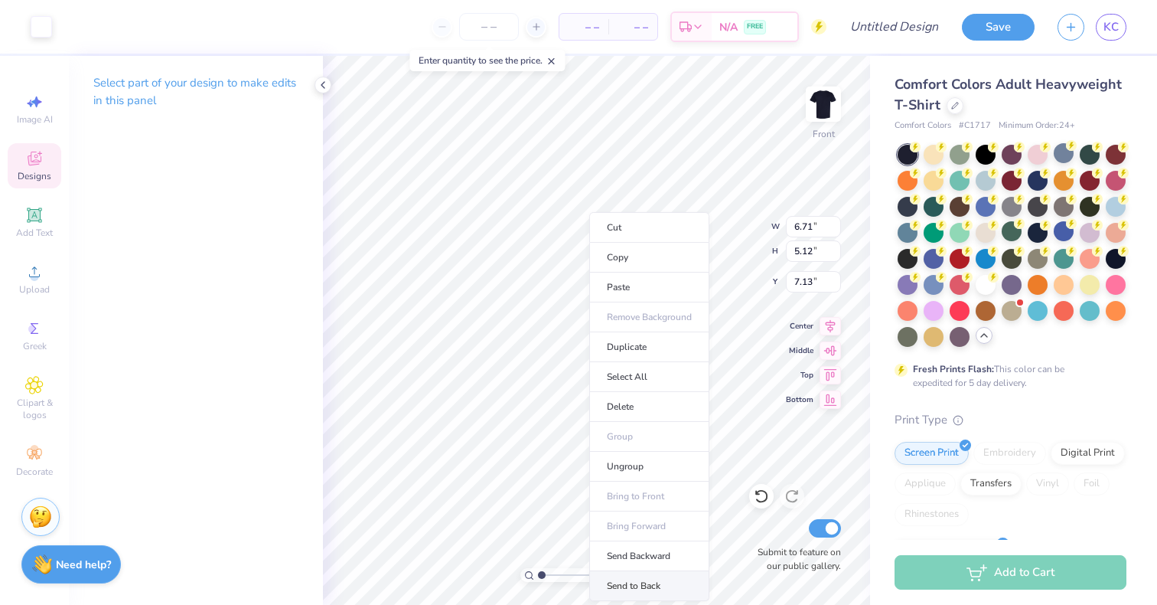
click at [624, 588] on li "Send to Back" at bounding box center [649, 586] width 120 height 30
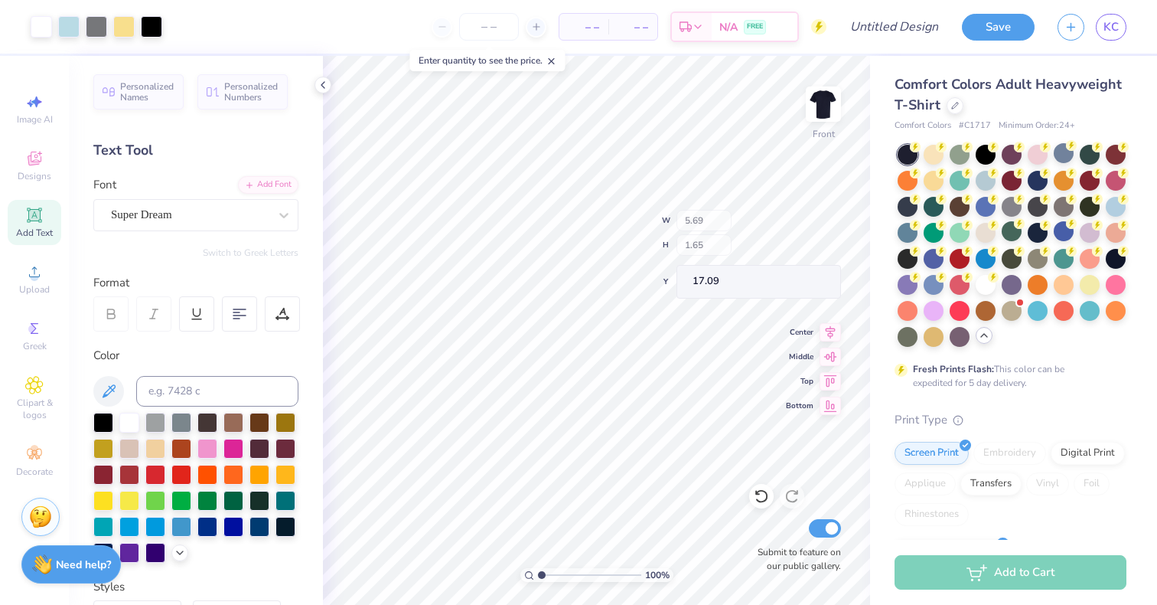
type input "17.09"
type input "5.69"
type input "7.27"
type input "3.97"
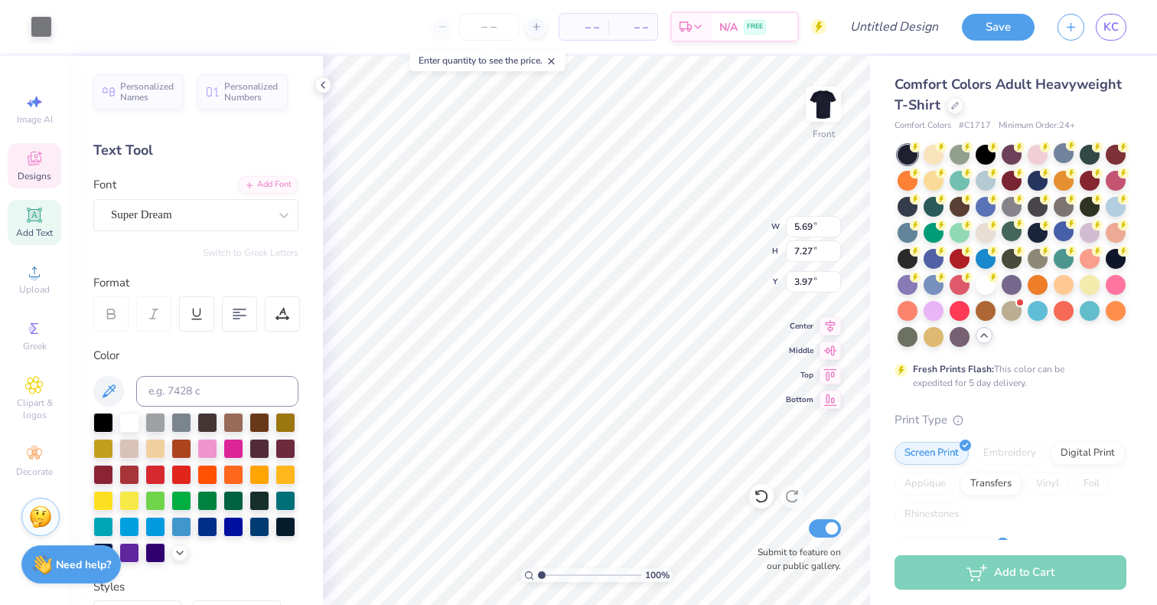
type input "12.00"
type input "9.61"
type input "3.00"
type input "5.69"
type input "7.27"
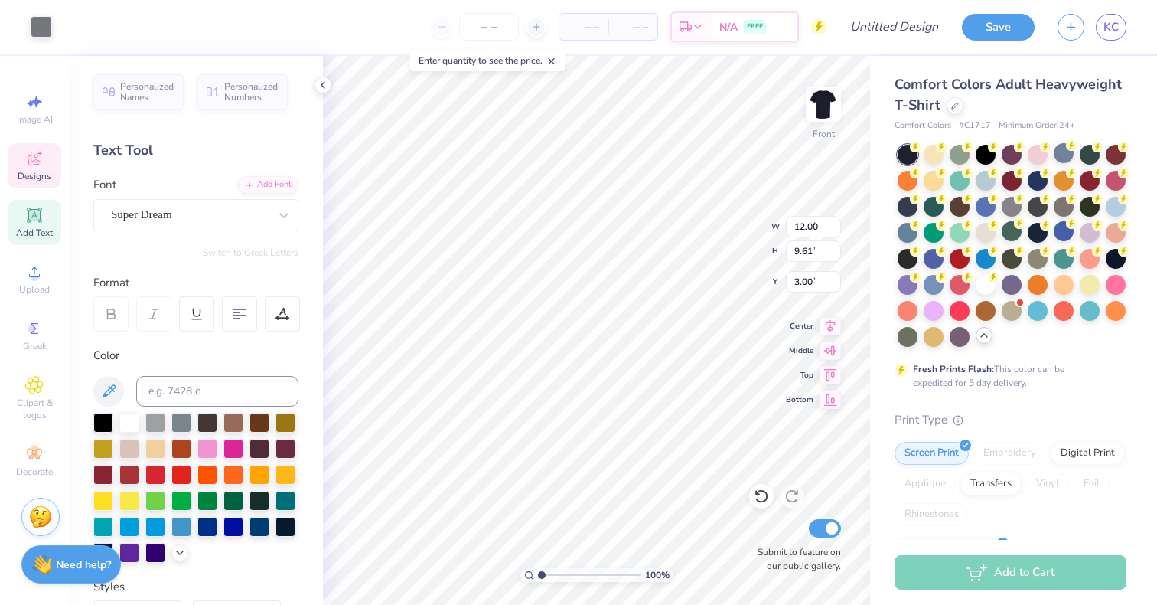
type input "3.97"
type input "12.00"
type input "9.61"
type input "3.00"
type input "5.69"
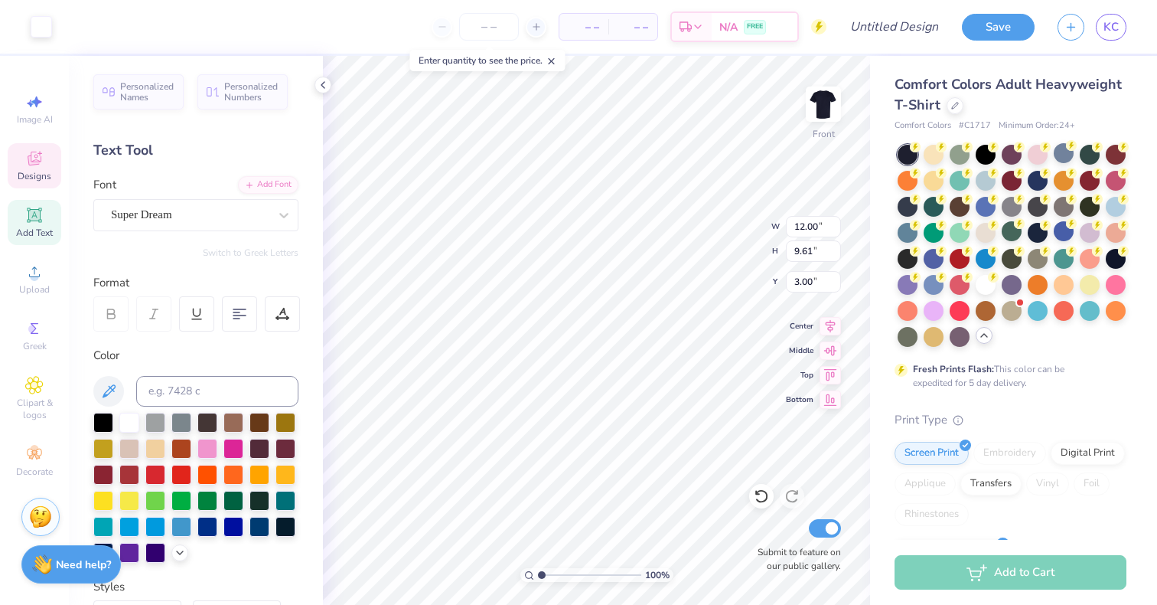
type input "7.27"
type input "3.97"
click at [762, 493] on icon at bounding box center [761, 495] width 15 height 15
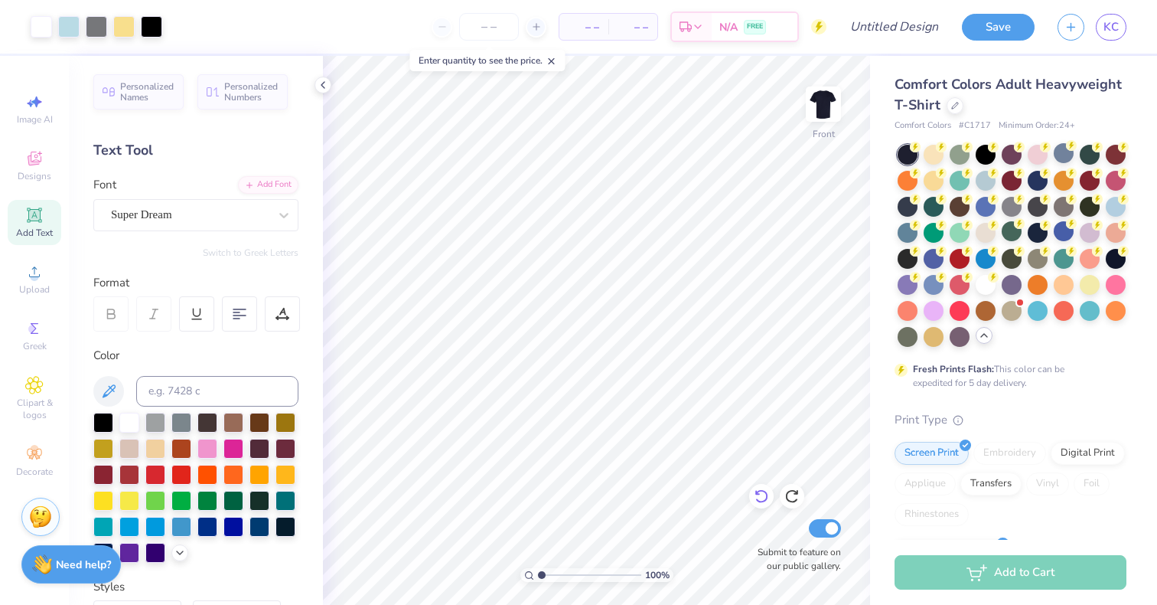
click at [758, 500] on icon at bounding box center [761, 495] width 15 height 15
click at [763, 488] on icon at bounding box center [761, 495] width 15 height 15
click at [45, 168] on div "Designs" at bounding box center [35, 165] width 54 height 45
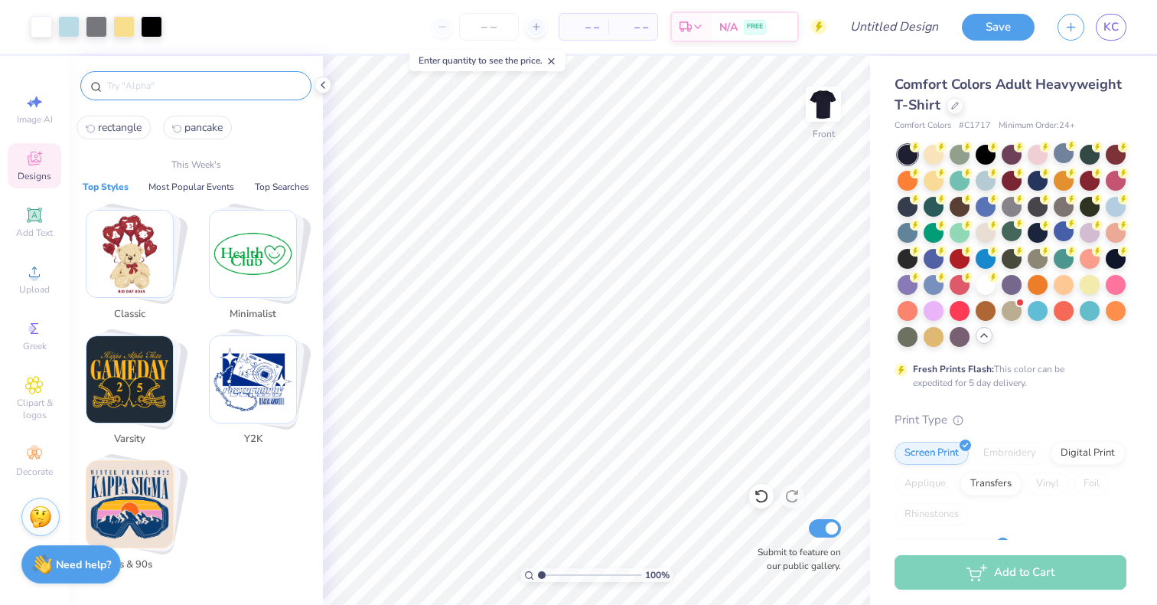
click at [178, 86] on input "text" at bounding box center [204, 85] width 196 height 15
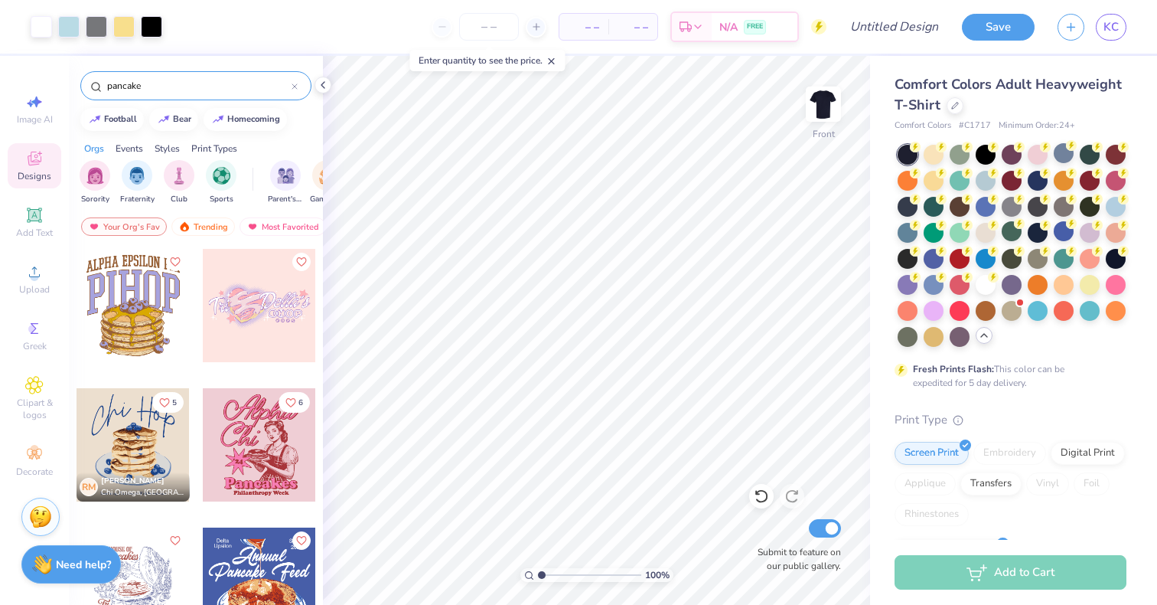
type input "pancake"
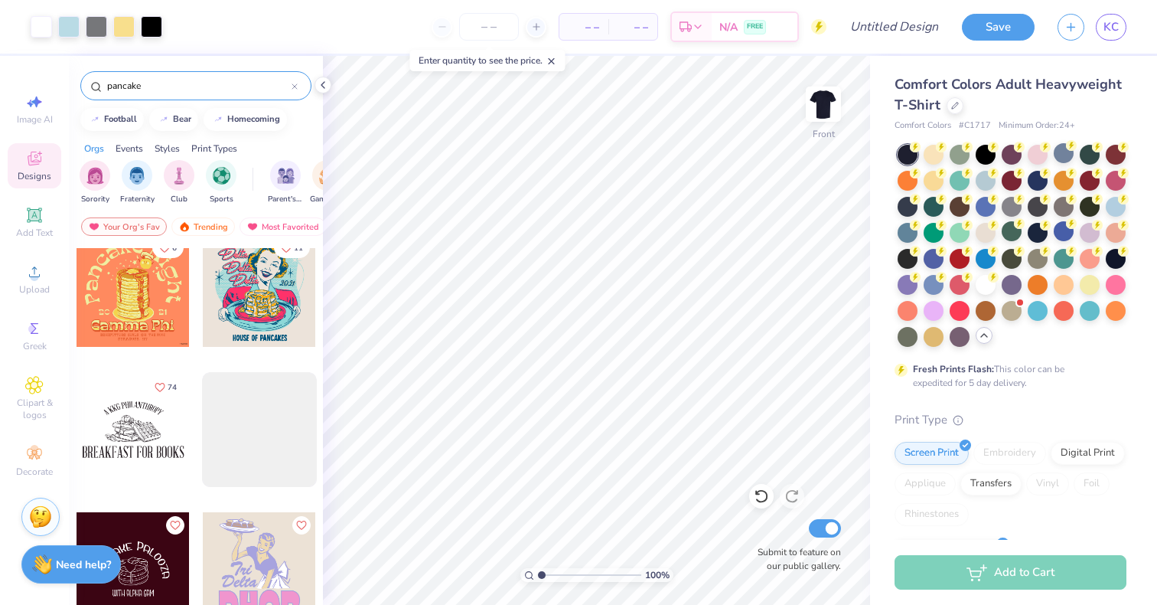
scroll to position [1121, 0]
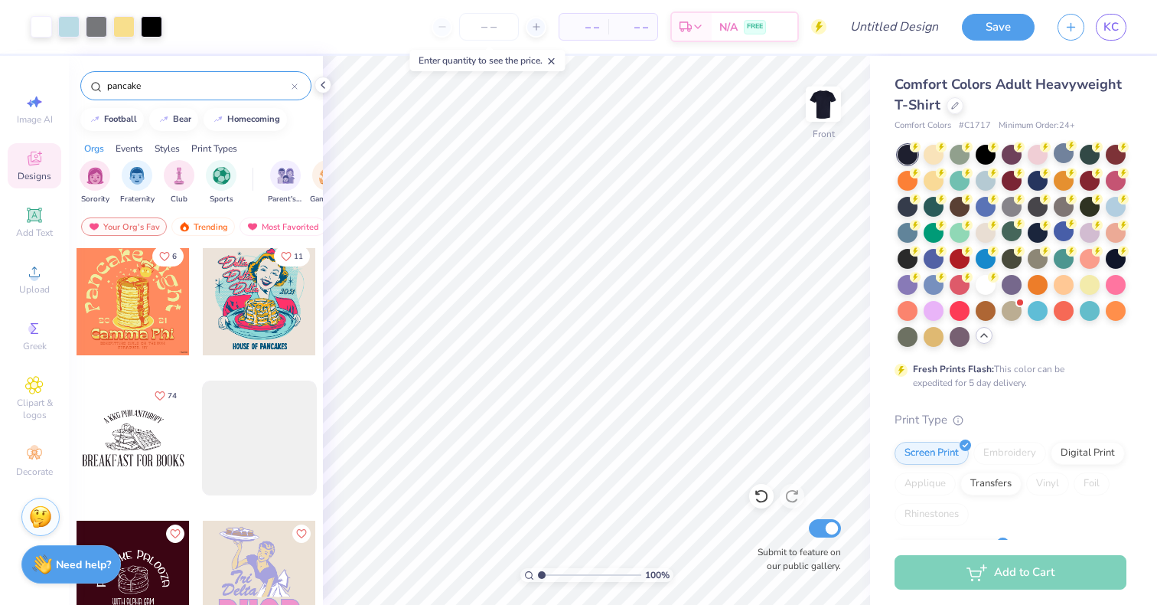
click at [126, 449] on div at bounding box center [133, 437] width 113 height 113
type input "15.62"
type input "4.99"
type input "2.43"
type input "16.85"
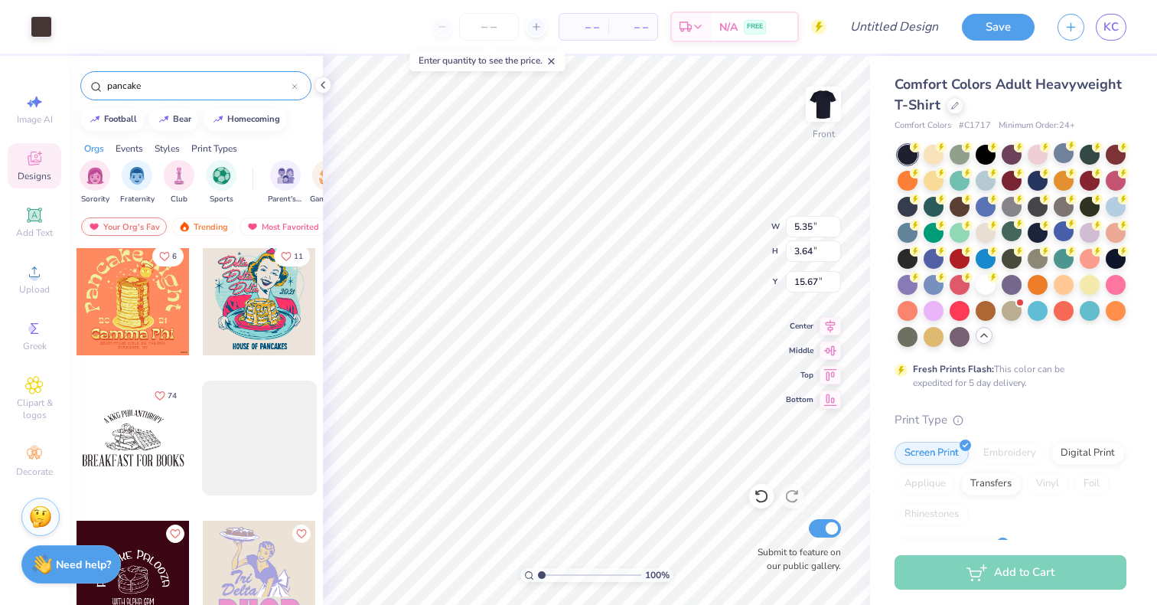
type input "15.67"
type input "15.68"
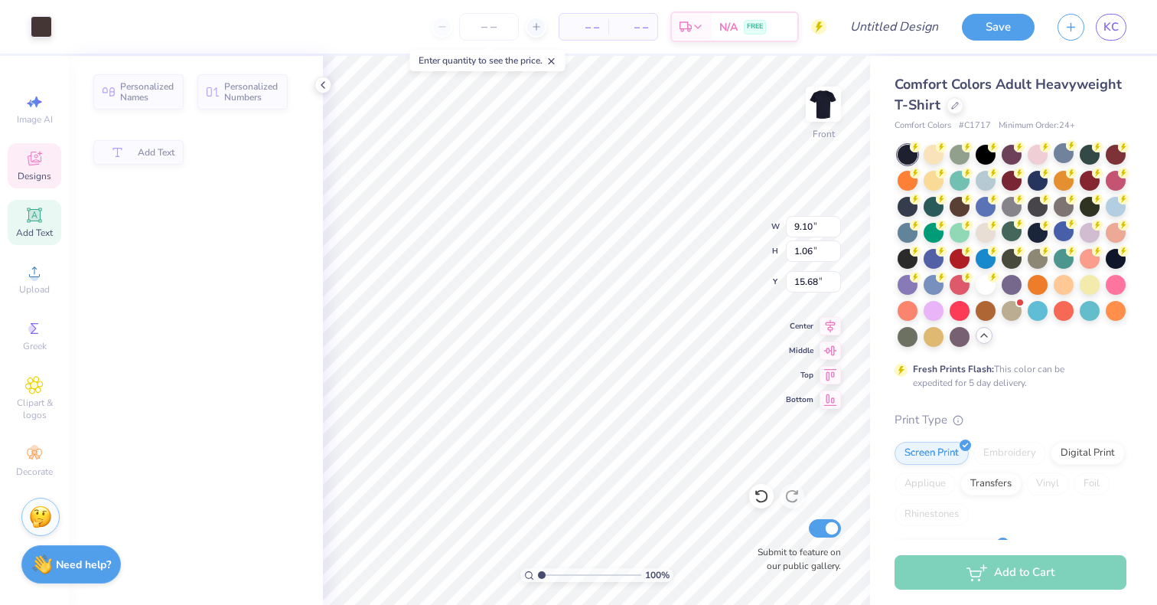
type input "9.10"
type input "1.06"
type input "19.63"
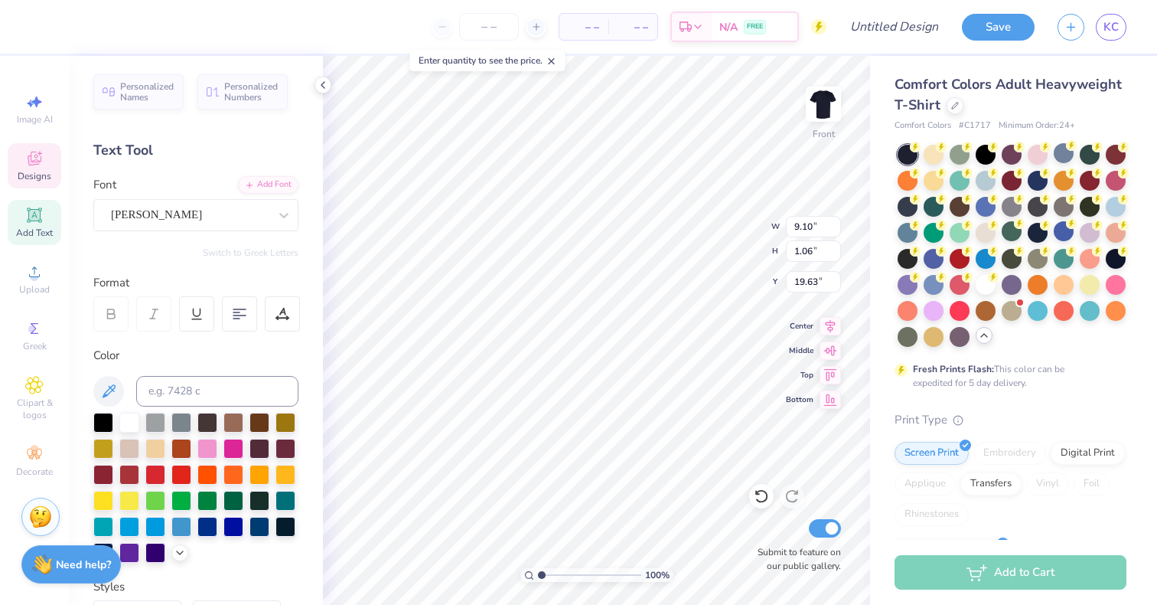
scroll to position [0, 0]
click at [41, 30] on div at bounding box center [41, 25] width 21 height 21
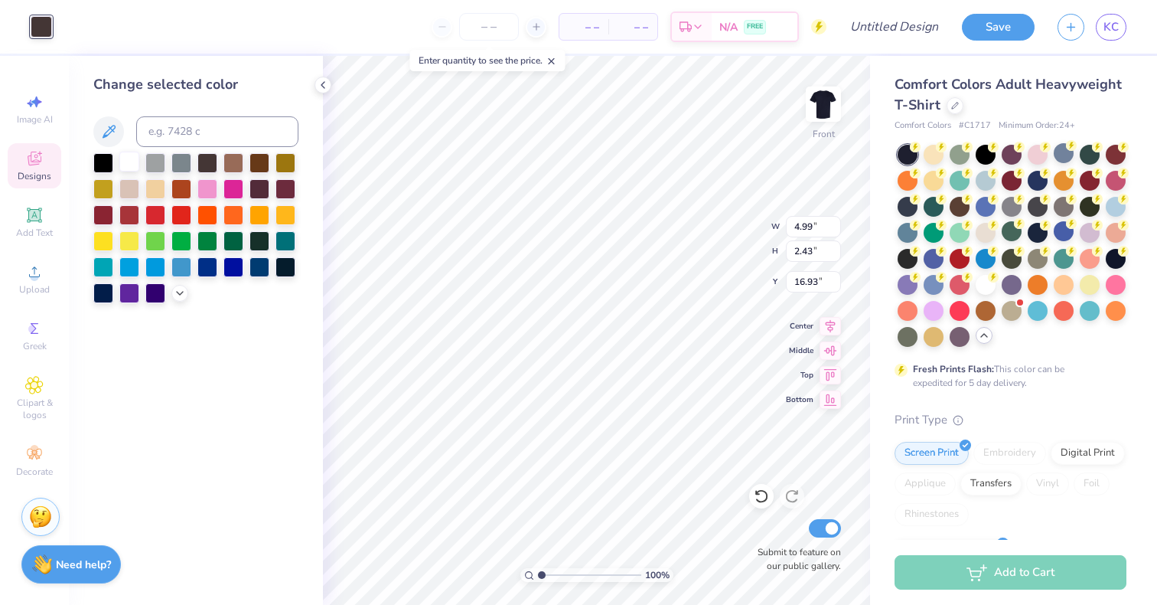
click at [123, 161] on div at bounding box center [129, 162] width 20 height 20
type input "3.52"
type input "3.37"
type input "6.32"
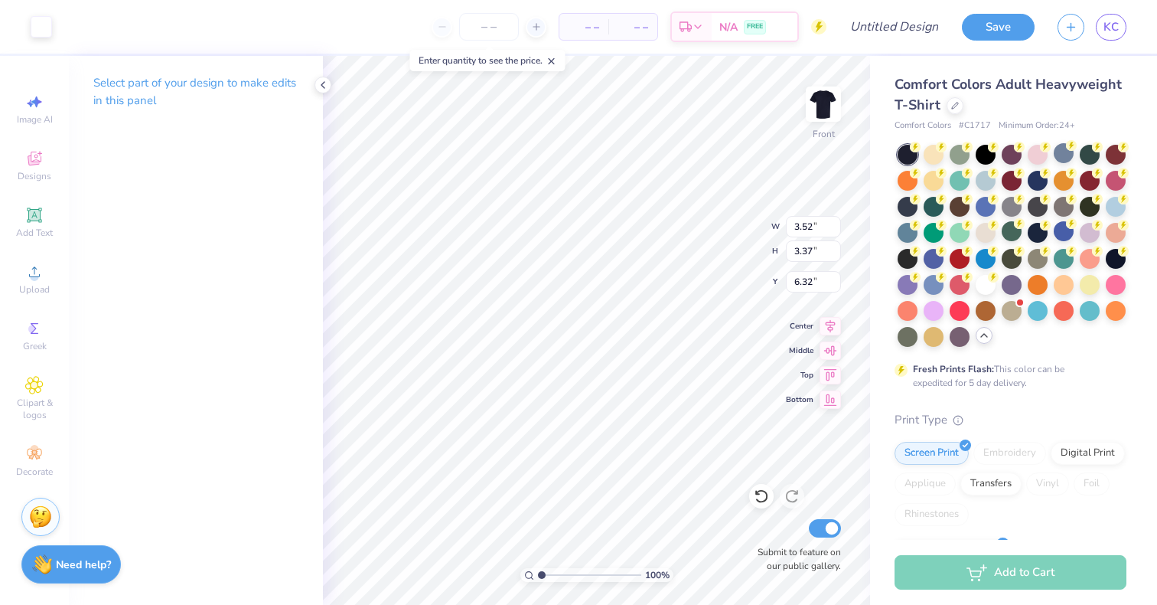
type input "4.99"
type input "2.43"
type input "19.85"
type input "3.52"
type input "3.37"
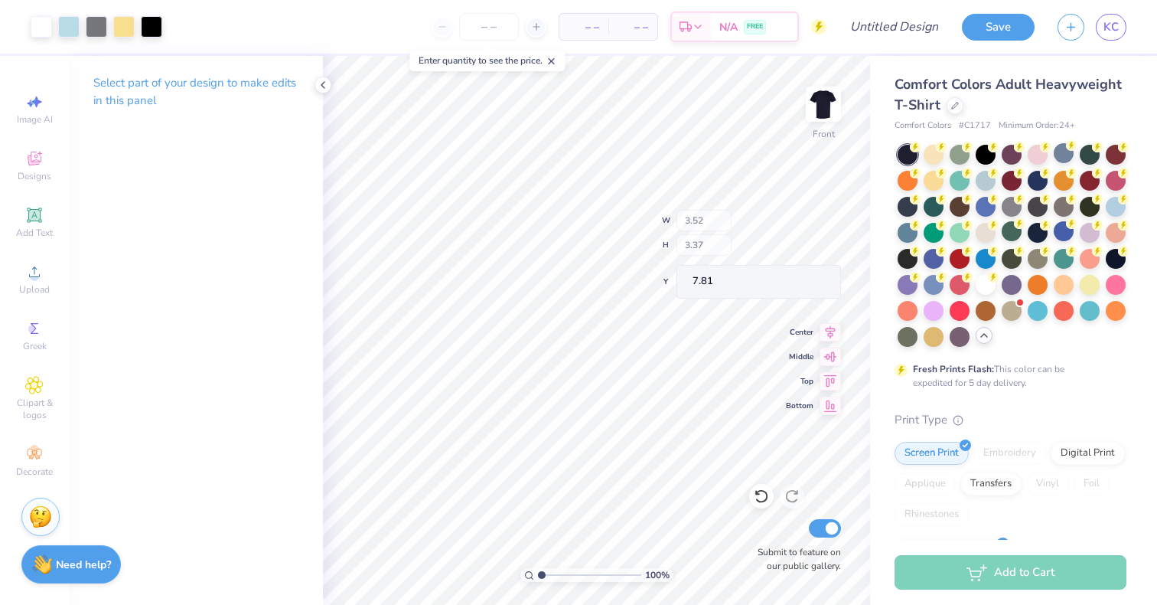
type input "6.32"
type input "3.37"
type input "0.78"
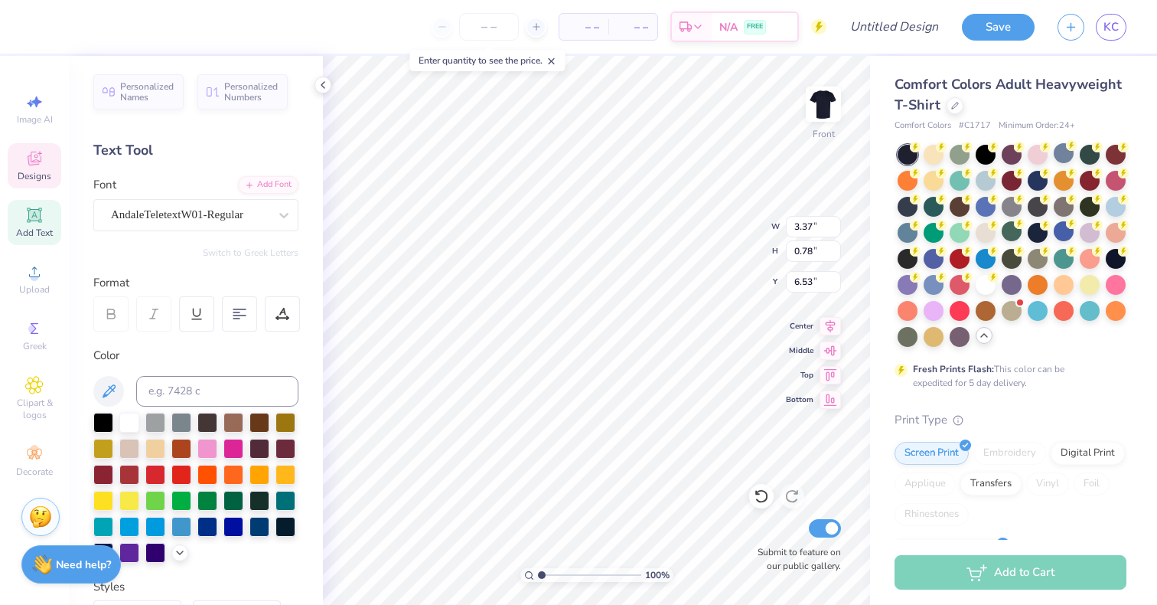
type input "6.67"
click at [41, 21] on div at bounding box center [41, 25] width 21 height 21
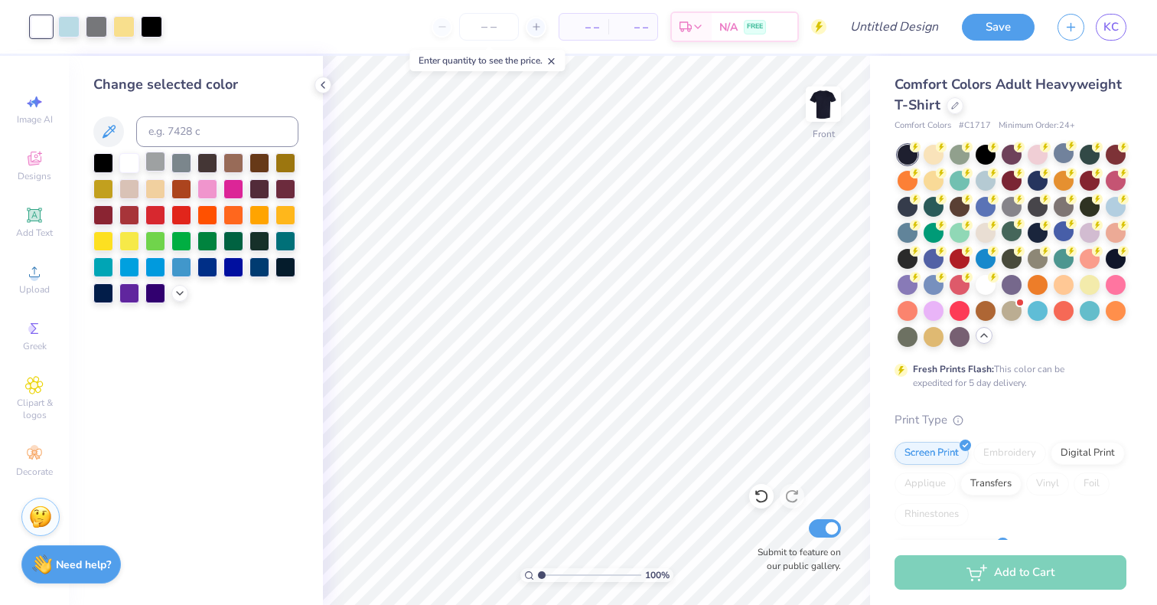
click at [152, 165] on div at bounding box center [155, 162] width 20 height 20
click at [177, 160] on div at bounding box center [181, 162] width 20 height 20
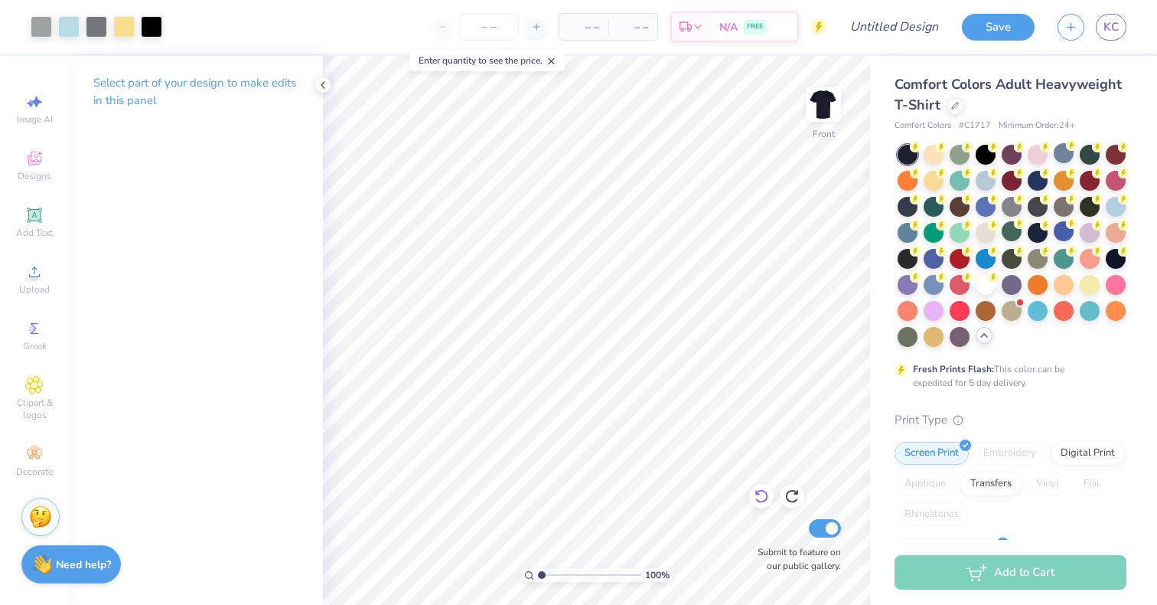
click at [768, 497] on icon at bounding box center [761, 495] width 15 height 15
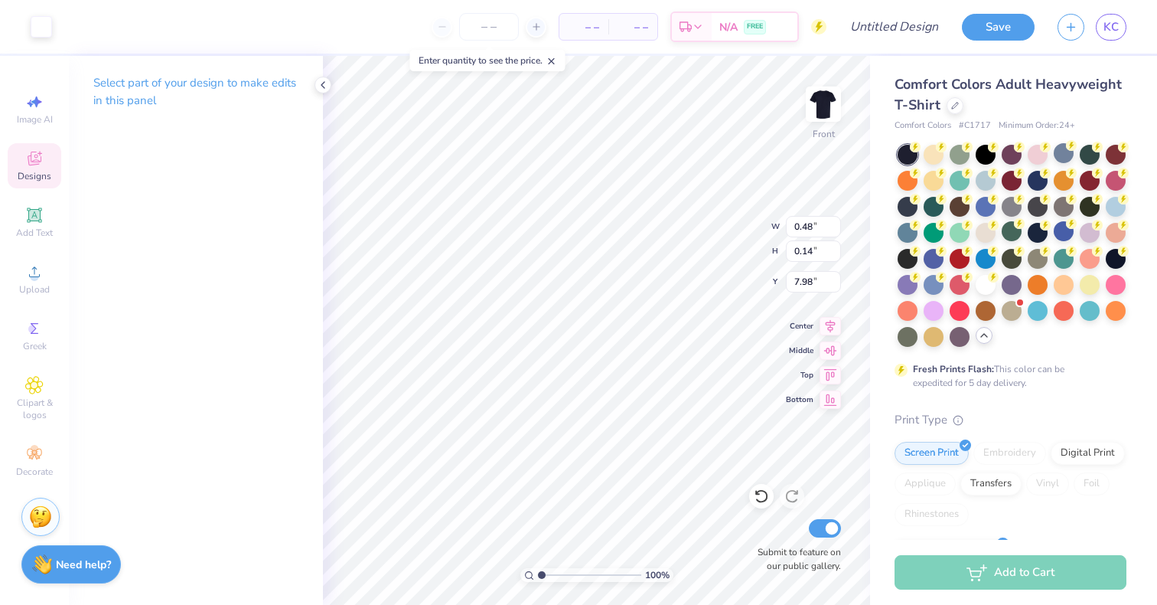
type input "7.98"
click at [41, 20] on div at bounding box center [41, 25] width 21 height 21
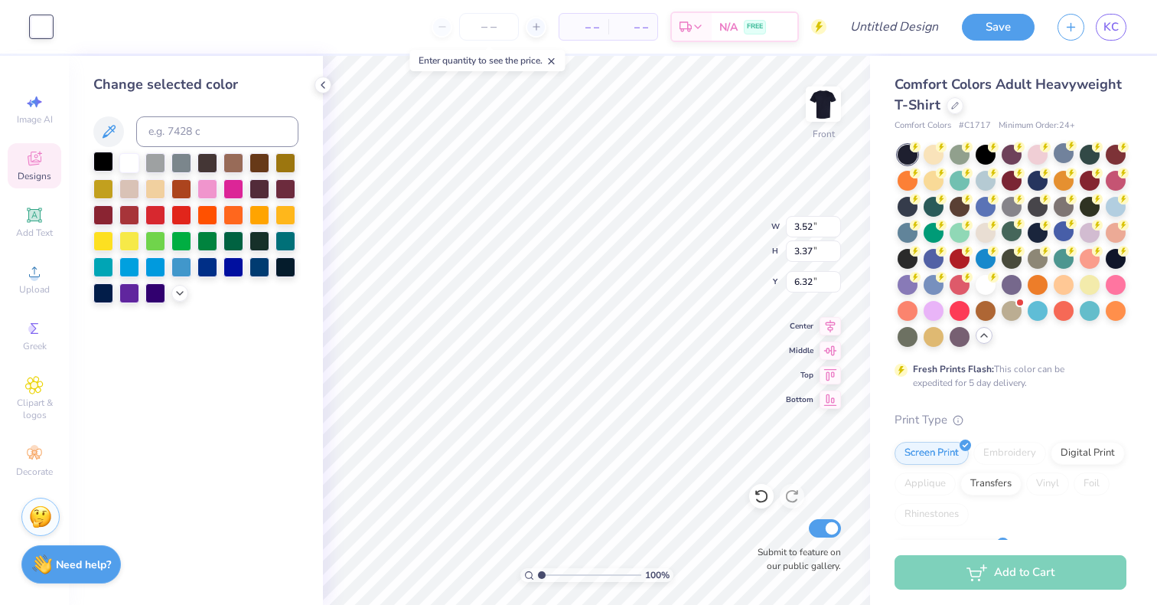
click at [99, 162] on div at bounding box center [103, 162] width 20 height 20
click at [132, 166] on div at bounding box center [129, 162] width 20 height 20
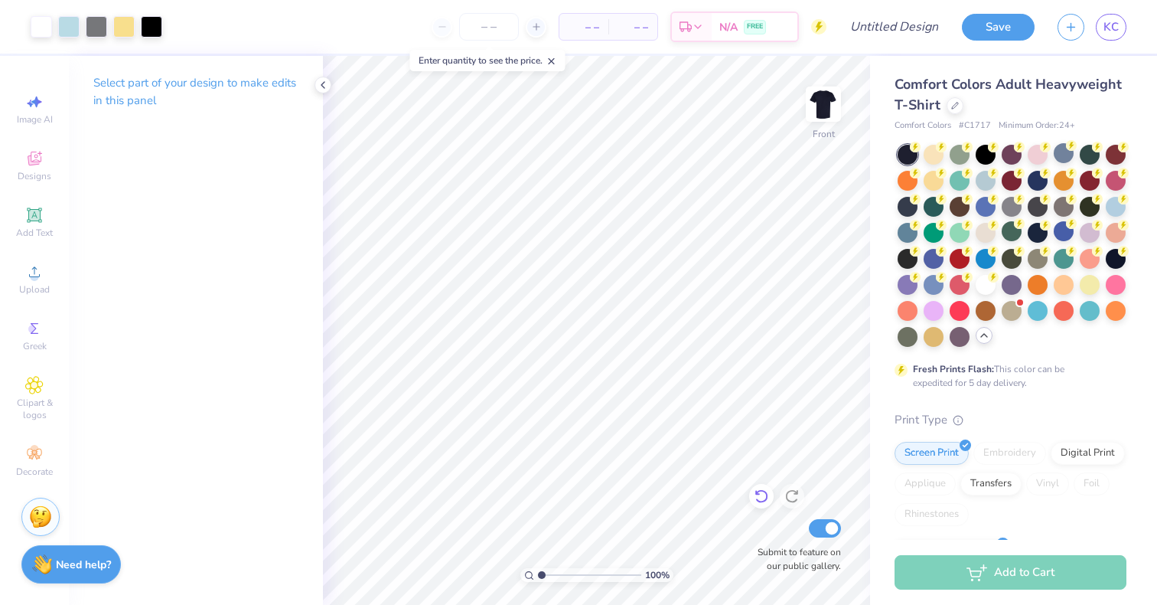
click at [757, 500] on icon at bounding box center [760, 497] width 13 height 14
click at [757, 500] on icon at bounding box center [761, 495] width 15 height 15
click at [758, 499] on icon at bounding box center [761, 495] width 15 height 15
click at [34, 19] on div at bounding box center [41, 25] width 21 height 21
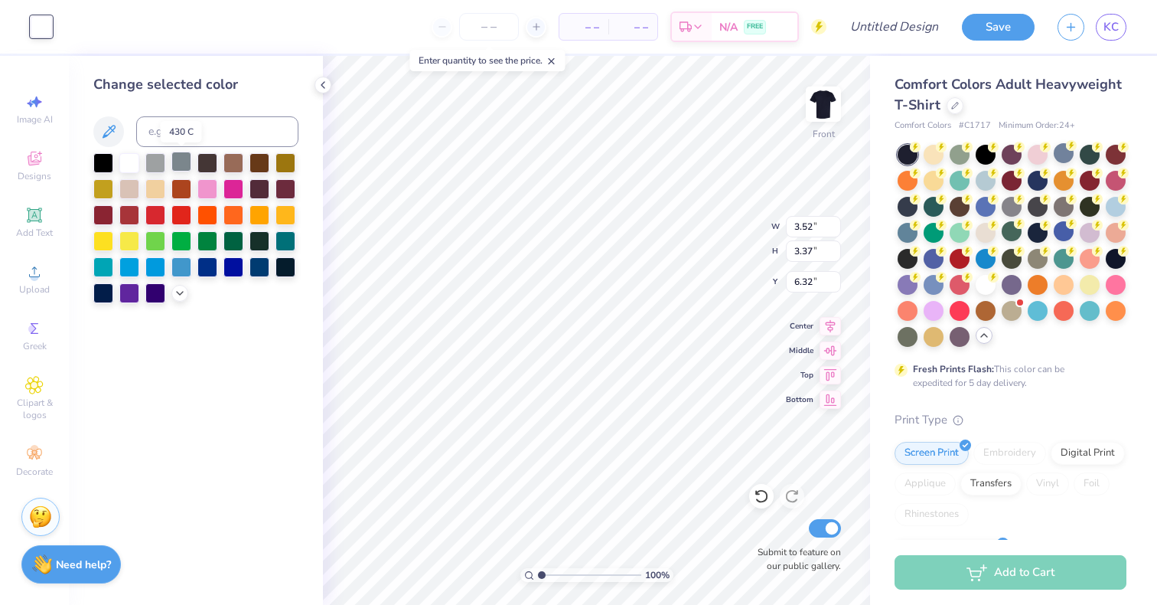
click at [172, 165] on div at bounding box center [181, 162] width 20 height 20
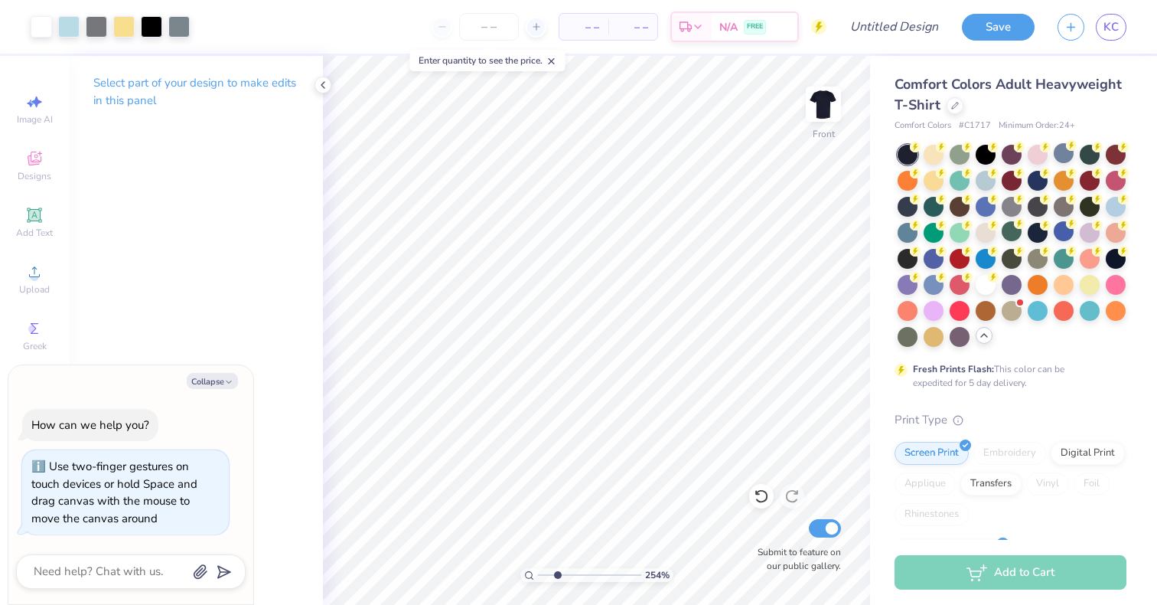
type input "2.87"
type textarea "x"
type input "3"
type textarea "x"
drag, startPoint x: 539, startPoint y: 577, endPoint x: 545, endPoint y: 569, distance: 10.4
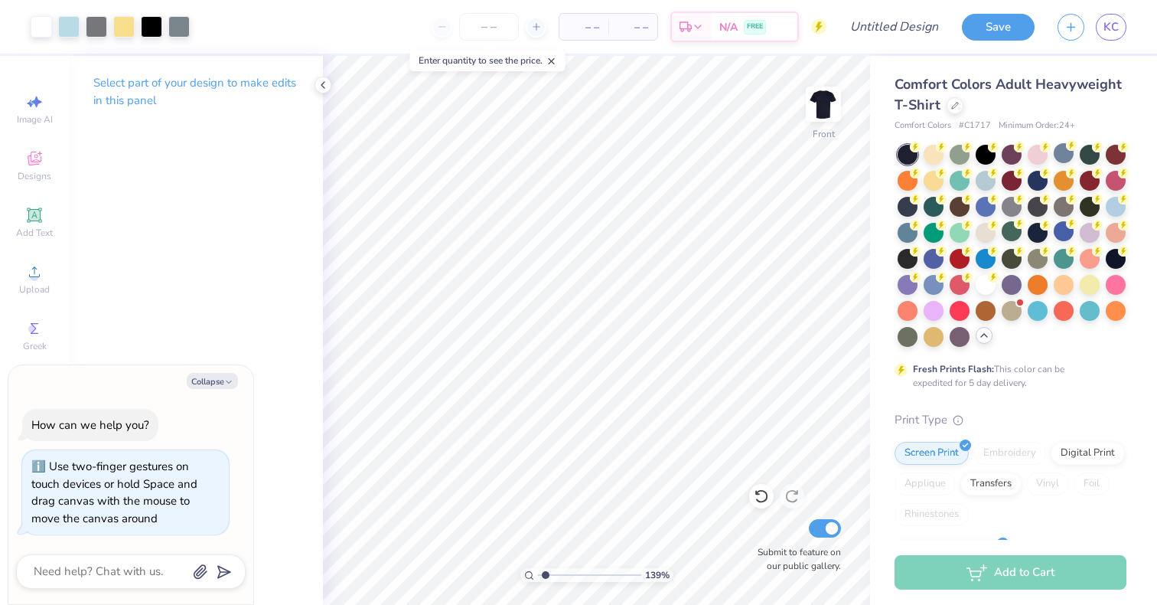
click at [545, 569] on input "range" at bounding box center [589, 575] width 103 height 14
drag, startPoint x: 546, startPoint y: 573, endPoint x: 530, endPoint y: 572, distance: 15.3
type input "1"
click at [538, 572] on input "range" at bounding box center [589, 575] width 103 height 14
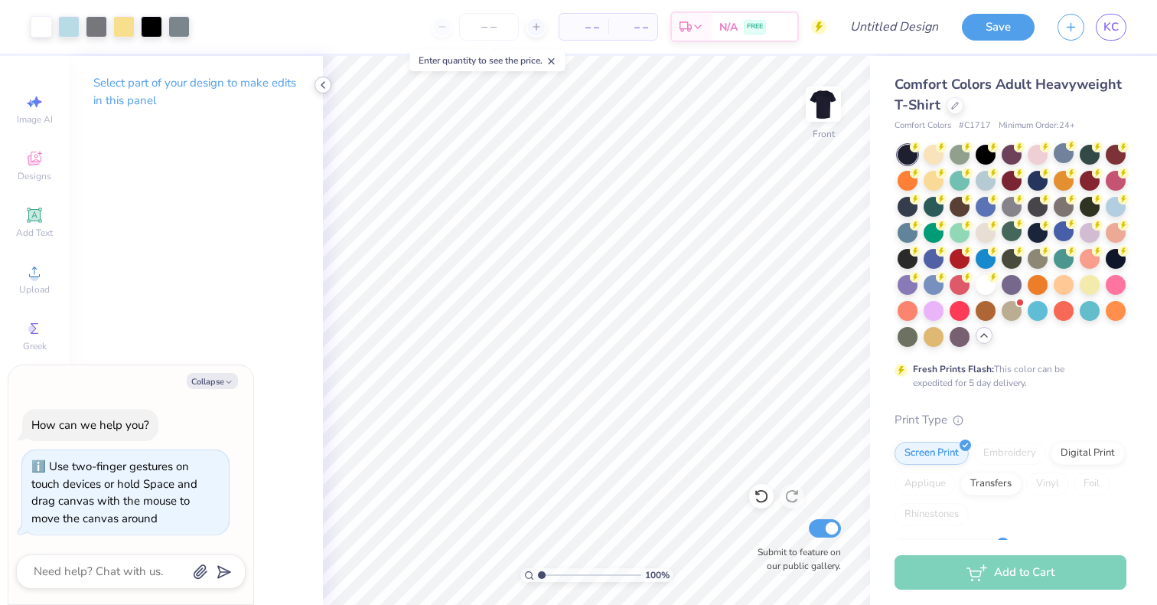
click at [321, 86] on icon at bounding box center [323, 85] width 12 height 12
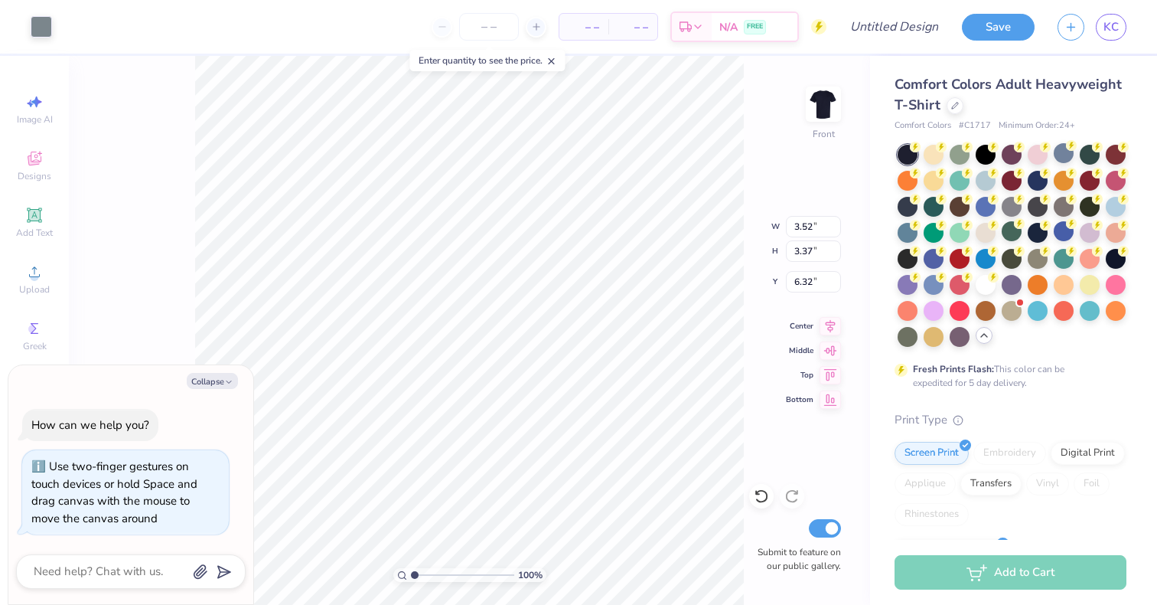
type textarea "x"
type input "14.63"
type textarea "x"
type input "1.09"
type input "1.04"
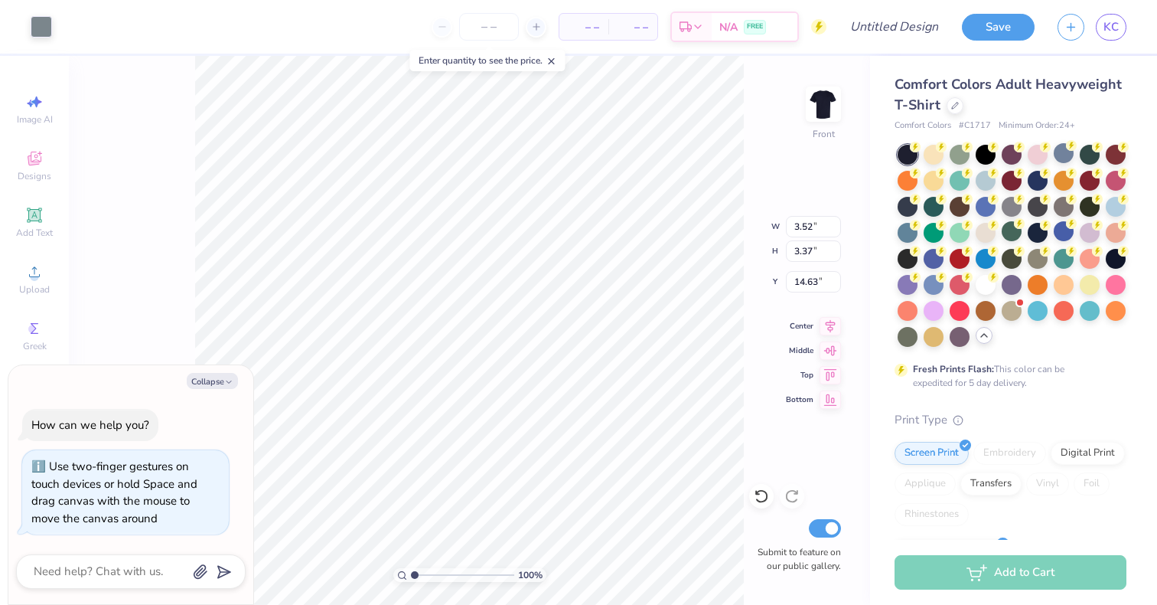
type input "16.96"
type textarea "x"
type input "17.41"
type textarea "x"
type input "4.94"
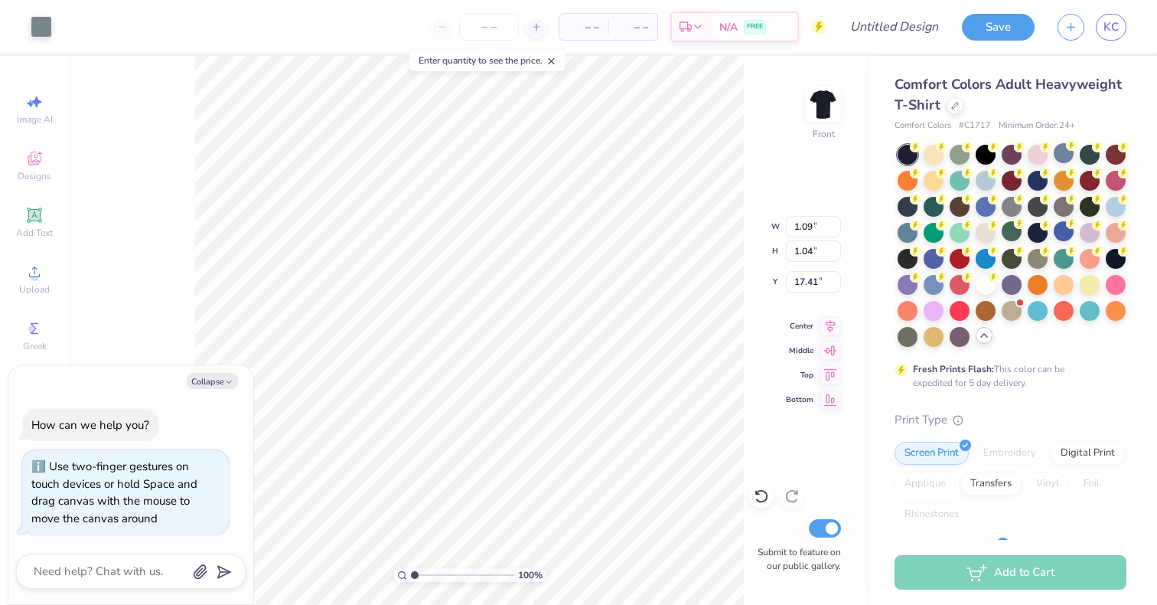
type input "4.72"
type textarea "x"
type input "13.75"
type textarea "x"
type input "2.85"
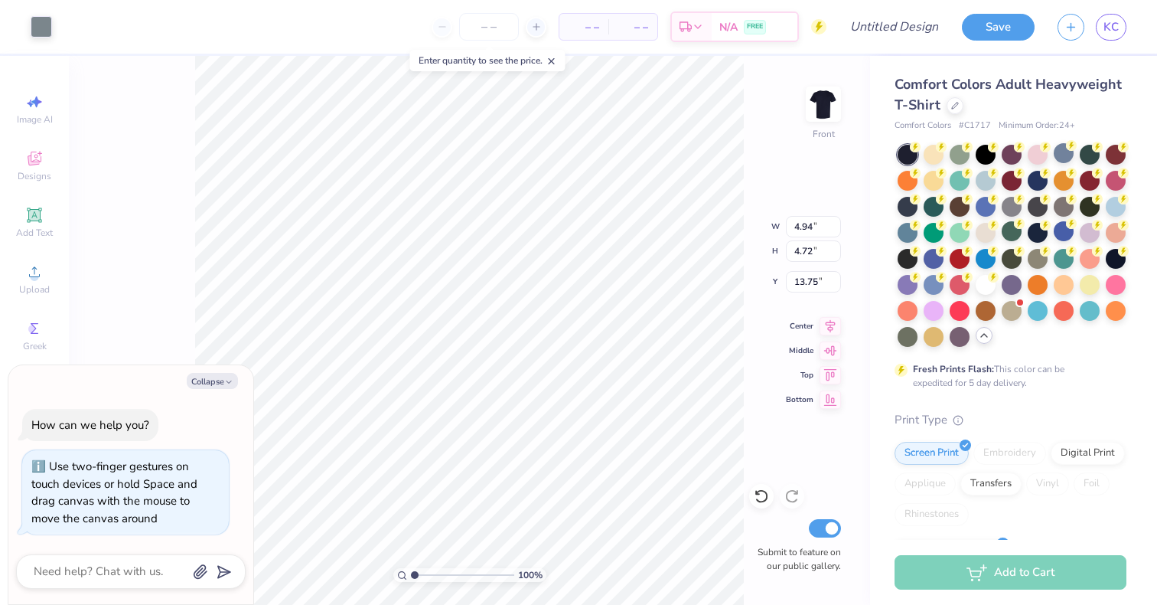
type input "2.72"
type input "15.75"
type textarea "x"
type input "6.65"
type textarea "x"
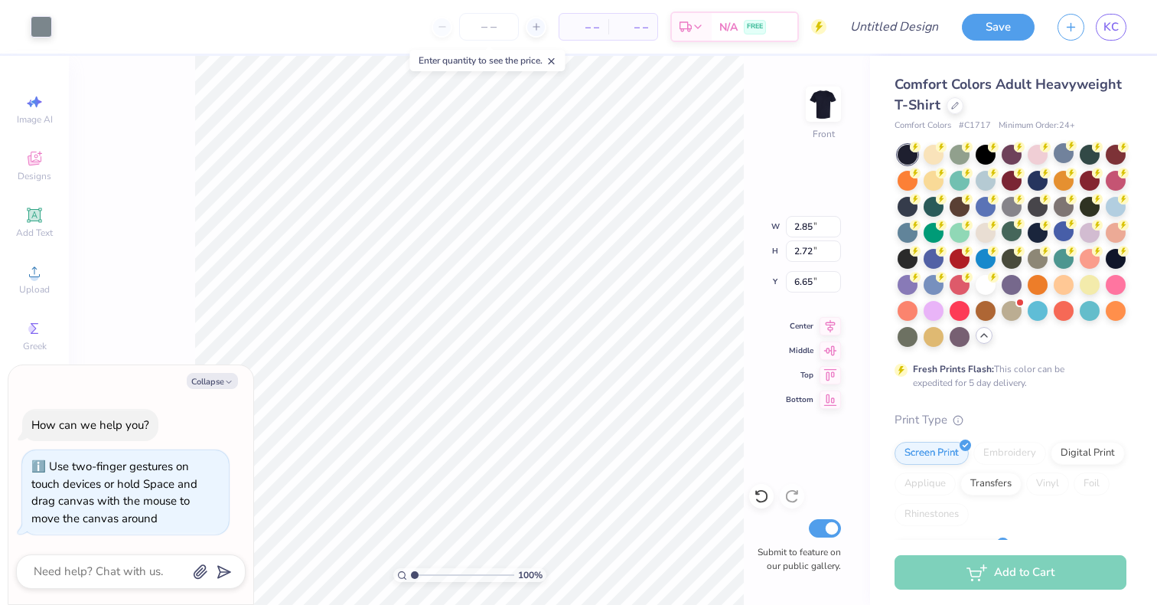
type input "3.19"
type input "3.05"
type textarea "x"
type input "6.48"
type textarea "x"
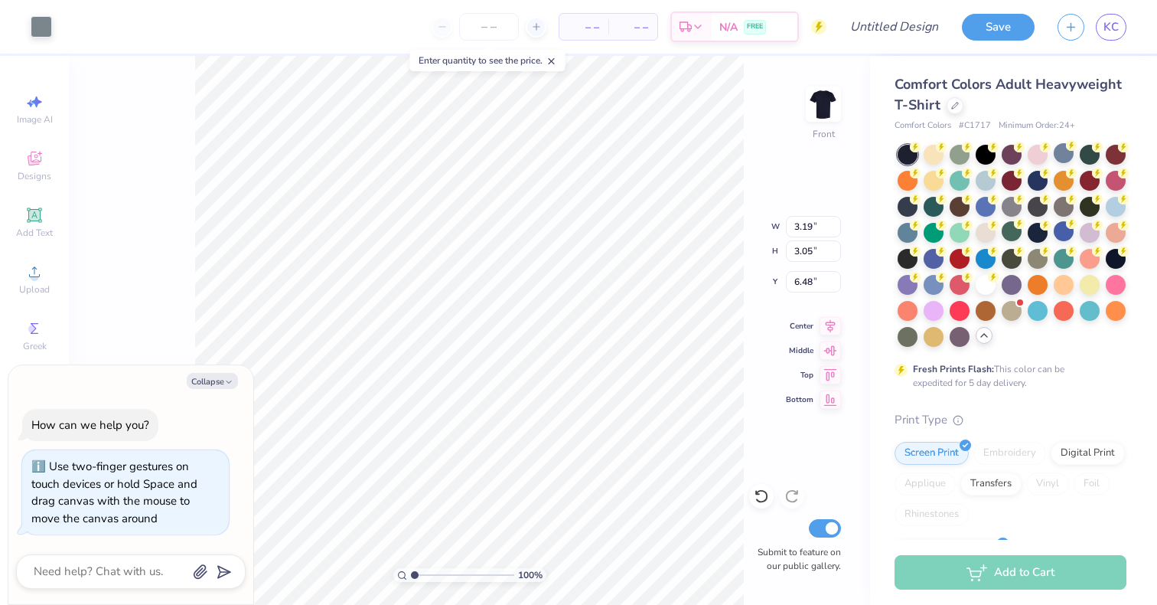
type input "3.64"
type input "3.48"
type textarea "x"
type input "6.27"
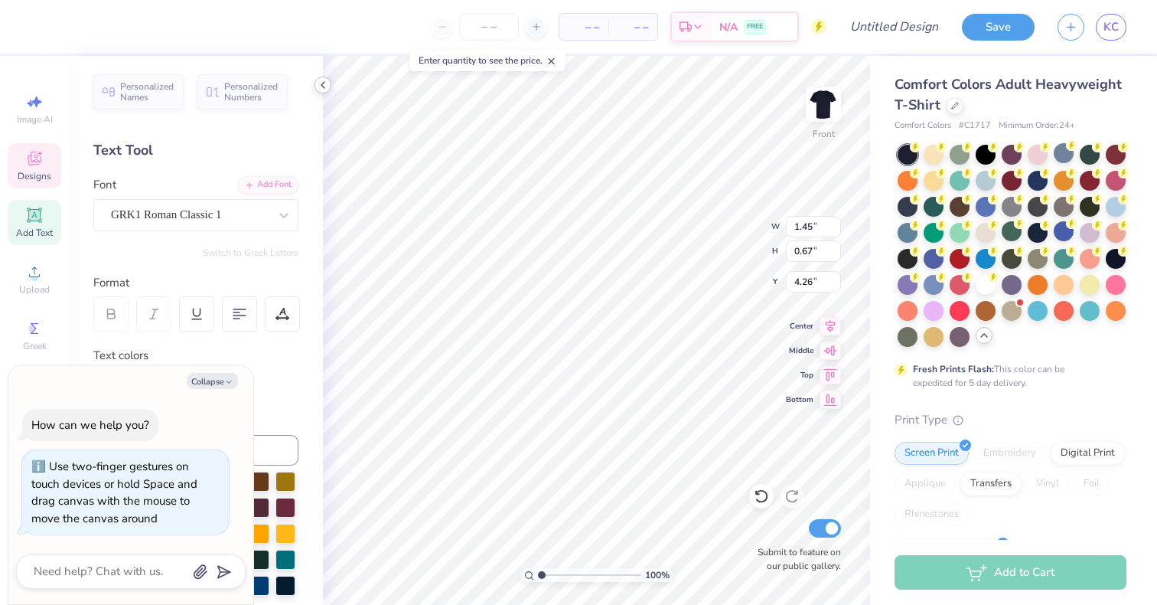
type textarea "x"
type input "0.72"
type input "0.33"
type input "4.60"
type textarea "x"
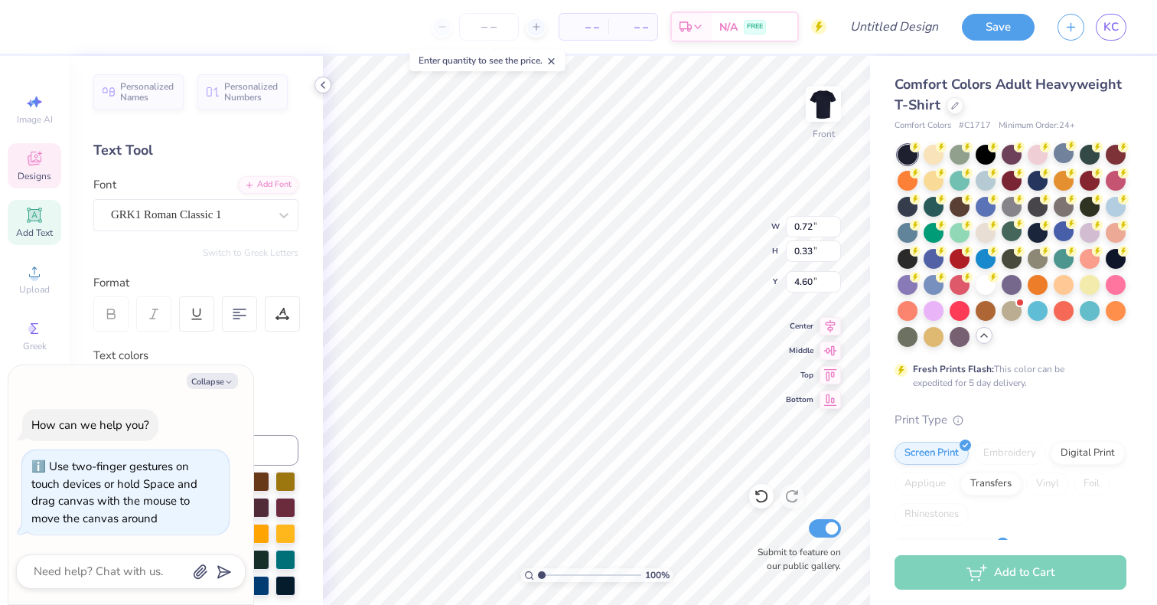
type input "9.41"
type textarea "x"
type input "0.46"
type input "0.21"
type input "9.53"
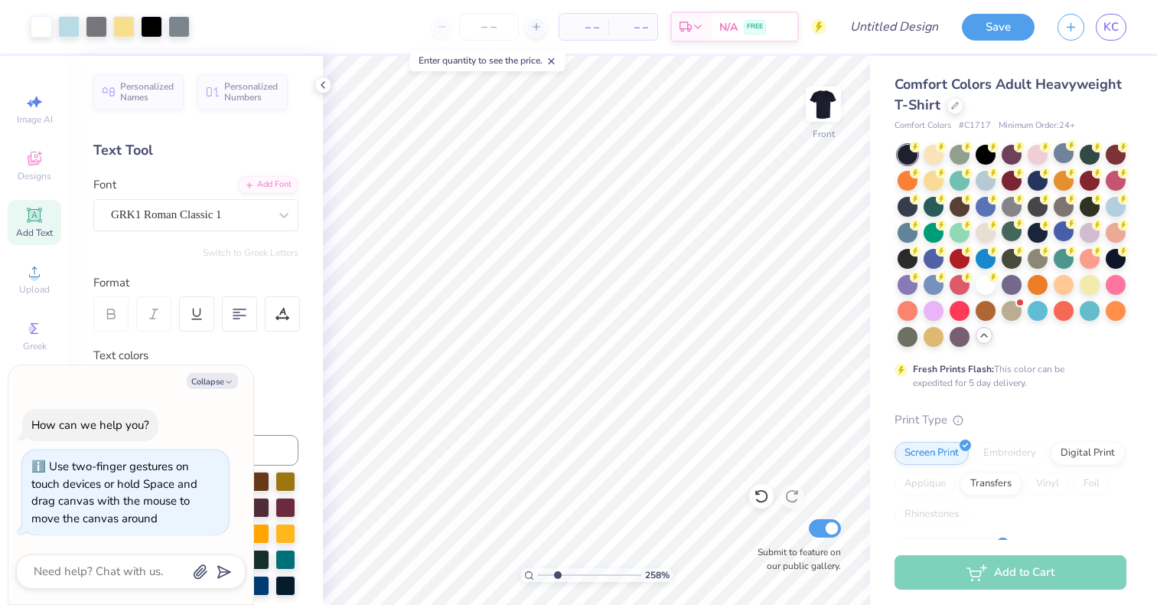
drag, startPoint x: 543, startPoint y: 572, endPoint x: 557, endPoint y: 572, distance: 13.8
click at [557, 572] on input "range" at bounding box center [589, 575] width 103 height 14
drag, startPoint x: 556, startPoint y: 578, endPoint x: 543, endPoint y: 578, distance: 13.0
click at [543, 578] on input "range" at bounding box center [589, 575] width 103 height 14
click at [538, 569] on input "range" at bounding box center [589, 575] width 103 height 14
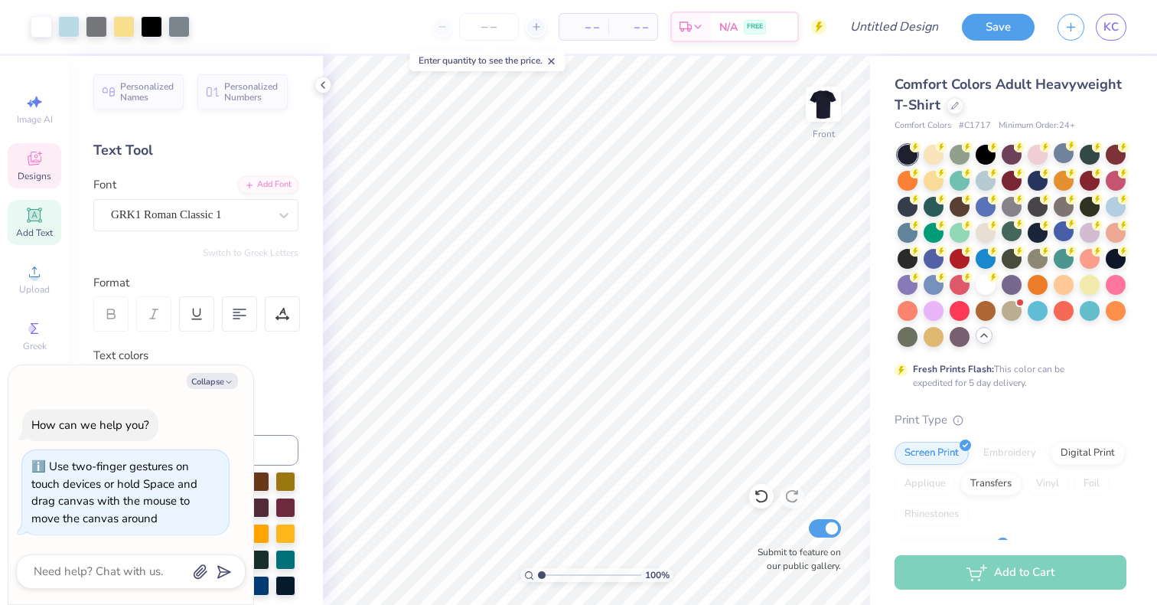
click at [33, 172] on span "Designs" at bounding box center [35, 176] width 34 height 12
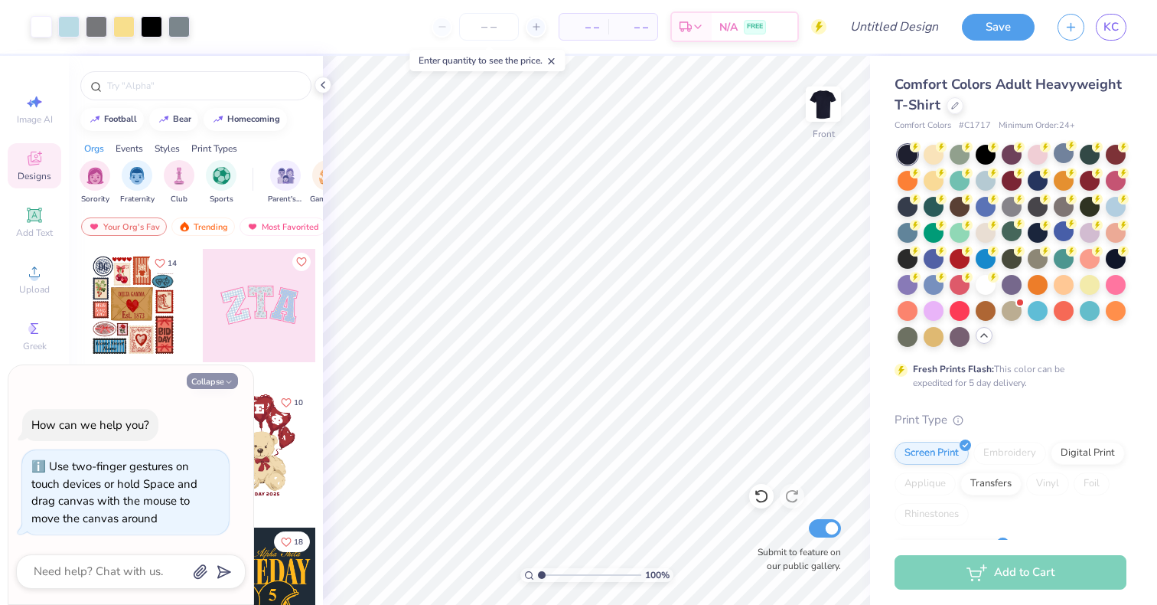
click at [222, 386] on button "Collapse" at bounding box center [212, 381] width 51 height 16
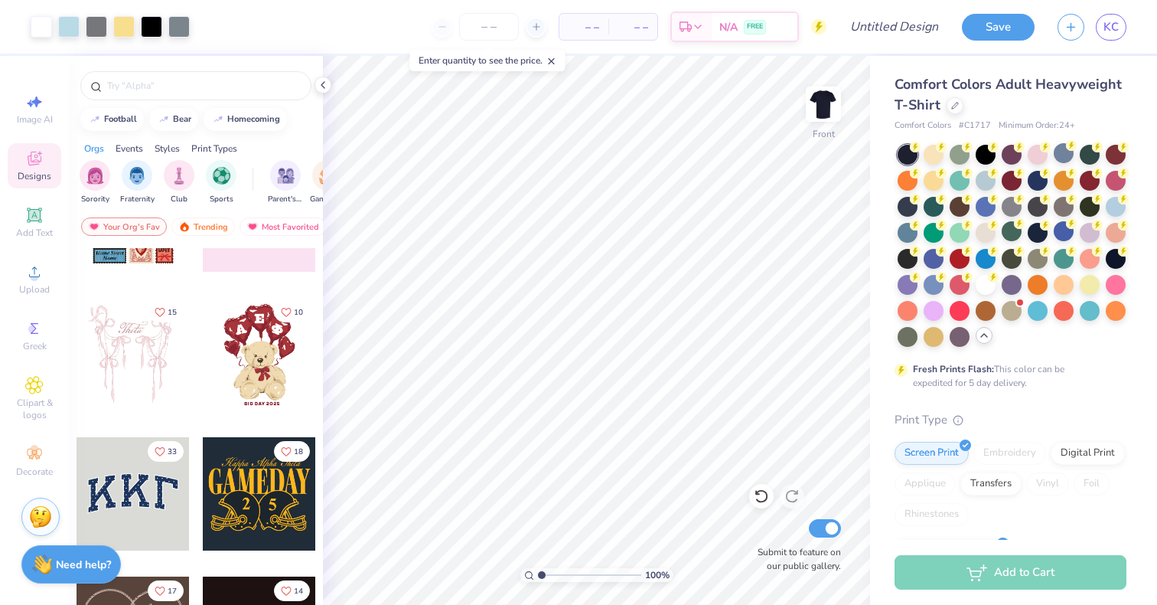
scroll to position [94, 0]
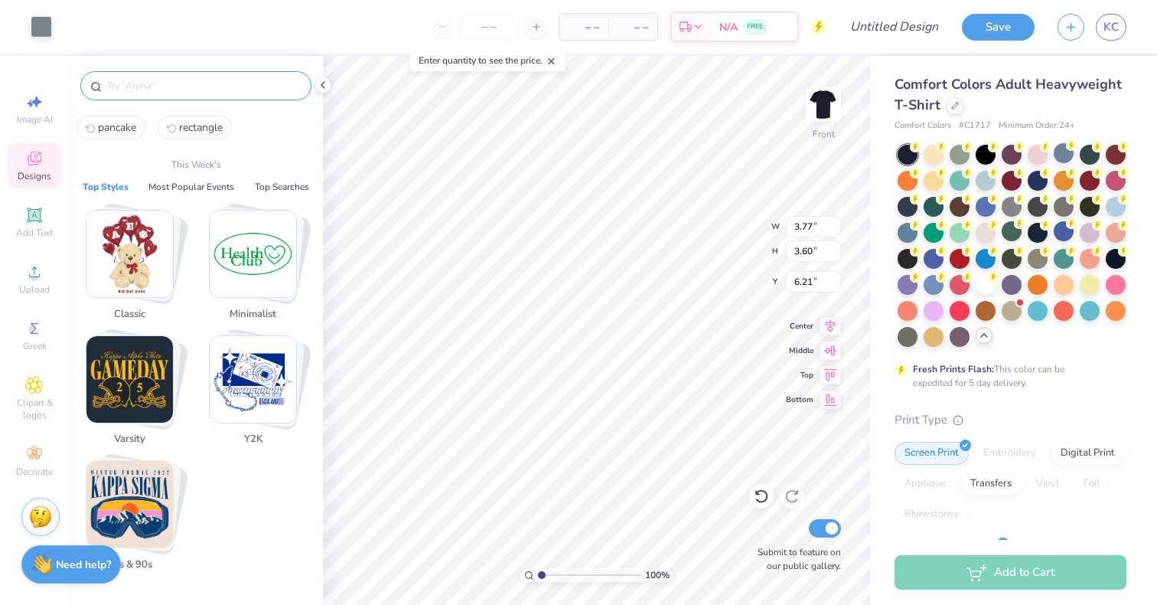
click at [240, 87] on input "text" at bounding box center [204, 85] width 196 height 15
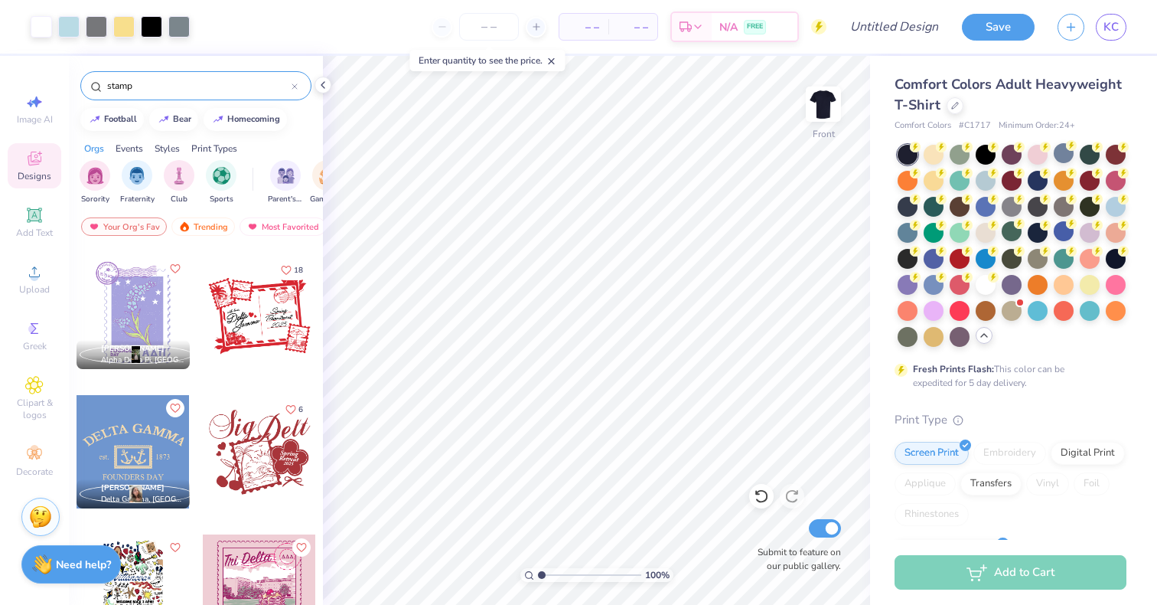
scroll to position [3052, 0]
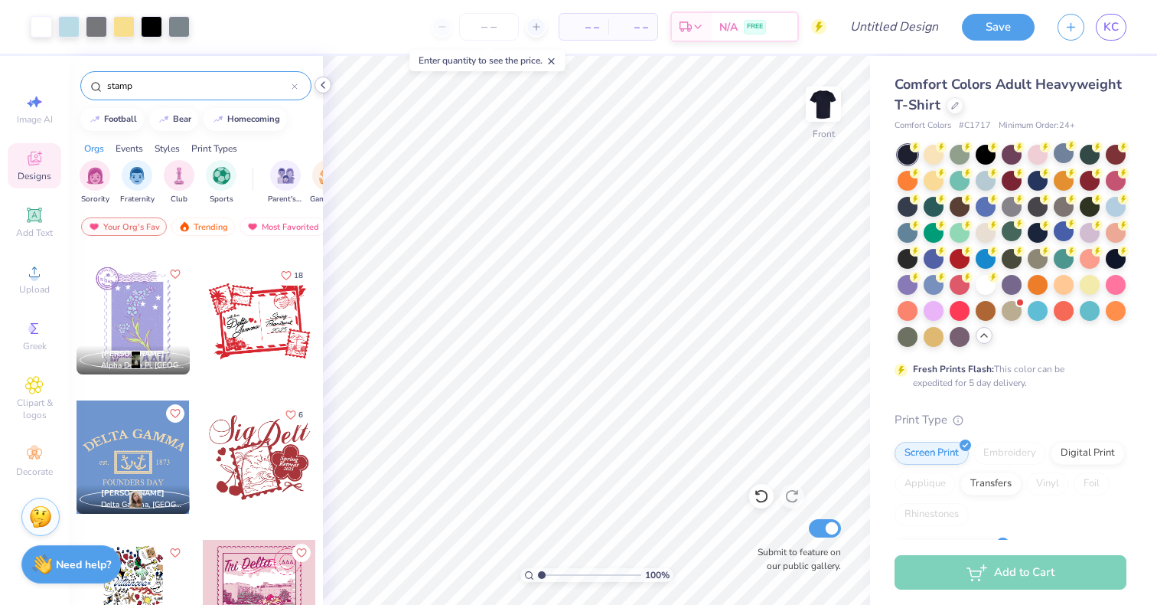
click at [326, 83] on icon at bounding box center [323, 85] width 12 height 12
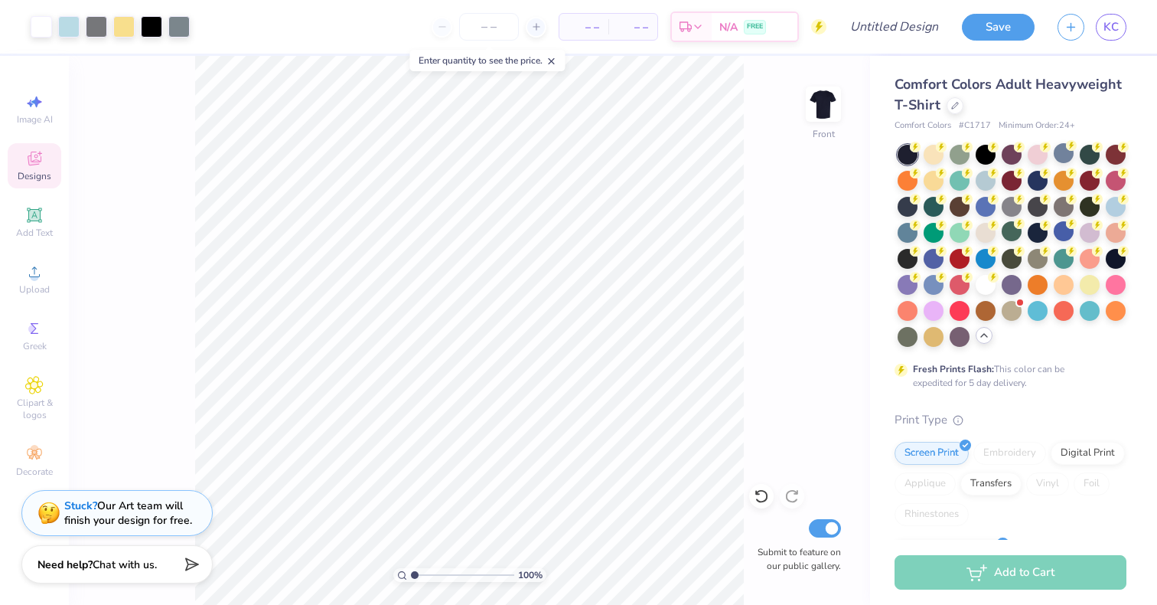
click at [36, 160] on icon at bounding box center [35, 159] width 14 height 14
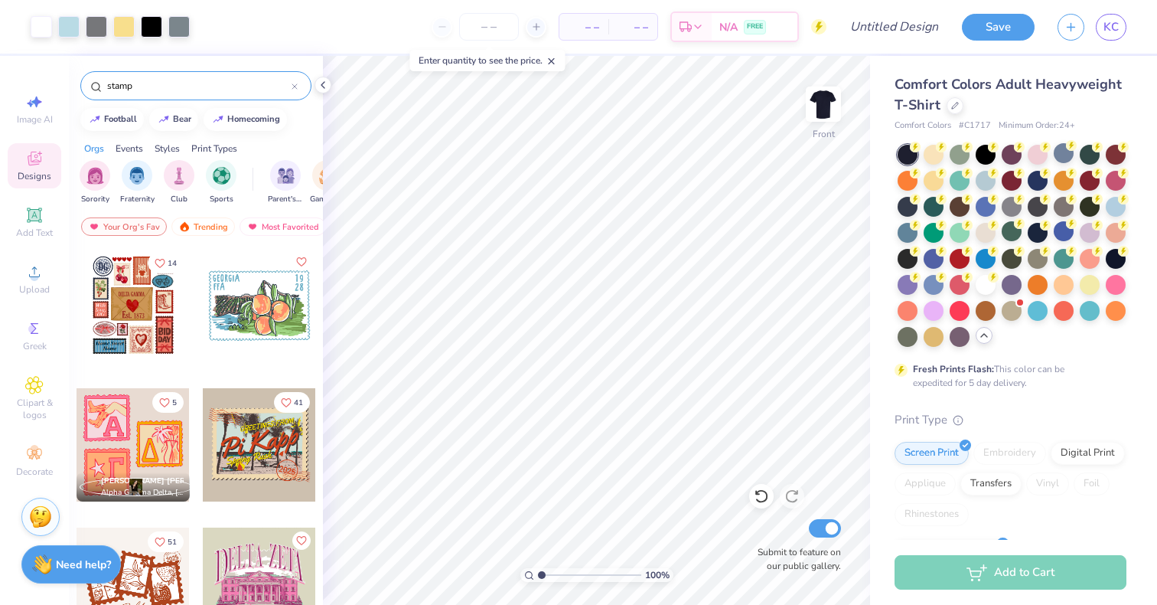
click at [205, 89] on input "stamp" at bounding box center [199, 85] width 186 height 15
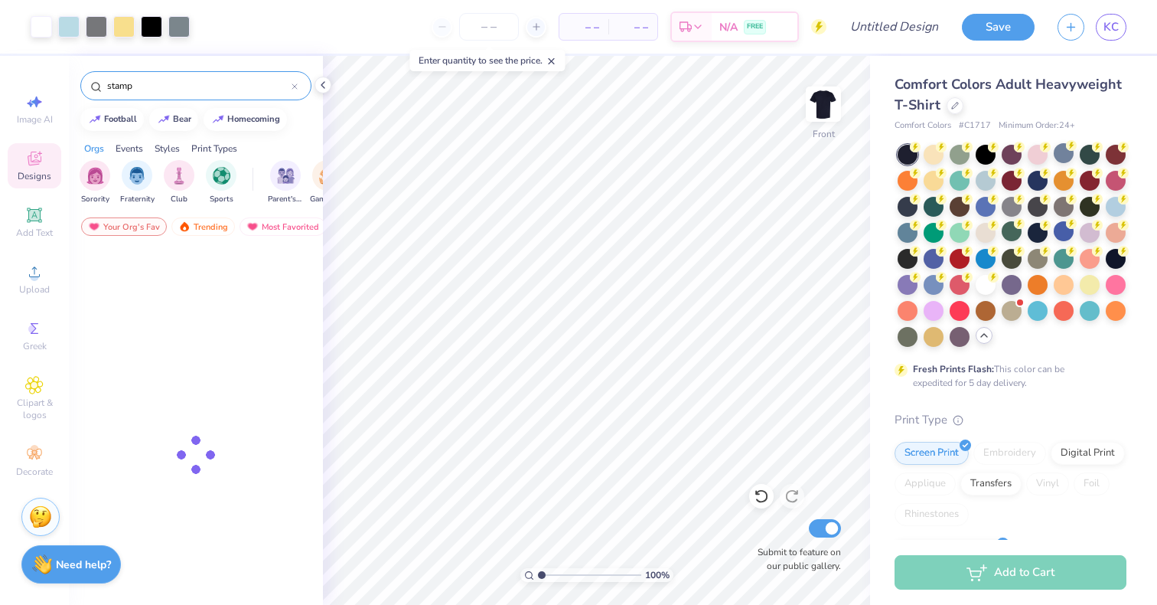
click at [205, 89] on input "stamp" at bounding box center [199, 85] width 186 height 15
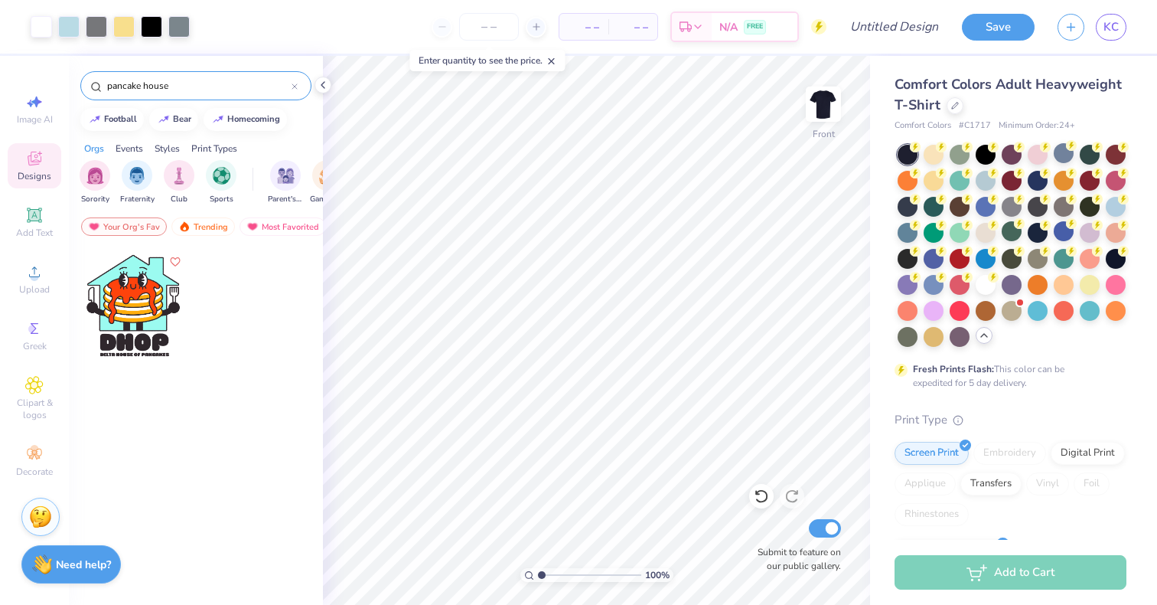
click at [223, 74] on div "pancake house" at bounding box center [195, 85] width 231 height 29
drag, startPoint x: 182, startPoint y: 82, endPoint x: 144, endPoint y: 82, distance: 38.3
click at [144, 82] on input "pancake house" at bounding box center [199, 85] width 186 height 15
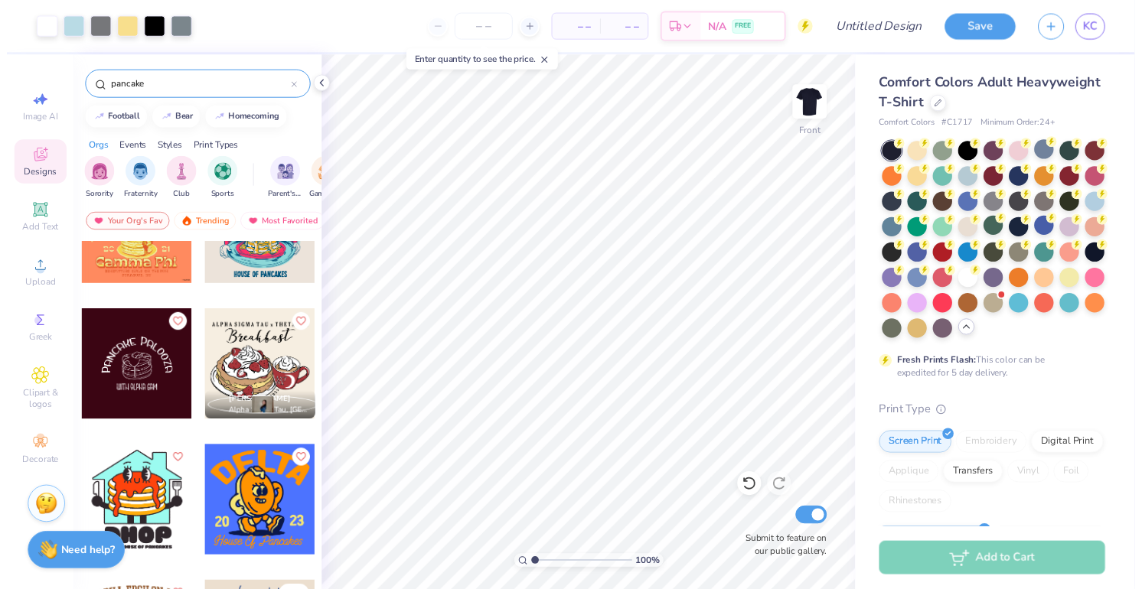
scroll to position [727, 0]
